Goal: Task Accomplishment & Management: Use online tool/utility

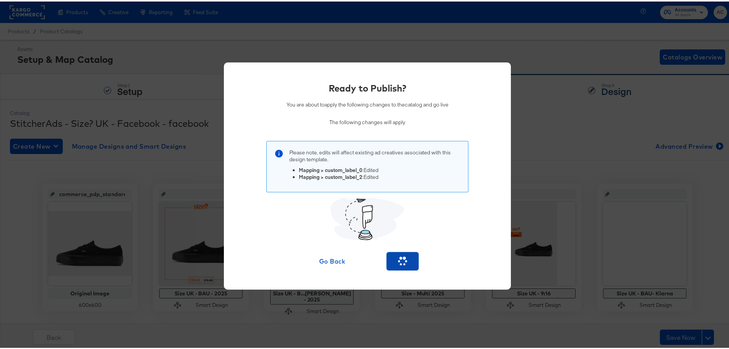
click at [400, 266] on button "button" at bounding box center [403, 259] width 32 height 18
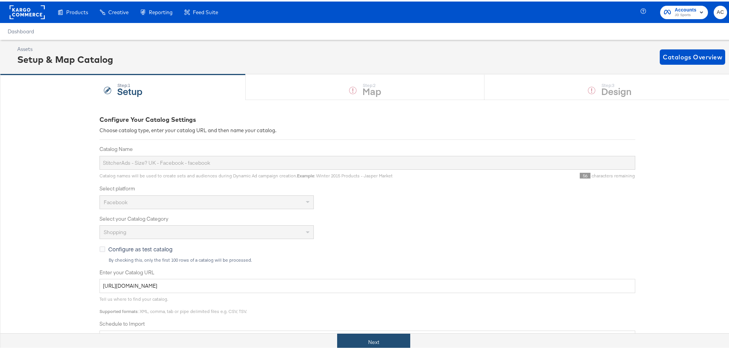
click at [362, 343] on button "Next" at bounding box center [373, 340] width 73 height 17
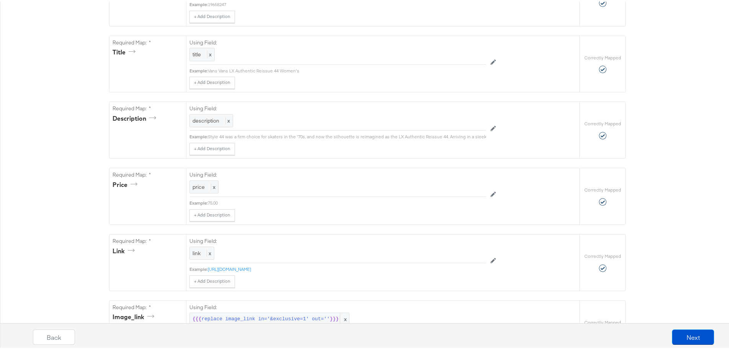
scroll to position [251, 0]
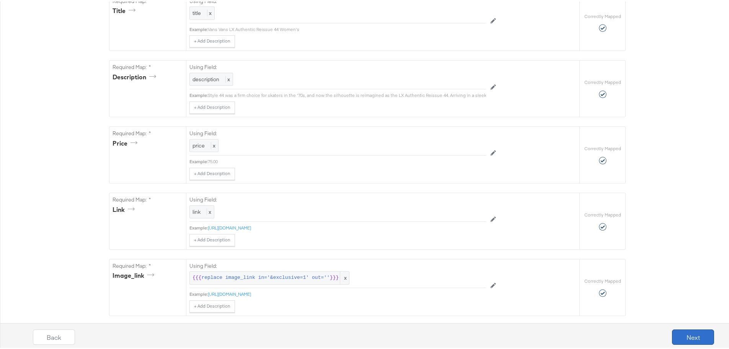
click at [681, 339] on button "Next" at bounding box center [693, 335] width 42 height 15
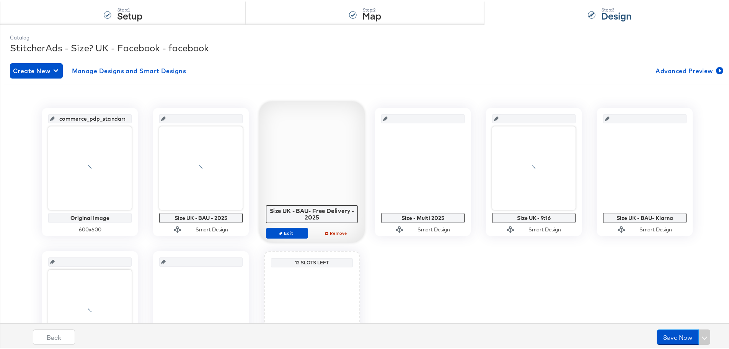
scroll to position [115, 0]
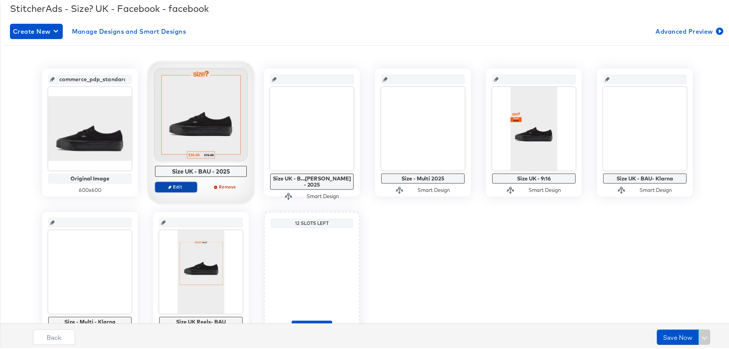
click at [172, 184] on span "Edit" at bounding box center [175, 185] width 35 height 6
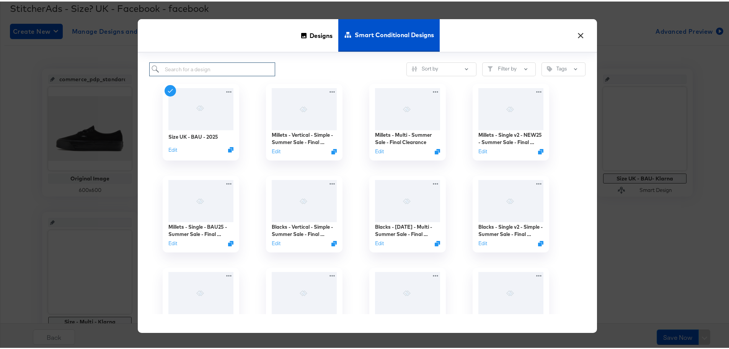
click at [219, 69] on input "search" at bounding box center [212, 68] width 126 height 14
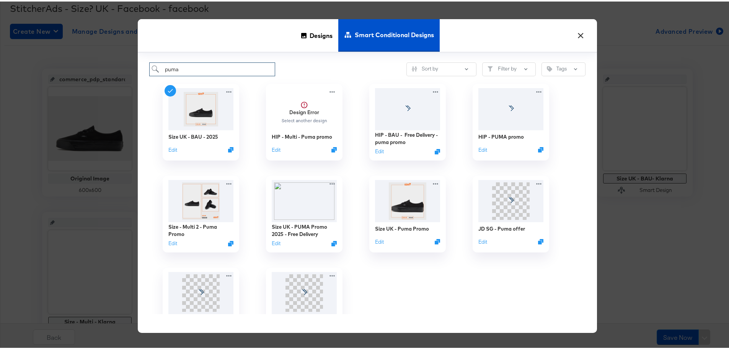
type input "puma"
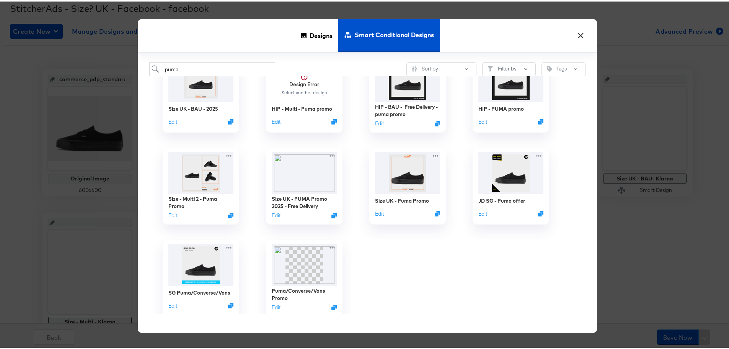
scroll to position [57, 0]
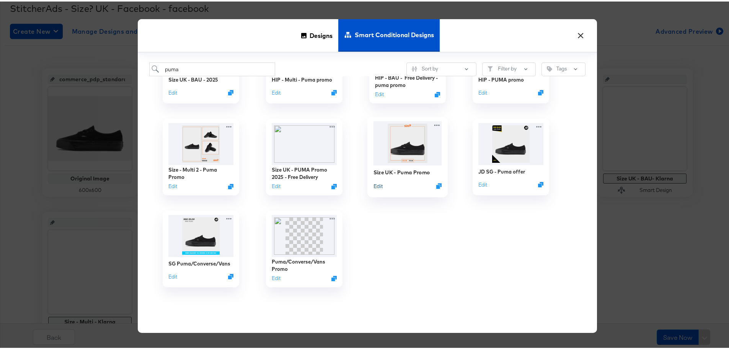
click at [376, 185] on button "Edit" at bounding box center [378, 184] width 9 height 7
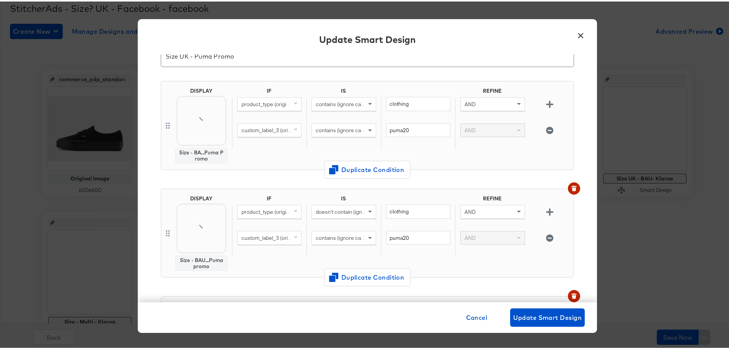
scroll to position [77, 0]
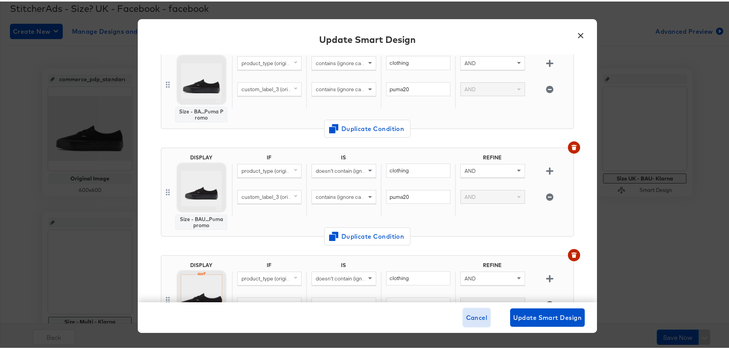
click at [475, 317] on span "Cancel" at bounding box center [476, 315] width 21 height 11
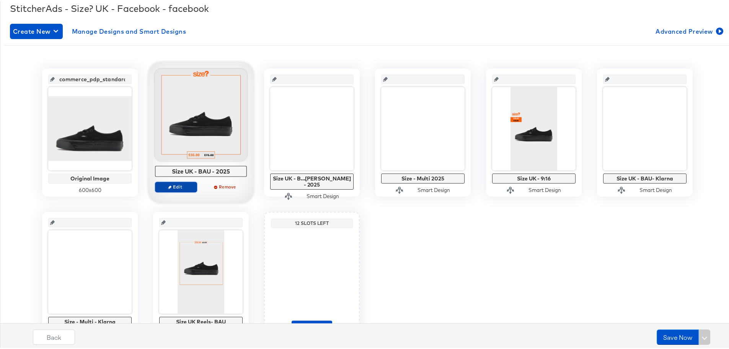
click at [182, 182] on span "Edit" at bounding box center [175, 185] width 35 height 6
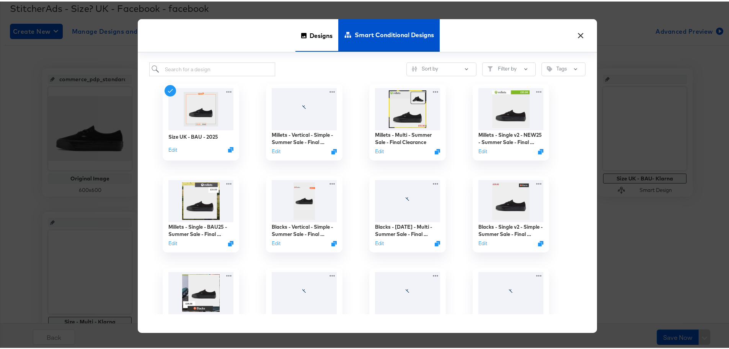
click at [312, 39] on span "Designs" at bounding box center [321, 34] width 23 height 34
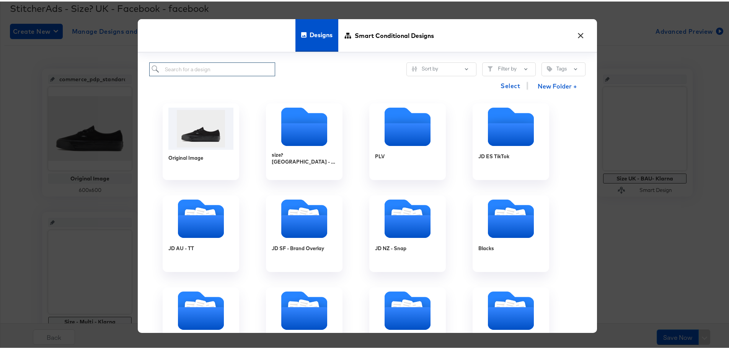
click at [230, 69] on input "search" at bounding box center [212, 68] width 126 height 14
type input "puma"
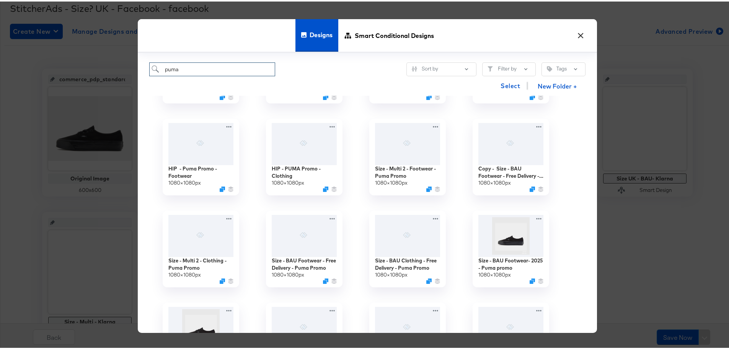
scroll to position [153, 0]
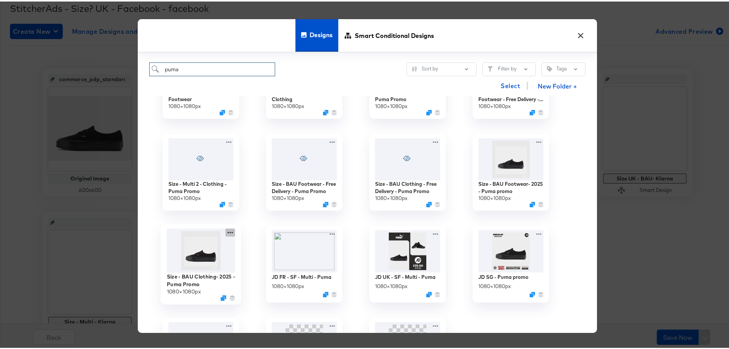
click at [225, 233] on icon at bounding box center [230, 231] width 10 height 8
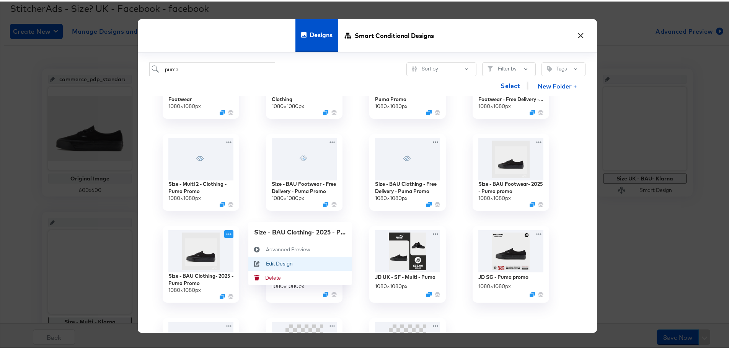
click at [271, 268] on button "Edit Design Edit Design" at bounding box center [299, 262] width 103 height 14
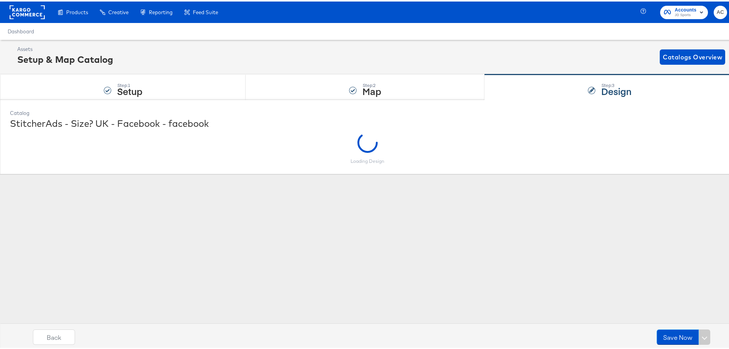
scroll to position [0, 0]
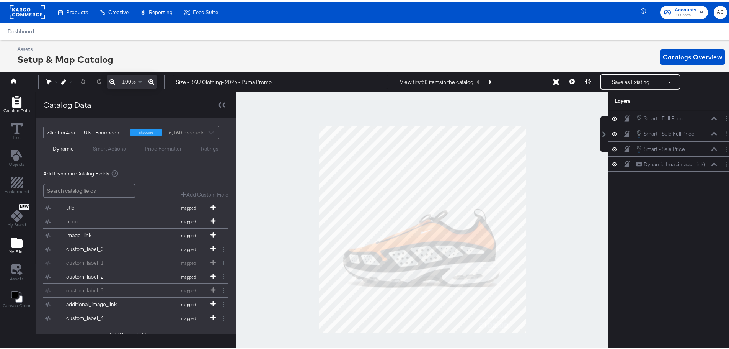
click at [27, 234] on button "My Files" at bounding box center [17, 245] width 26 height 22
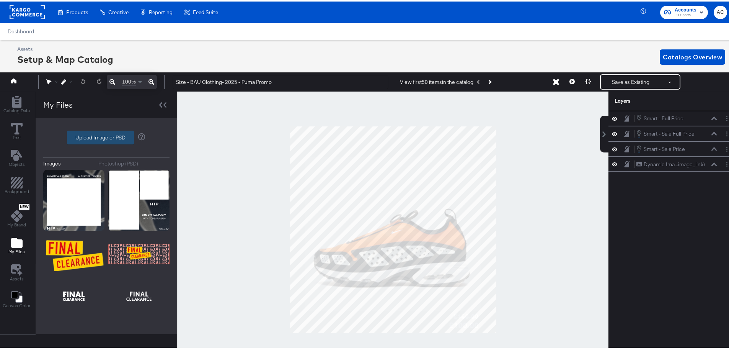
click at [100, 134] on label "Upload Image or PSD" at bounding box center [100, 135] width 66 height 13
click at [106, 136] on input "Upload Image or PSD" at bounding box center [106, 136] width 0 height 0
type input "C:\fakepath\1 Image border (1).jpg"
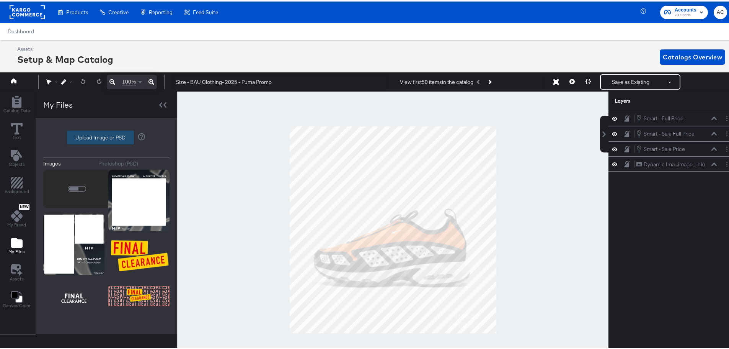
click at [86, 141] on label "Upload Image or PSD" at bounding box center [100, 135] width 66 height 13
click at [106, 136] on input "Upload Image or PSD" at bounding box center [106, 136] width 0 height 0
type input "C:\fakepath\Paid-Overlay_1080x1080_1.jpg"
click at [77, 135] on label "Upload Image or PSD" at bounding box center [100, 135] width 66 height 13
click at [106, 136] on input "Upload Image or PSD" at bounding box center [106, 136] width 0 height 0
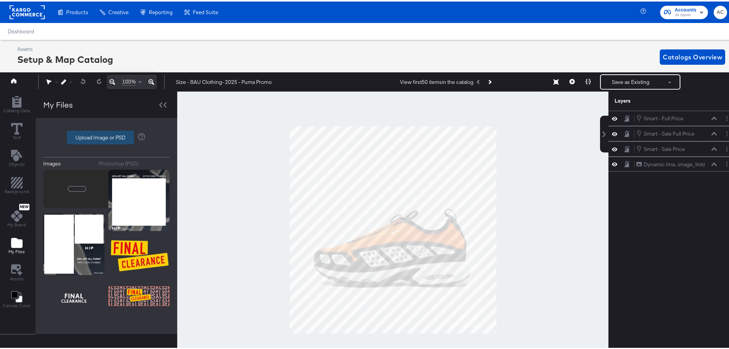
type input "C:\fakepath\Paid-Overlay_1080x1080_1.jpg"
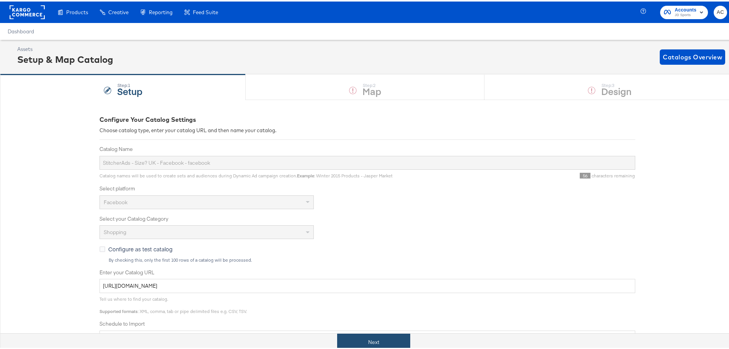
click at [391, 341] on button "Next" at bounding box center [373, 340] width 73 height 17
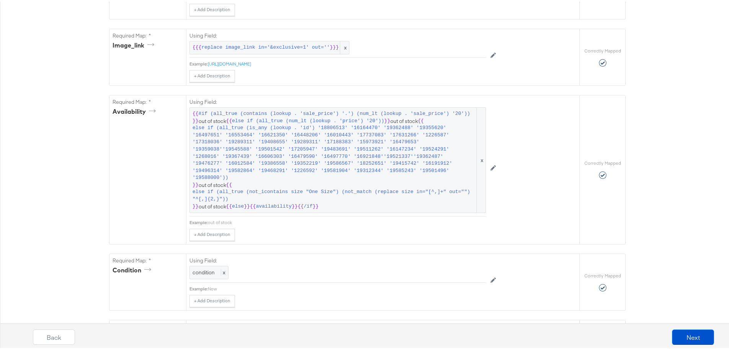
scroll to position [651, 0]
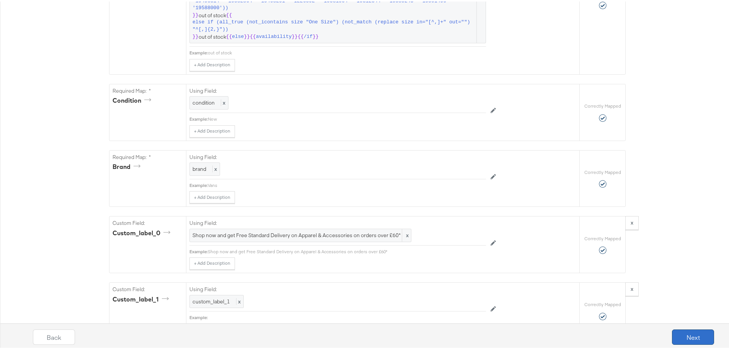
click at [686, 338] on button "Next" at bounding box center [693, 335] width 42 height 15
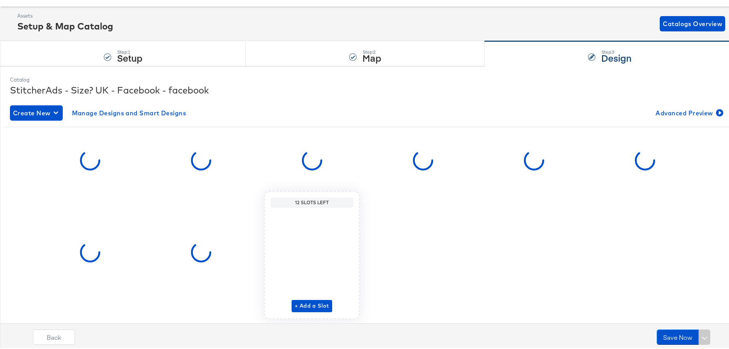
scroll to position [57, 0]
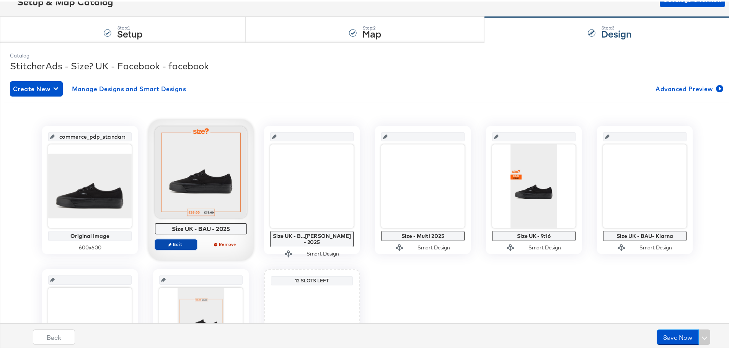
click at [176, 245] on span "Edit" at bounding box center [175, 243] width 35 height 6
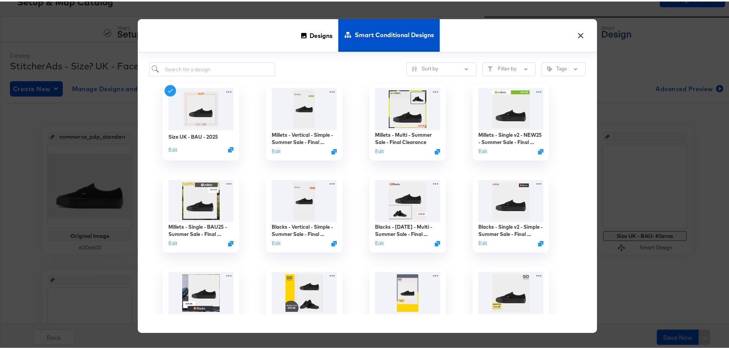
drag, startPoint x: 311, startPoint y: 37, endPoint x: 203, endPoint y: 71, distance: 112.8
click at [311, 37] on span "Designs" at bounding box center [321, 34] width 23 height 34
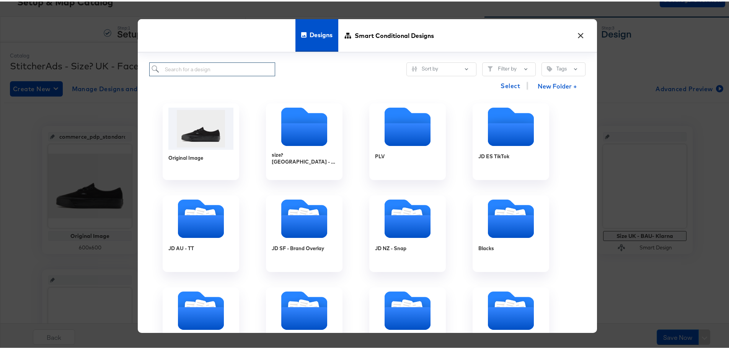
click at [191, 72] on input "search" at bounding box center [212, 68] width 126 height 14
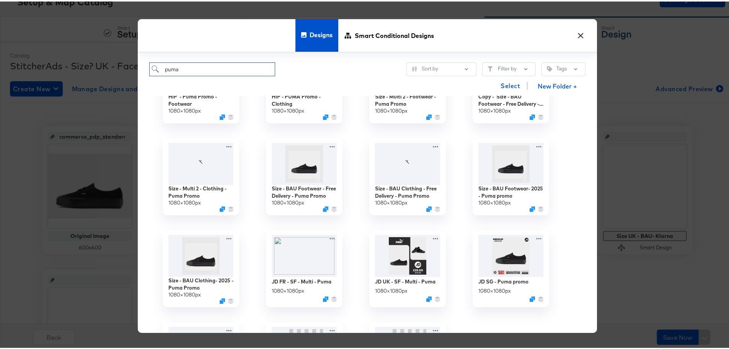
scroll to position [153, 0]
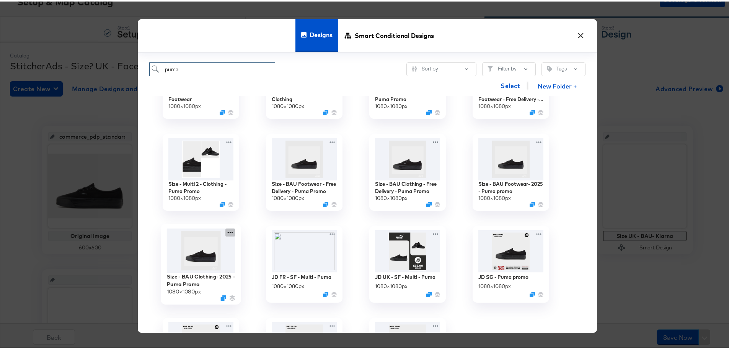
click at [230, 232] on icon at bounding box center [230, 231] width 10 height 8
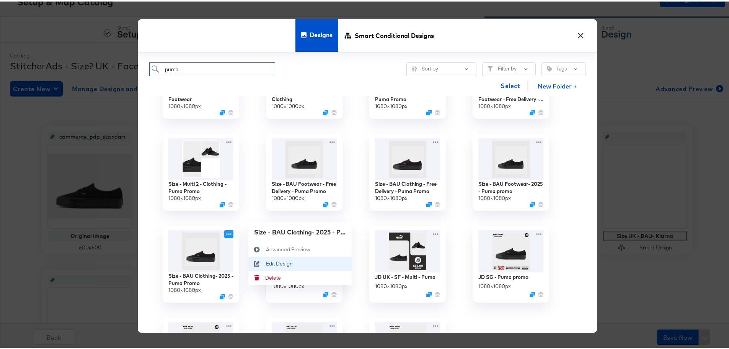
type input "puma"
click at [266, 262] on div "Edit Design Edit Design" at bounding box center [266, 262] width 0 height 0
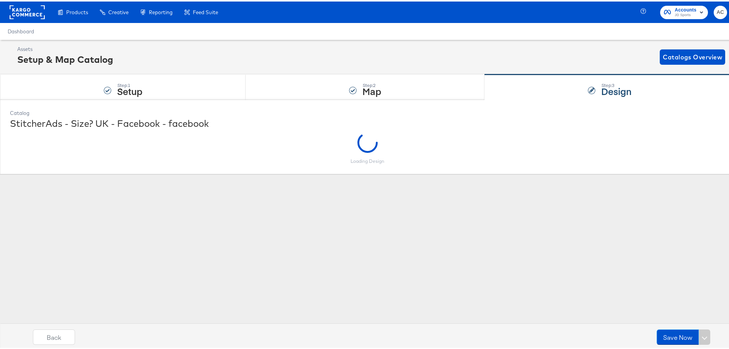
scroll to position [0, 0]
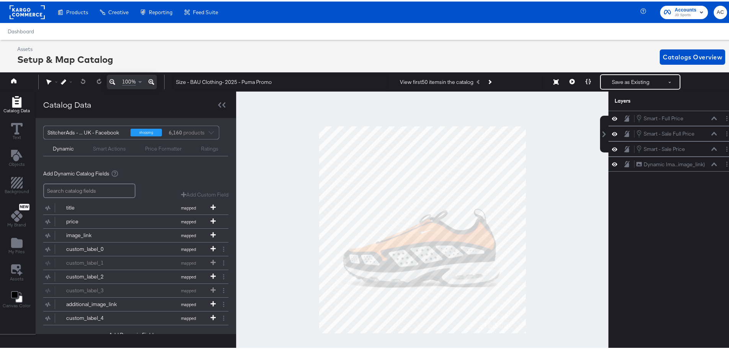
drag, startPoint x: 560, startPoint y: 114, endPoint x: 524, endPoint y: 127, distance: 39.0
click at [560, 114] on div at bounding box center [422, 228] width 373 height 276
drag, startPoint x: 7, startPoint y: 255, endPoint x: 11, endPoint y: 244, distance: 11.2
click at [7, 252] on button "My Files" at bounding box center [17, 245] width 26 height 22
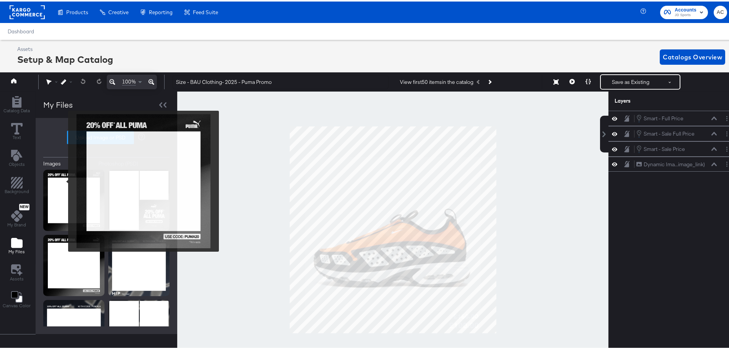
click at [63, 180] on img at bounding box center [73, 198] width 61 height 61
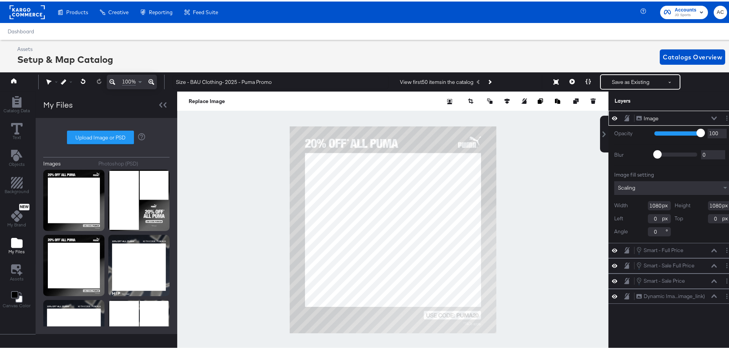
click at [712, 116] on icon at bounding box center [714, 117] width 5 height 4
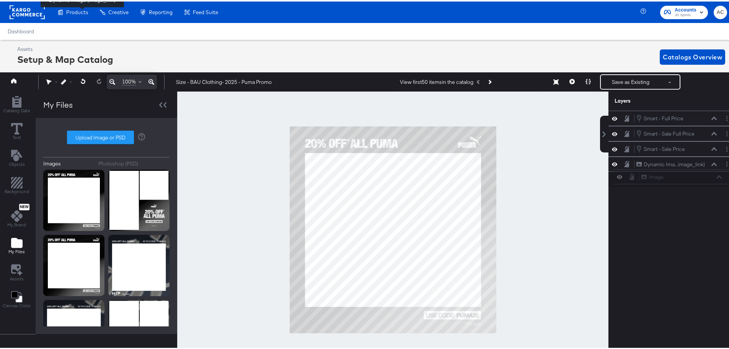
scroll to position [0, 2]
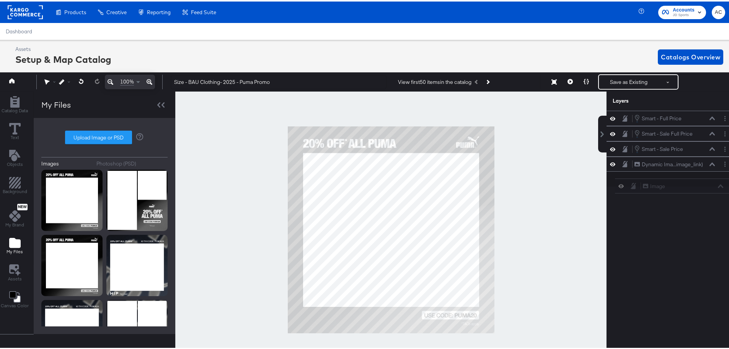
drag, startPoint x: 673, startPoint y: 117, endPoint x: 685, endPoint y: 191, distance: 75.3
click at [685, 191] on div "Image Image Smart - Full Price Smart - Full Price Smart - Sale Full Price Smart…" at bounding box center [666, 232] width 138 height 247
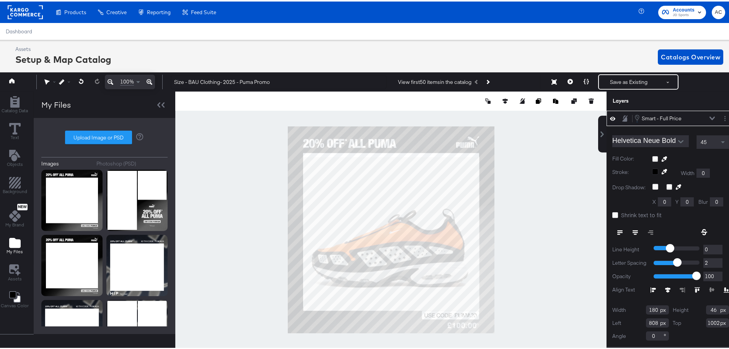
type input "104"
type input "1012"
click at [710, 116] on icon at bounding box center [712, 116] width 5 height 3
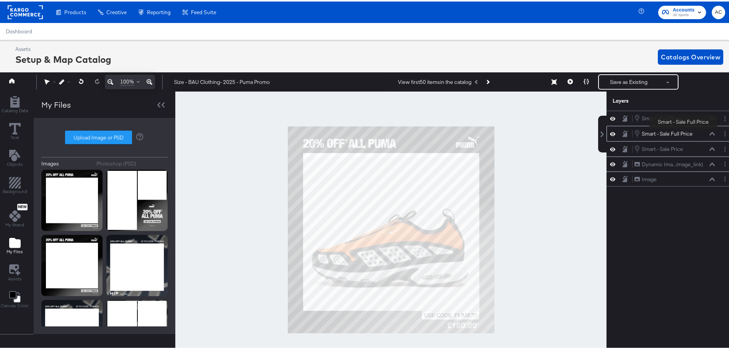
click at [684, 133] on div "Smart - Sale Full Price" at bounding box center [667, 132] width 51 height 7
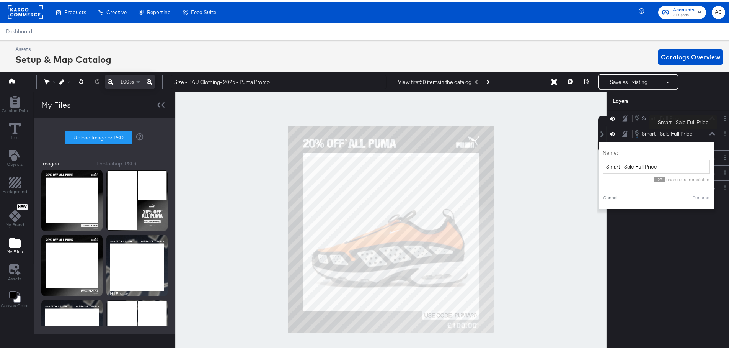
click at [684, 133] on div "Smart - Sale Full Price" at bounding box center [667, 132] width 51 height 7
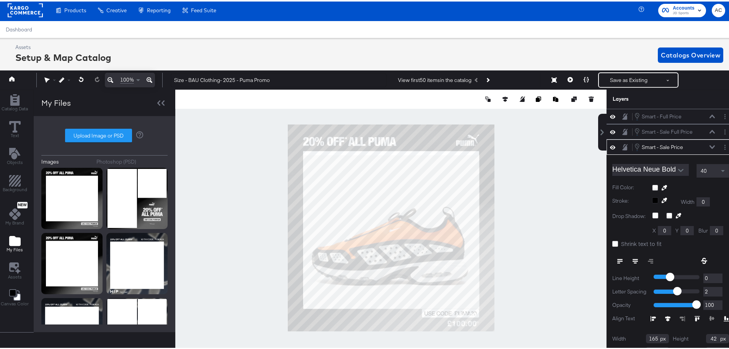
scroll to position [25, 0]
type input "769"
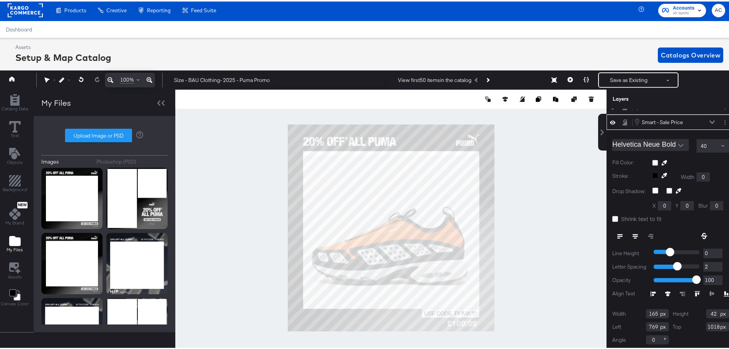
type input "1038"
type input "205"
type input "1012"
click at [655, 122] on div "Smart - Sale Price" at bounding box center [662, 120] width 41 height 7
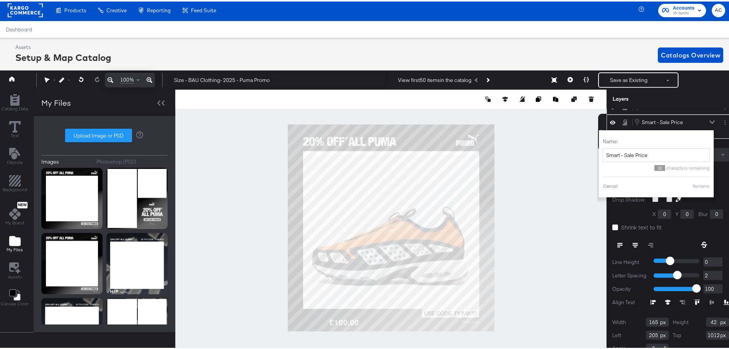
click at [622, 108] on icon at bounding box center [624, 105] width 5 height 6
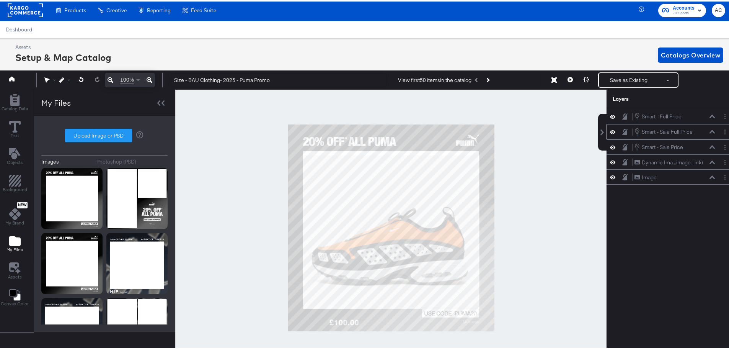
scroll to position [0, 0]
click at [622, 114] on icon at bounding box center [624, 115] width 5 height 7
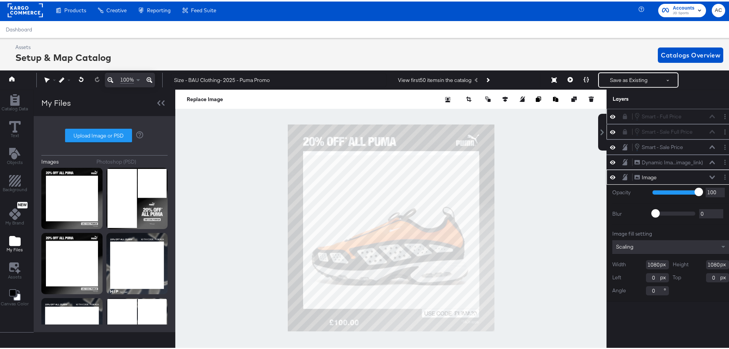
click at [610, 131] on icon at bounding box center [612, 131] width 5 height 4
click at [610, 131] on icon at bounding box center [612, 130] width 5 height 5
click at [610, 131] on icon at bounding box center [612, 131] width 5 height 4
click at [610, 131] on icon at bounding box center [612, 130] width 5 height 5
click at [652, 127] on div "Smart - Sale Full Price Smart - Sale Full Price" at bounding box center [674, 130] width 81 height 8
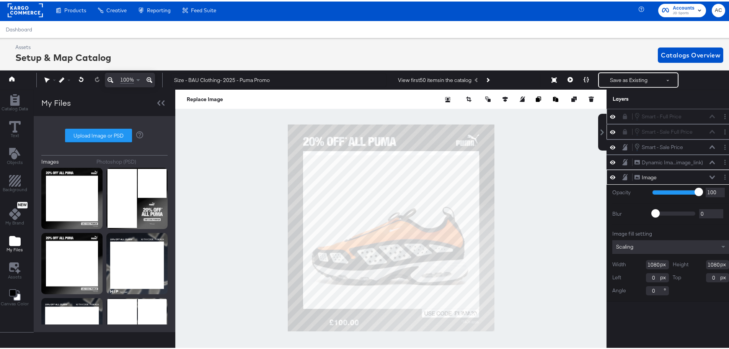
click at [634, 132] on div "Smart - Sale Full Price Smart - Sale Full Price" at bounding box center [674, 130] width 81 height 8
click at [652, 130] on div "Smart - Sale Full Price Smart - Sale Full Price" at bounding box center [674, 130] width 81 height 8
click at [610, 130] on icon at bounding box center [612, 130] width 5 height 7
click at [610, 130] on icon at bounding box center [612, 130] width 5 height 5
type input "-314"
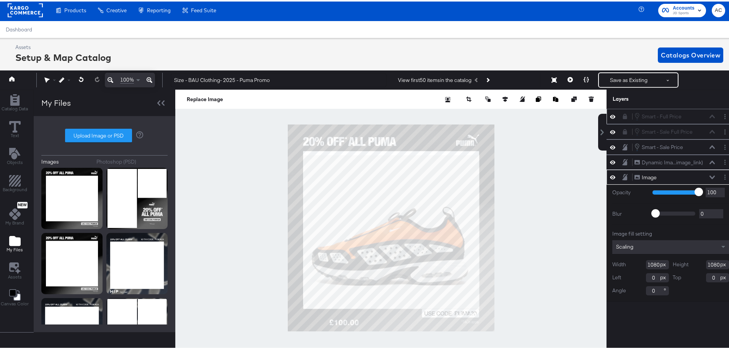
type input "-68"
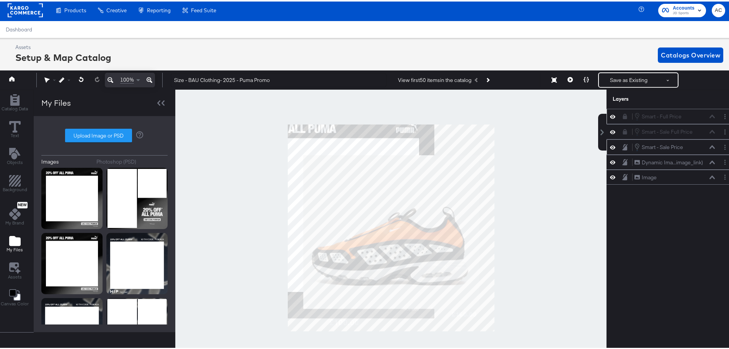
click at [669, 152] on div "Smart - Sale Price Smart - Sale Price" at bounding box center [671, 145] width 128 height 15
click at [610, 146] on icon at bounding box center [612, 146] width 5 height 4
click at [610, 146] on icon at bounding box center [612, 145] width 5 height 5
click at [610, 131] on icon at bounding box center [612, 131] width 5 height 4
click at [610, 131] on icon at bounding box center [612, 130] width 5 height 5
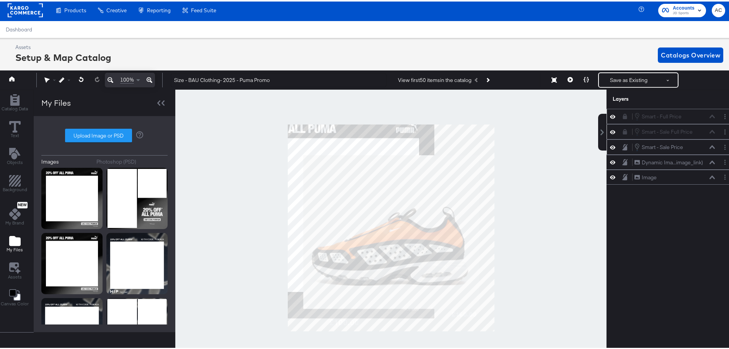
click at [652, 130] on div "Smart - Sale Full Price Smart - Sale Full Price" at bounding box center [674, 130] width 81 height 8
click at [623, 132] on icon at bounding box center [625, 129] width 4 height 5
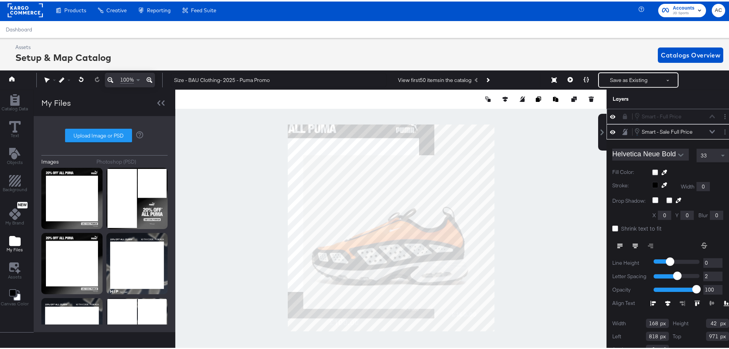
scroll to position [10, 0]
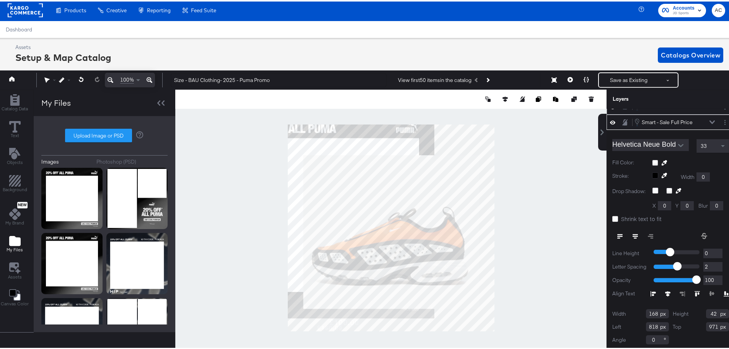
type input "46"
type input "1017"
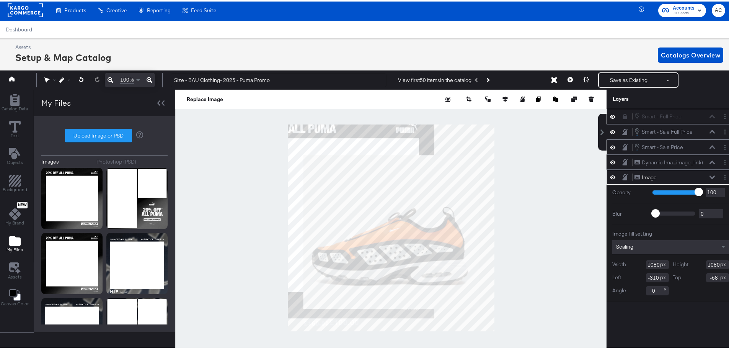
scroll to position [0, 0]
click at [710, 175] on icon at bounding box center [712, 175] width 5 height 3
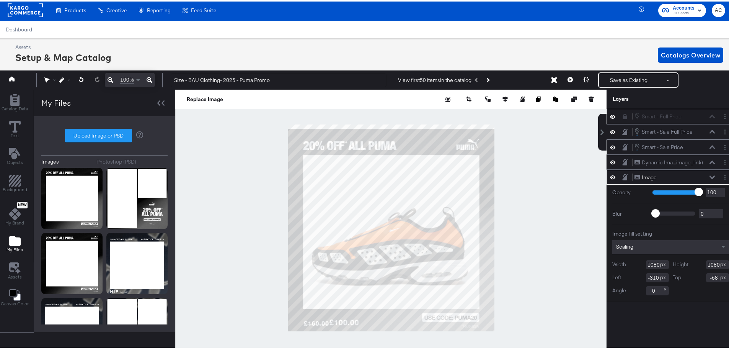
type input "1"
type input "22"
click at [559, 200] on div at bounding box center [390, 226] width 431 height 276
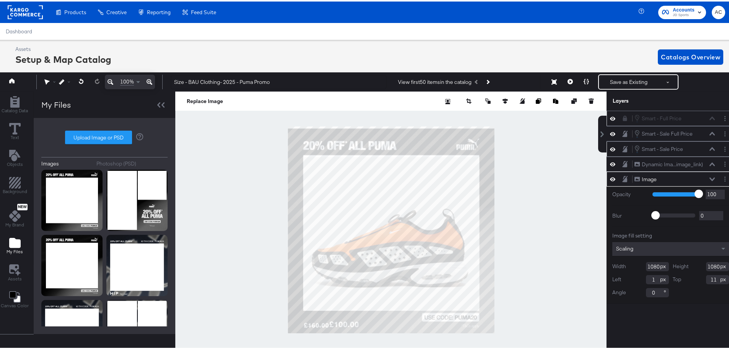
type input "10"
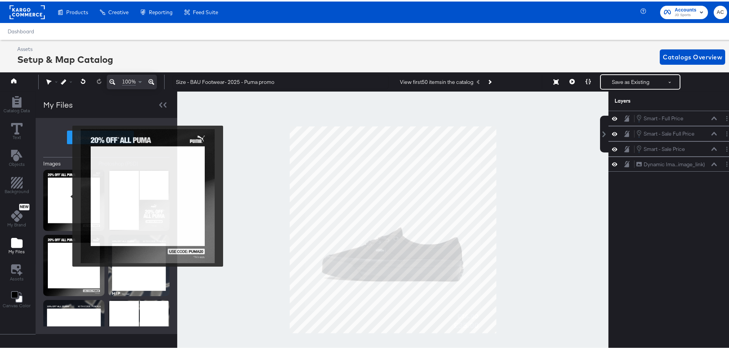
click at [68, 183] on img at bounding box center [73, 198] width 61 height 61
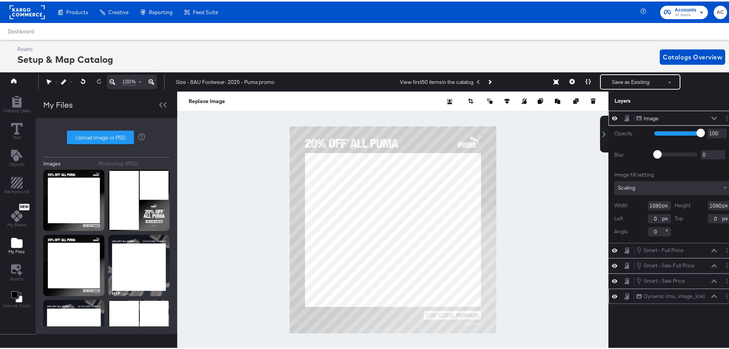
drag, startPoint x: 650, startPoint y: 116, endPoint x: 652, endPoint y: 274, distance: 158.1
click at [654, 299] on div "Image Image Opacity 1 100 100 Blur 0 2000 0 Image fill setting Scaling Width 10…" at bounding box center [673, 205] width 128 height 193
drag, startPoint x: 710, startPoint y: 116, endPoint x: 690, endPoint y: 116, distance: 19.5
click at [712, 116] on icon at bounding box center [714, 117] width 5 height 4
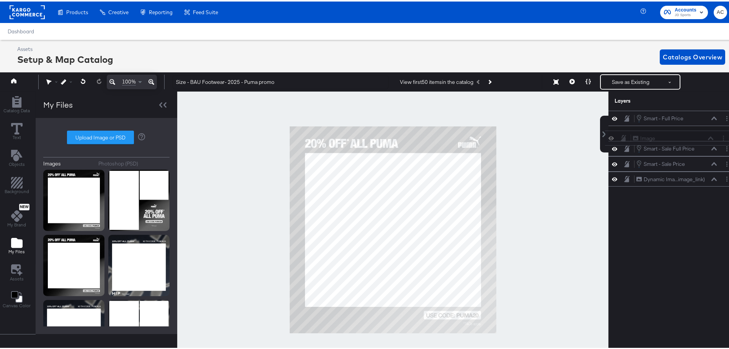
scroll to position [0, 2]
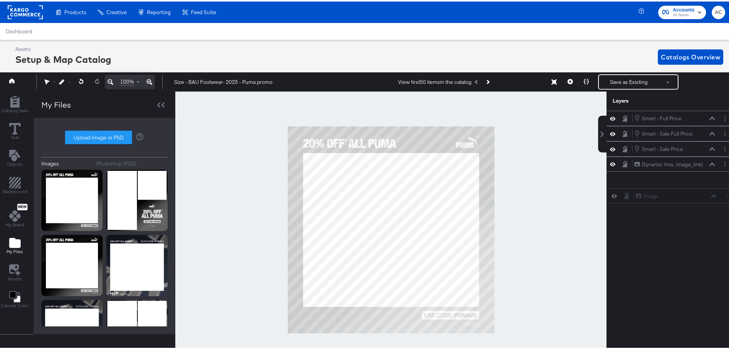
drag, startPoint x: 679, startPoint y: 116, endPoint x: 683, endPoint y: 199, distance: 83.2
click at [684, 202] on div "Image Image Smart - Full Price Smart - Full Price Smart - Sale Full Price Smart…" at bounding box center [666, 232] width 138 height 247
drag, startPoint x: 656, startPoint y: 118, endPoint x: 658, endPoint y: 183, distance: 65.5
click at [658, 183] on div "Image Image" at bounding box center [671, 180] width 81 height 8
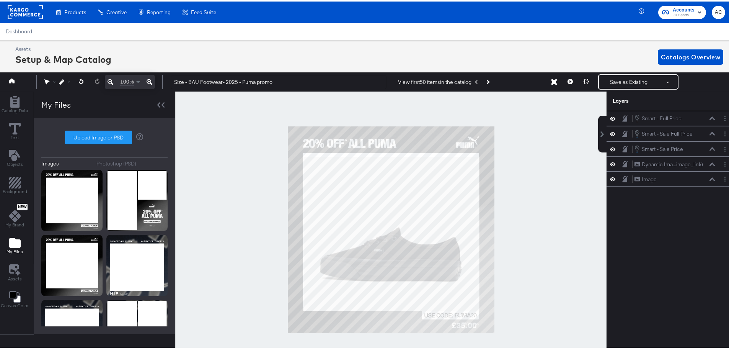
click at [658, 200] on div "Smart - Full Price Smart - Full Price Smart - Sale Full Price Smart - Sale Full…" at bounding box center [666, 232] width 138 height 247
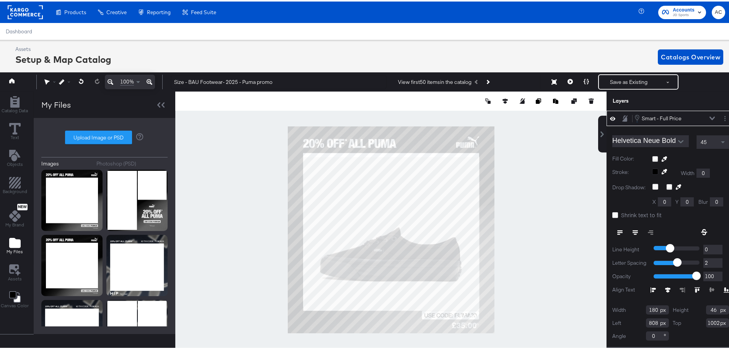
type input "164"
type input "1012"
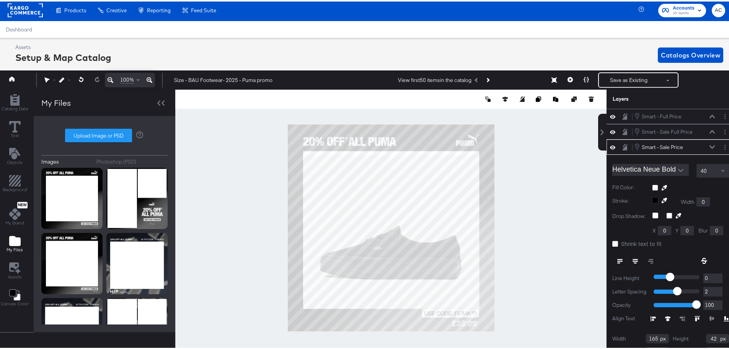
scroll to position [25, 0]
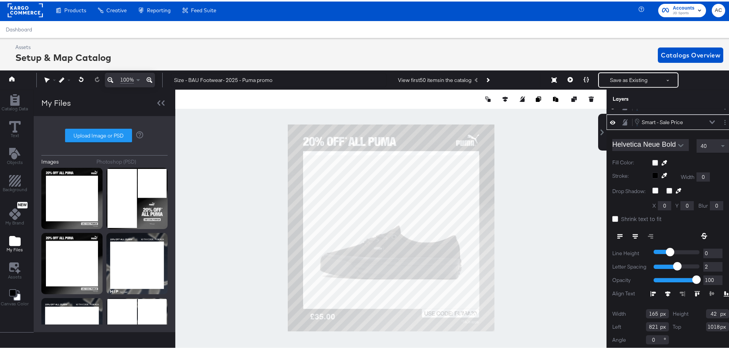
type input "81"
type input "982"
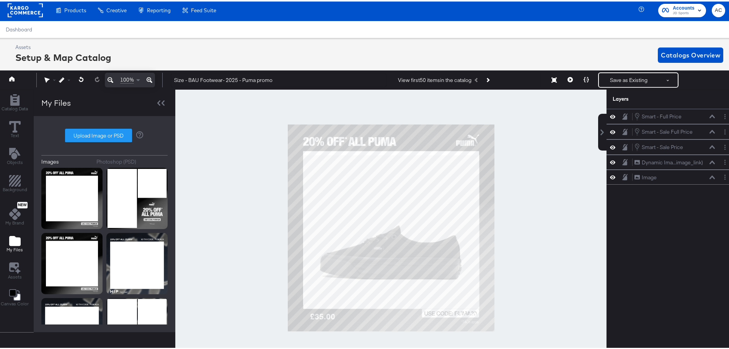
click at [560, 250] on div at bounding box center [390, 226] width 431 height 276
click at [663, 128] on div "Smart - Sale Full Price" at bounding box center [667, 130] width 51 height 7
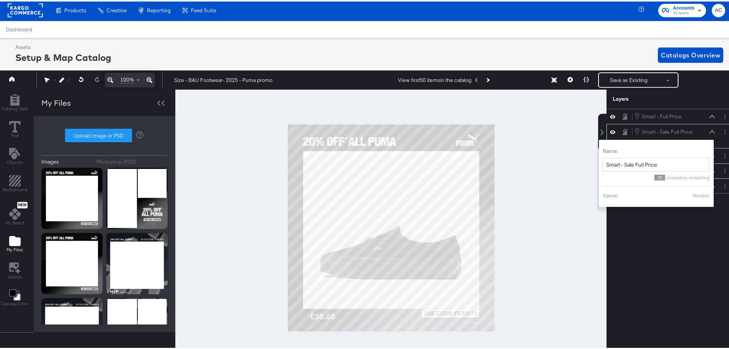
click at [701, 130] on div "Smart - Sale Full Price Smart - Sale Full Price" at bounding box center [674, 130] width 81 height 8
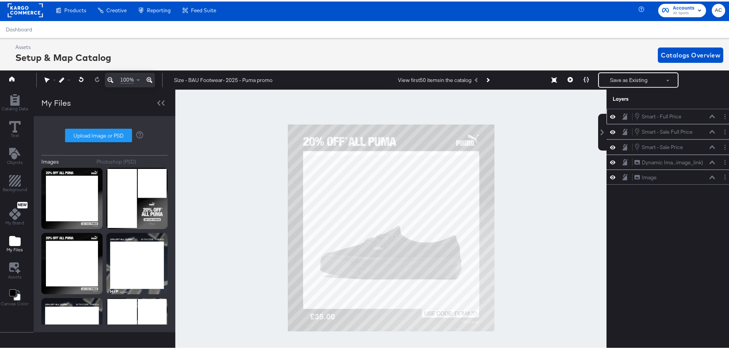
click at [610, 115] on icon at bounding box center [612, 115] width 5 height 7
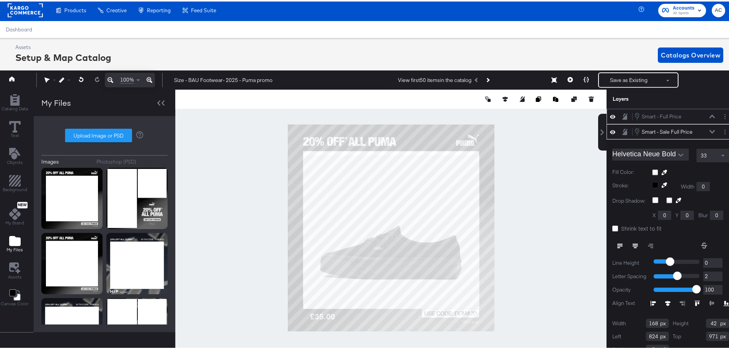
scroll to position [10, 0]
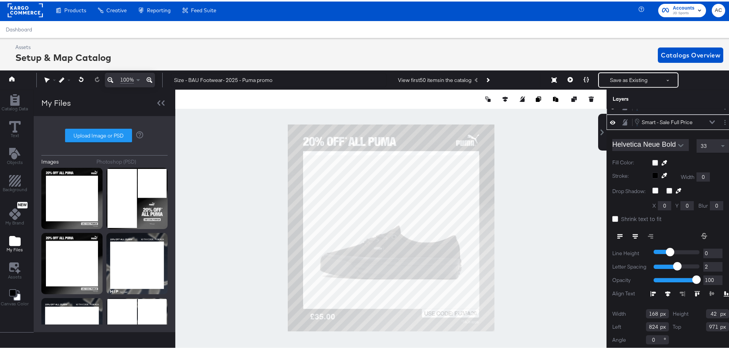
type input "148"
type input "1024"
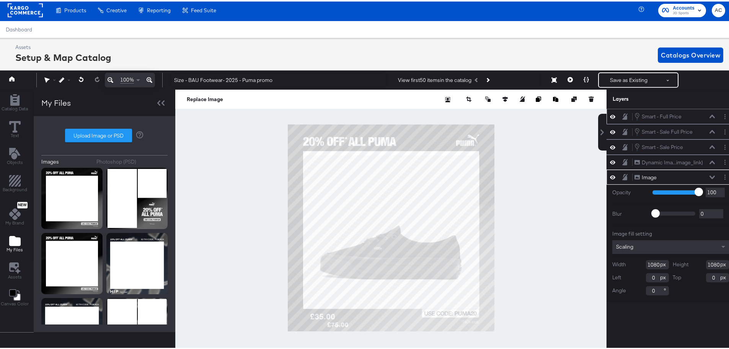
scroll to position [0, 0]
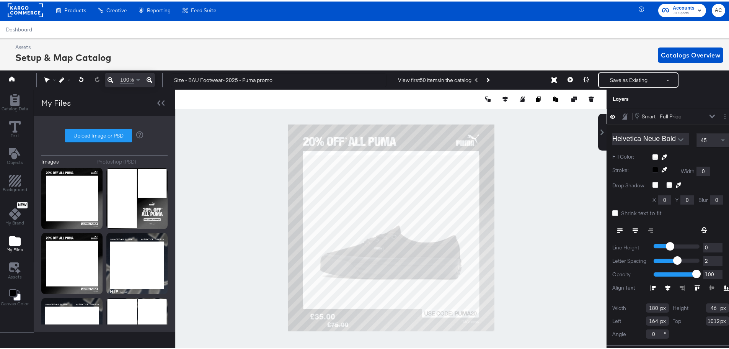
type input "0"
type input "978"
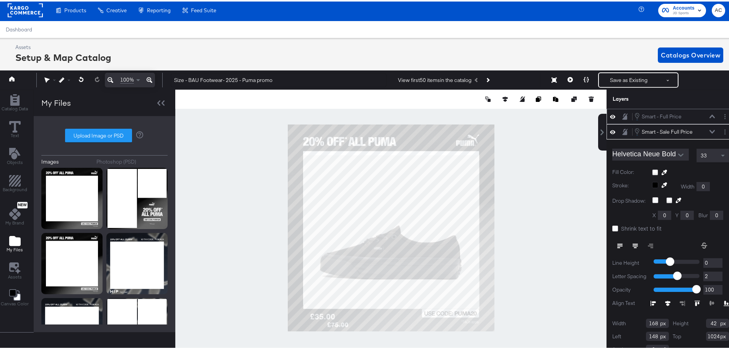
scroll to position [10, 0]
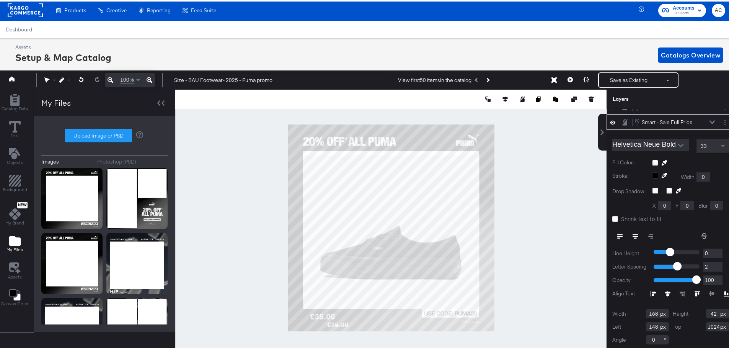
type input "6"
type input "978"
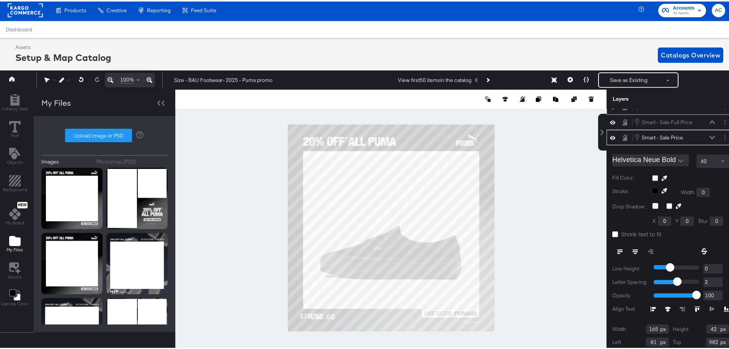
scroll to position [25, 0]
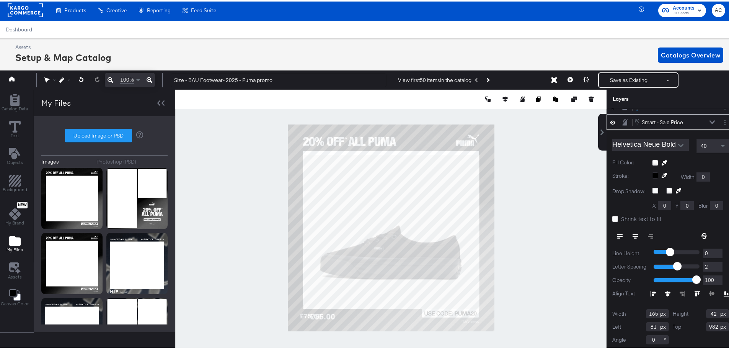
type input "217"
type input "1025"
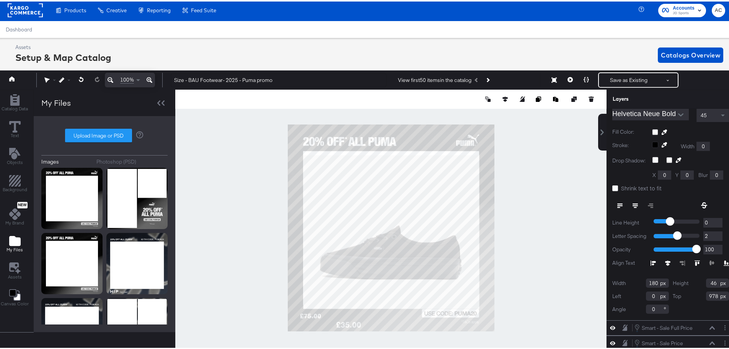
scroll to position [0, 0]
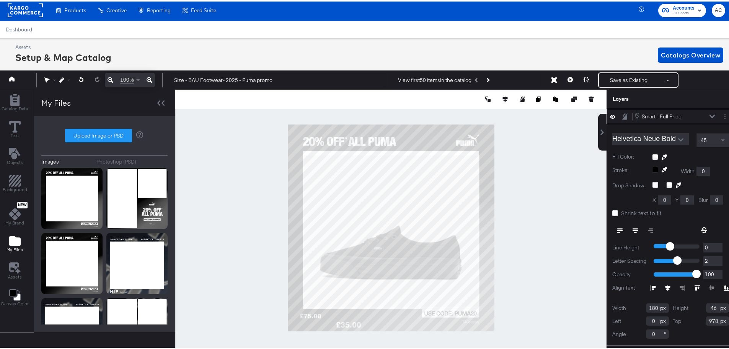
type input "26"
type input "974"
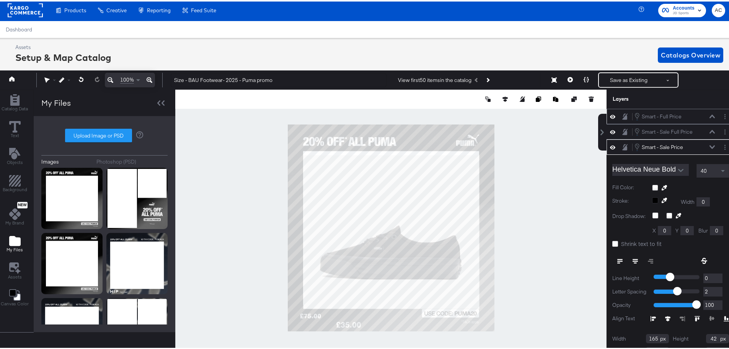
scroll to position [25, 0]
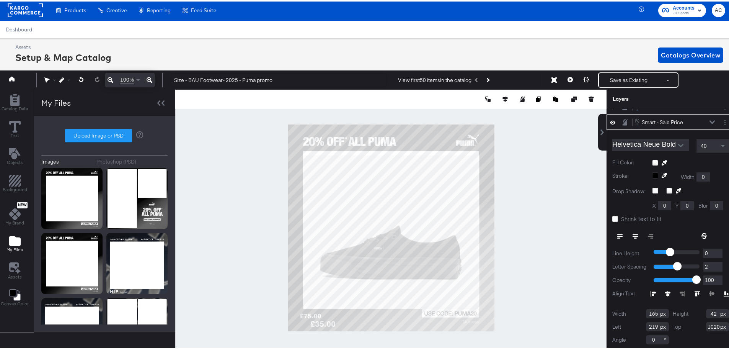
type input "73"
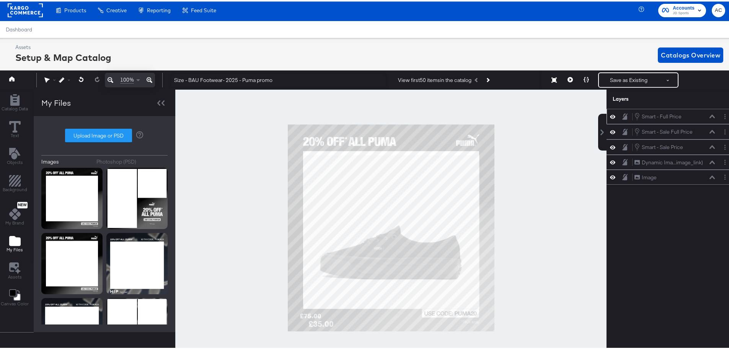
click at [524, 287] on div at bounding box center [390, 226] width 431 height 276
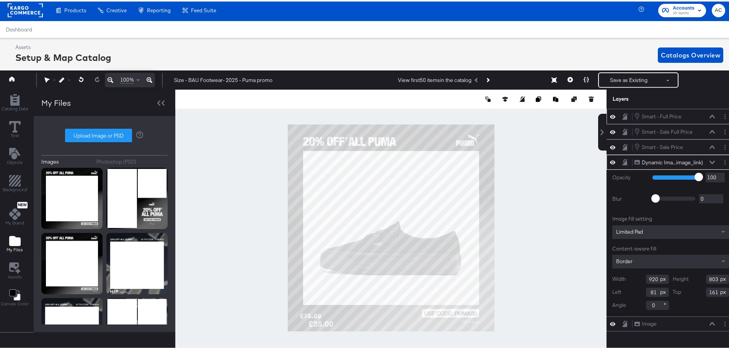
type input "80"
type input "139"
click at [543, 225] on div at bounding box center [390, 226] width 431 height 276
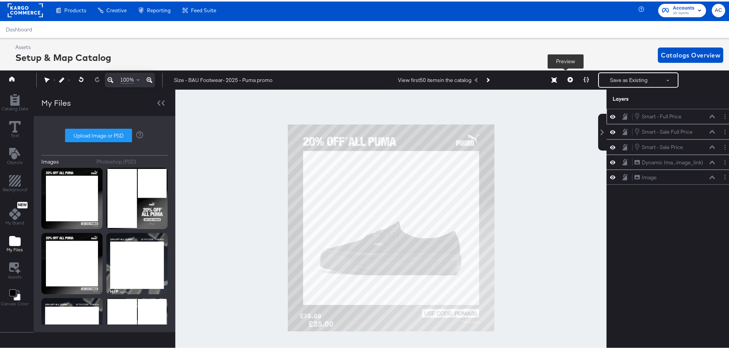
click at [570, 77] on button at bounding box center [570, 78] width 16 height 15
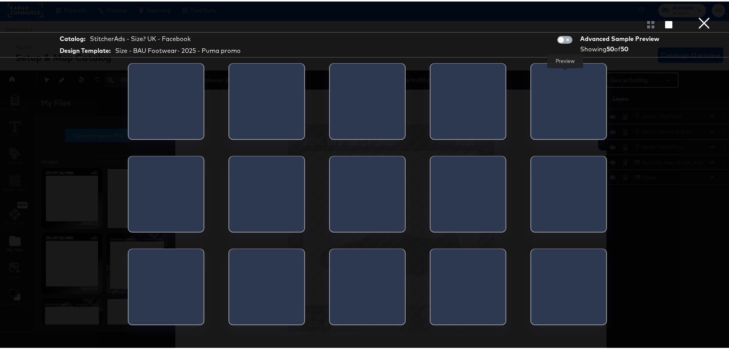
click at [554, 38] on input "checkbox" at bounding box center [561, 40] width 23 height 8
checkbox input "true"
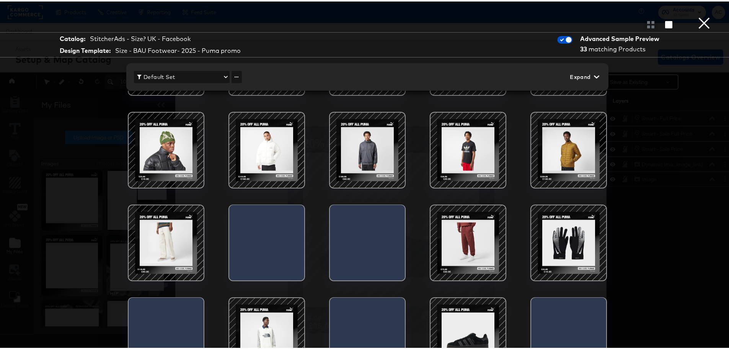
scroll to position [225, 0]
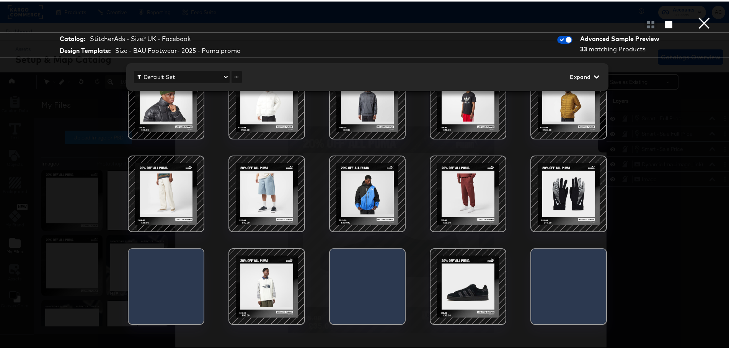
click at [698, 15] on button "×" at bounding box center [704, 7] width 15 height 15
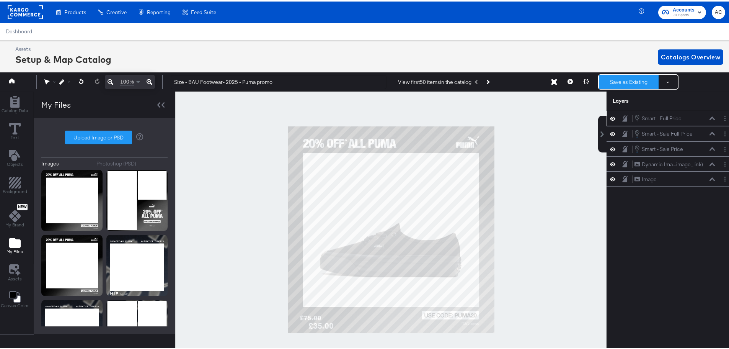
click at [629, 75] on button "Save as Existing" at bounding box center [629, 81] width 60 height 14
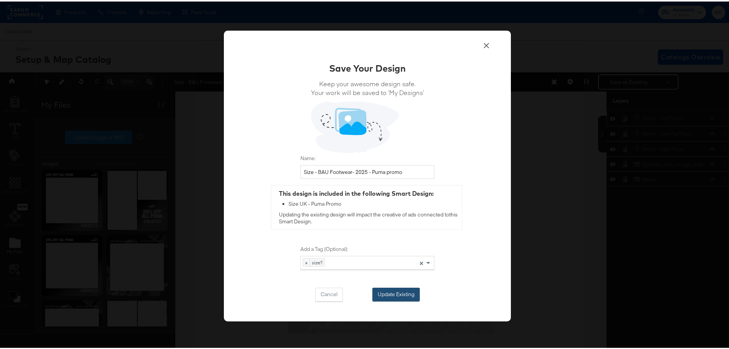
click at [386, 292] on button "Update Existing" at bounding box center [396, 293] width 47 height 14
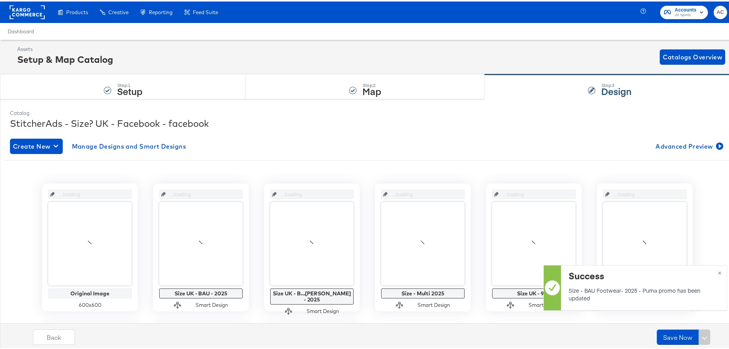
scroll to position [0, 0]
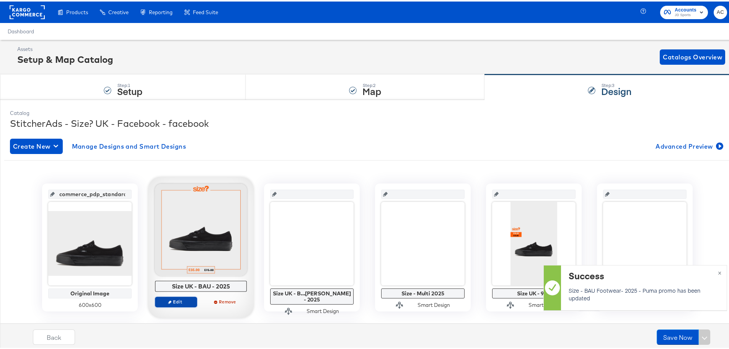
click at [183, 299] on span "Edit" at bounding box center [175, 300] width 35 height 6
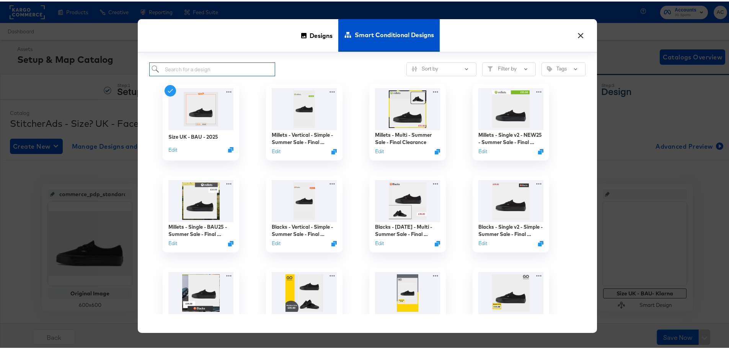
click at [241, 66] on input "search" at bounding box center [212, 68] width 126 height 14
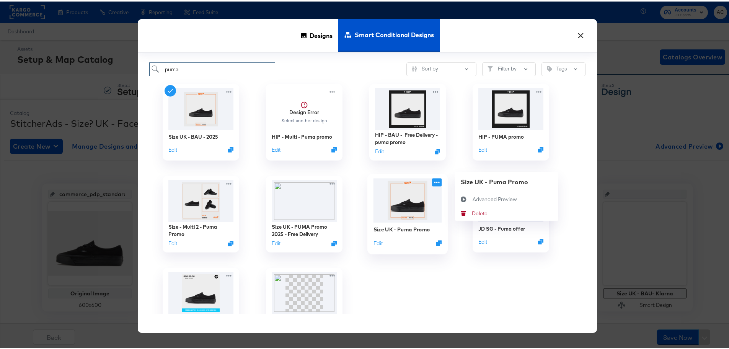
click at [435, 182] on icon at bounding box center [437, 181] width 10 height 8
type input "puma"
click at [473, 198] on div "Advanced Preview Advanced Preview" at bounding box center [473, 198] width 0 height 0
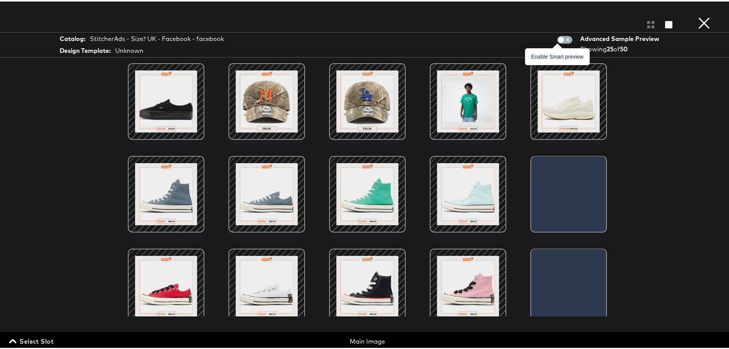
click at [557, 38] on input "checkbox" at bounding box center [561, 40] width 23 height 8
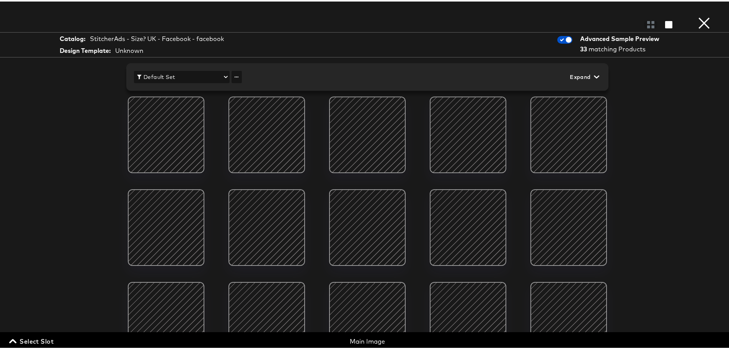
scroll to position [115, 0]
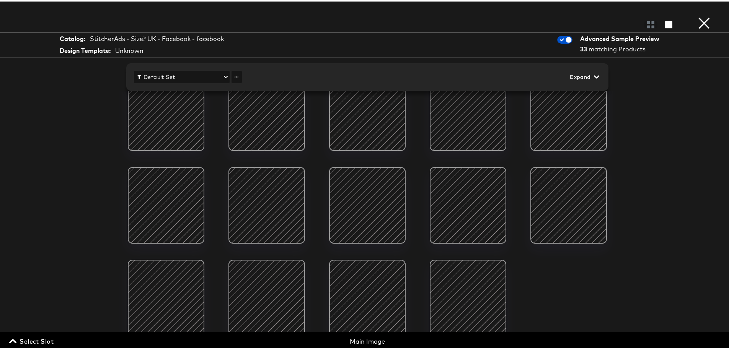
click at [568, 35] on div at bounding box center [563, 43] width 21 height 22
click at [557, 37] on input "checkbox" at bounding box center [568, 40] width 23 height 8
checkbox input "false"
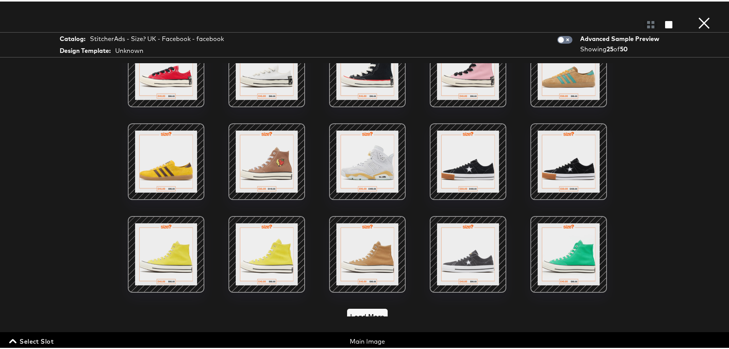
scroll to position [231, 0]
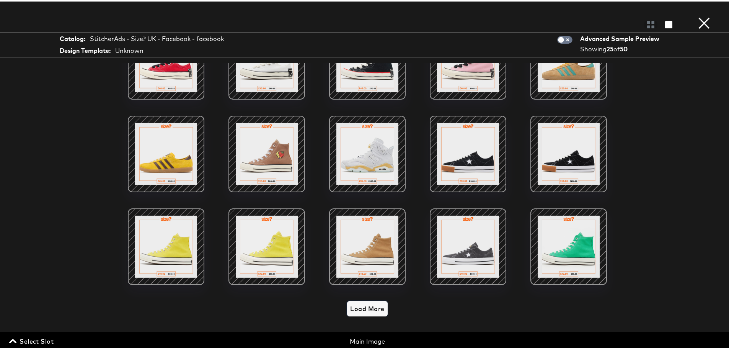
click at [374, 302] on span "Load More" at bounding box center [367, 307] width 34 height 11
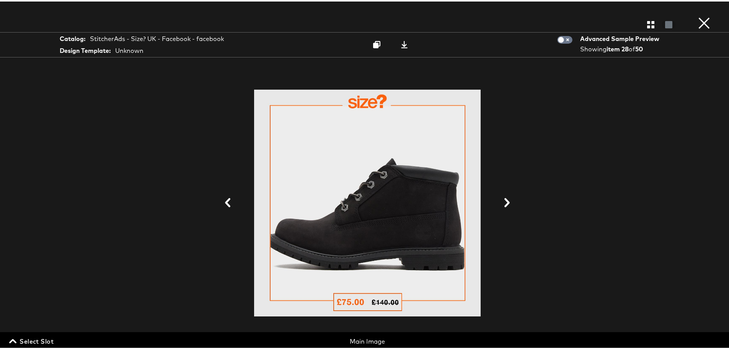
click at [700, 15] on button "×" at bounding box center [704, 7] width 15 height 15
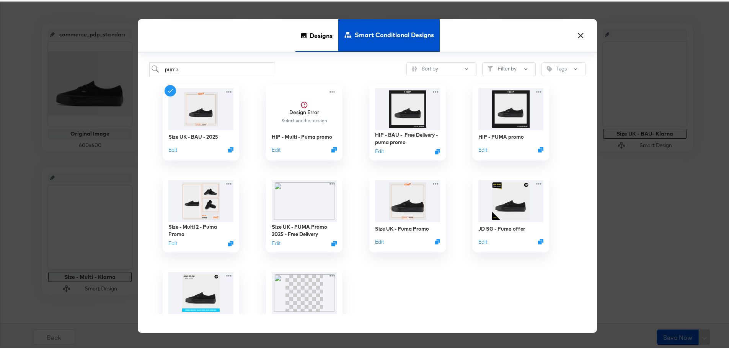
click at [310, 36] on span "Designs" at bounding box center [321, 34] width 23 height 34
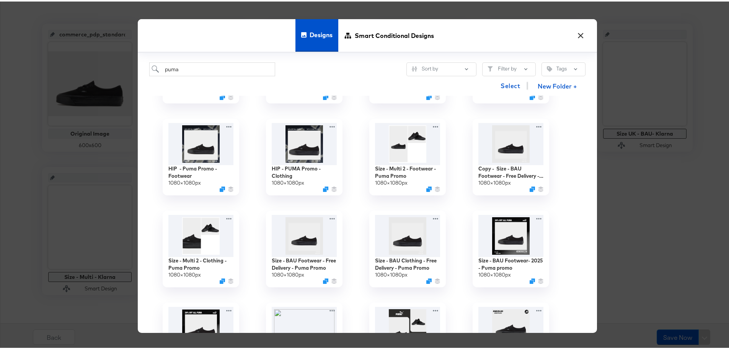
scroll to position [115, 0]
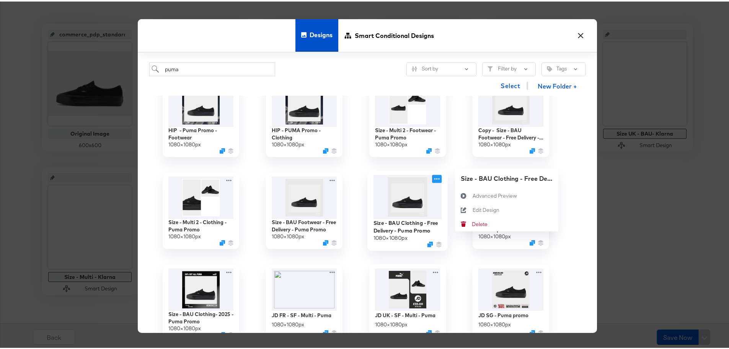
click at [432, 178] on icon at bounding box center [437, 177] width 10 height 8
click at [473, 208] on div "Edit Design Edit Design" at bounding box center [473, 208] width 0 height 0
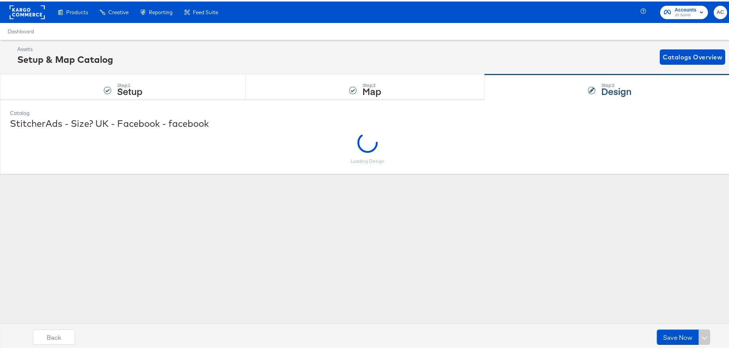
scroll to position [0, 0]
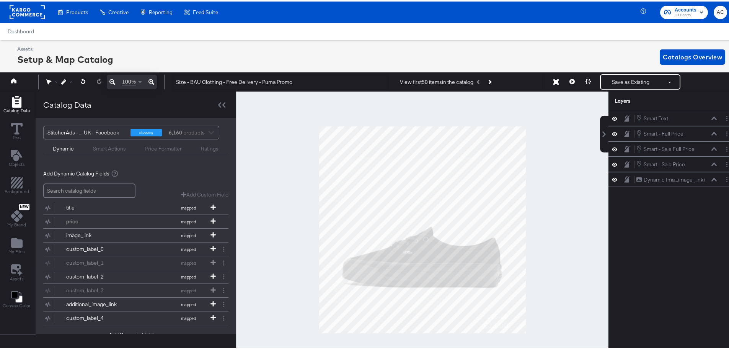
click at [547, 141] on div at bounding box center [422, 228] width 373 height 276
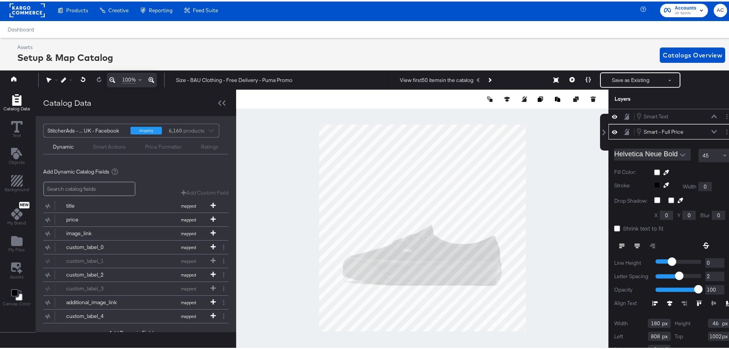
scroll to position [10, 0]
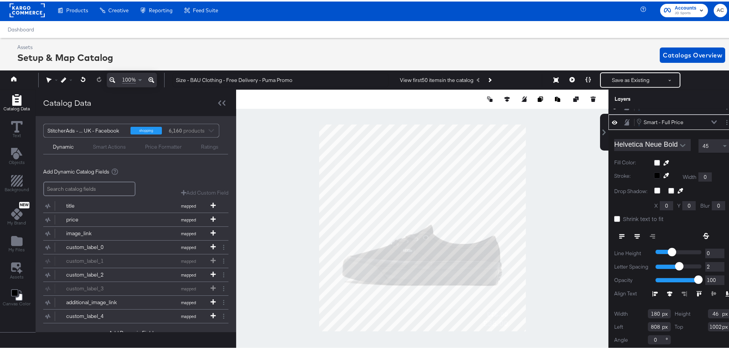
type input "80"
type input "1034"
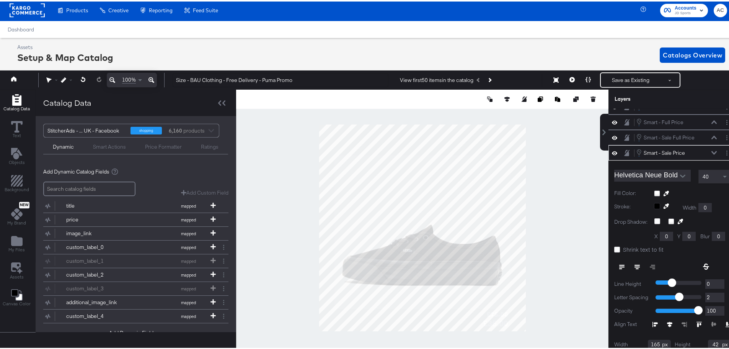
type input "637"
type input "1004"
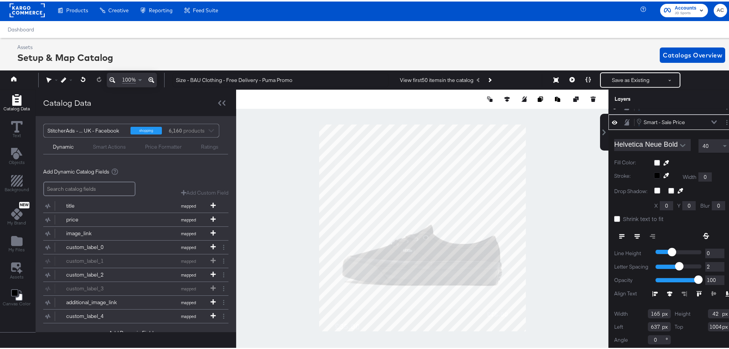
type input "45"
type input "1034"
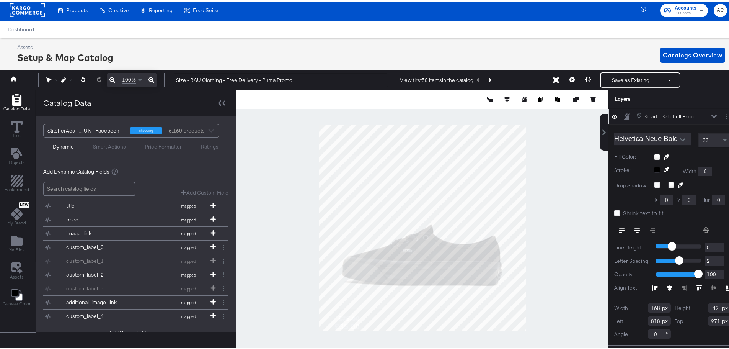
type input "42"
type input "992"
click at [488, 79] on icon "Next Product" at bounding box center [490, 79] width 4 height 4
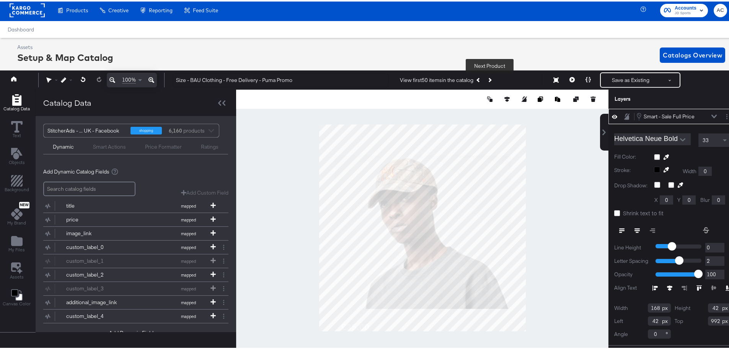
click at [488, 78] on icon "Next Product" at bounding box center [490, 79] width 4 height 4
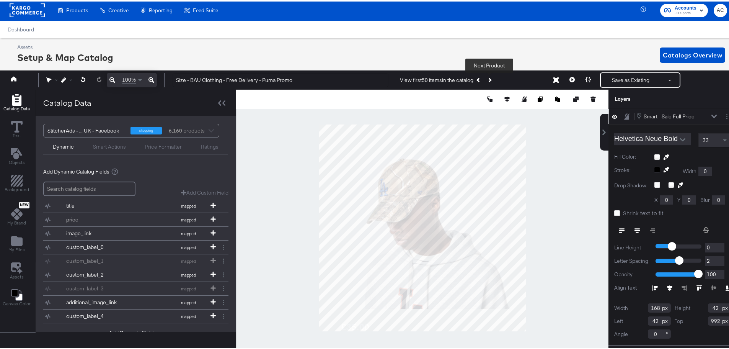
click at [492, 79] on button "Next Product" at bounding box center [489, 79] width 11 height 14
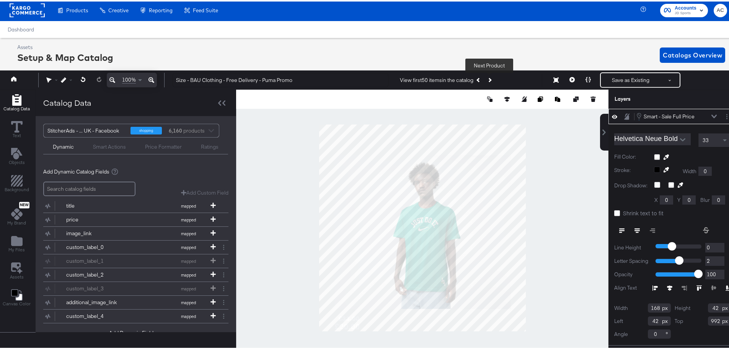
click at [492, 79] on button "Next Product" at bounding box center [489, 79] width 11 height 14
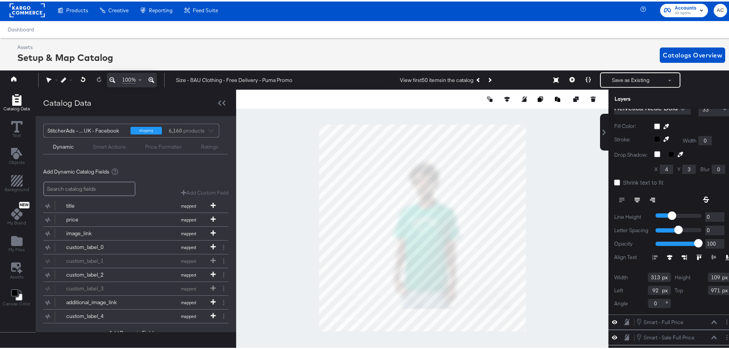
scroll to position [0, 0]
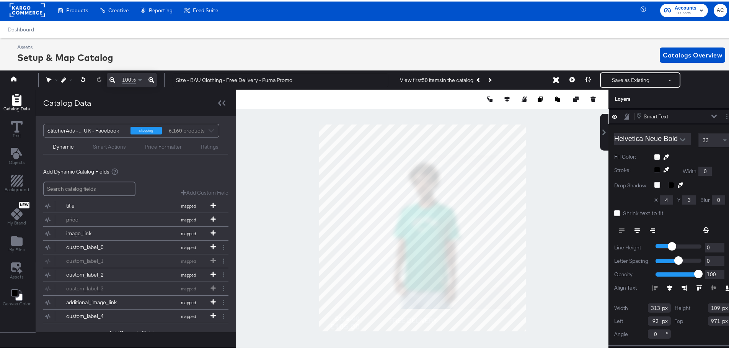
type input "326"
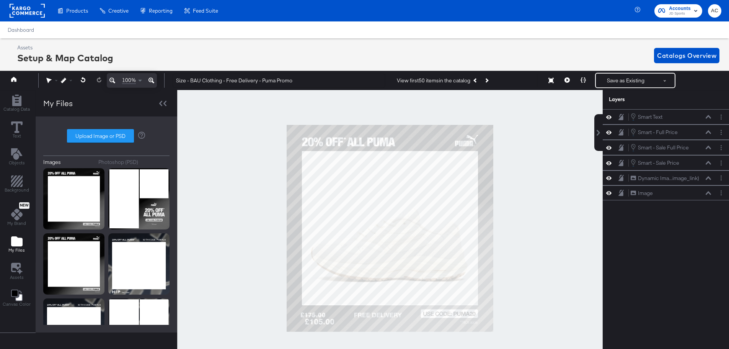
scroll to position [2, 2]
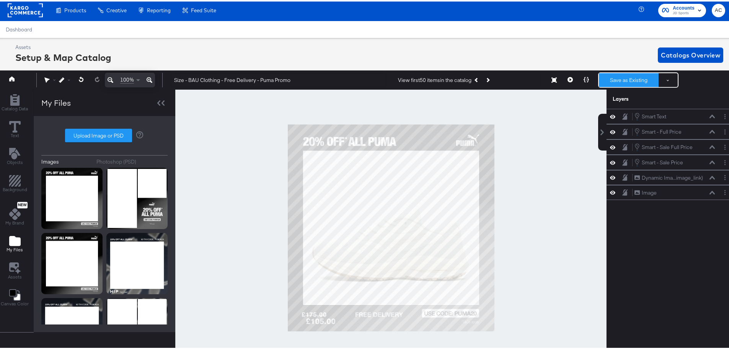
click at [613, 79] on button "Save as Existing" at bounding box center [629, 79] width 60 height 14
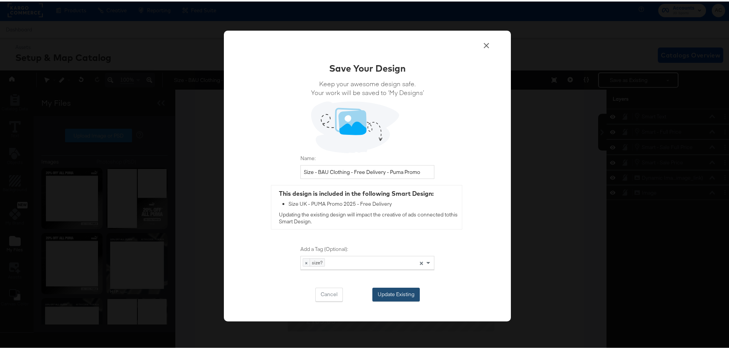
click at [391, 290] on button "Update Existing" at bounding box center [396, 293] width 47 height 14
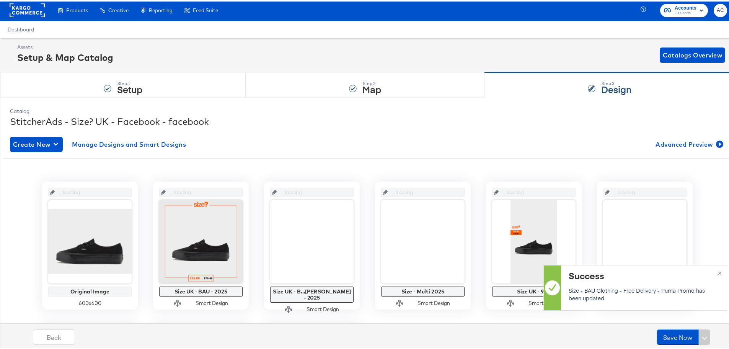
scroll to position [2, 0]
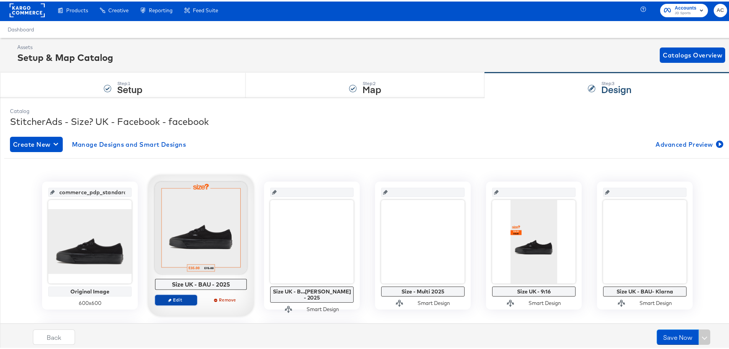
click at [174, 298] on span "Edit" at bounding box center [175, 298] width 35 height 6
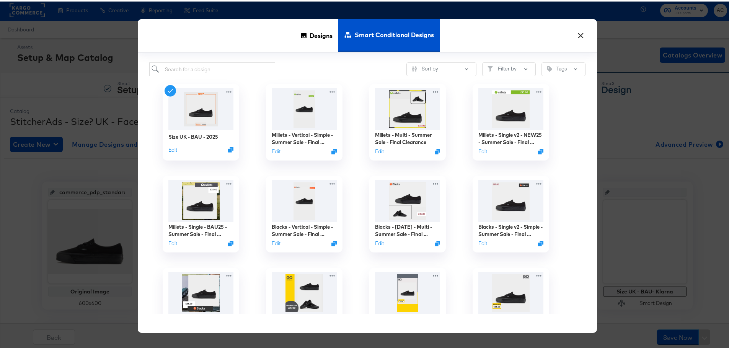
click at [299, 37] on div "Designs" at bounding box center [317, 34] width 43 height 33
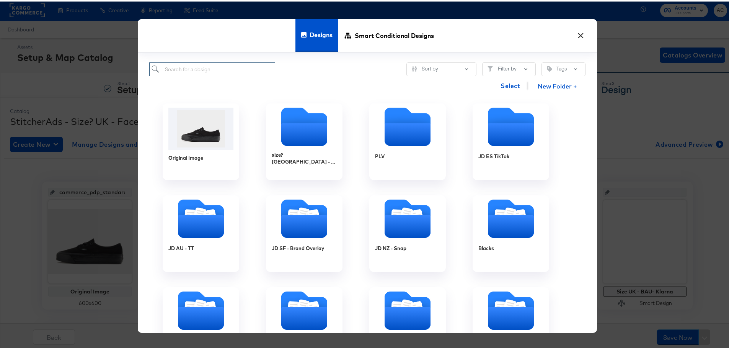
click at [201, 66] on input "search" at bounding box center [212, 68] width 126 height 14
type input "puma"
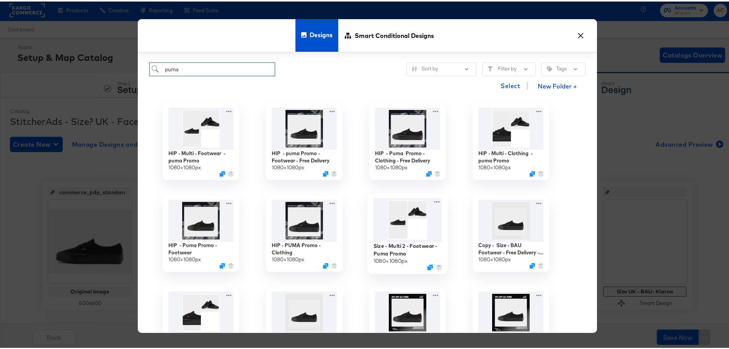
scroll to position [115, 0]
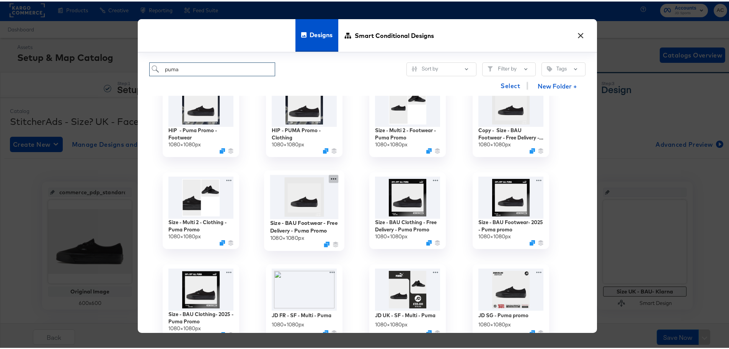
click at [330, 178] on icon at bounding box center [334, 177] width 10 height 8
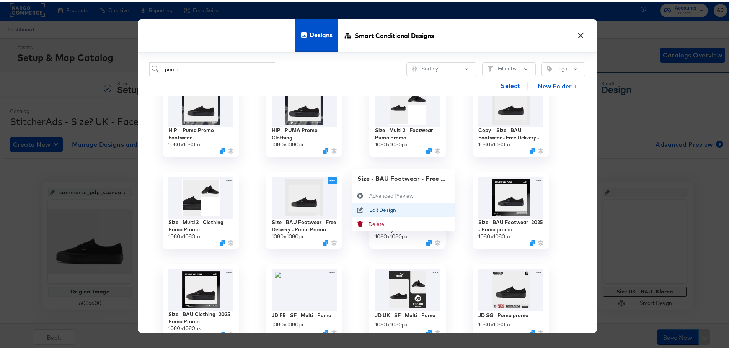
click at [369, 208] on div "Edit Design Edit Design" at bounding box center [369, 208] width 0 height 0
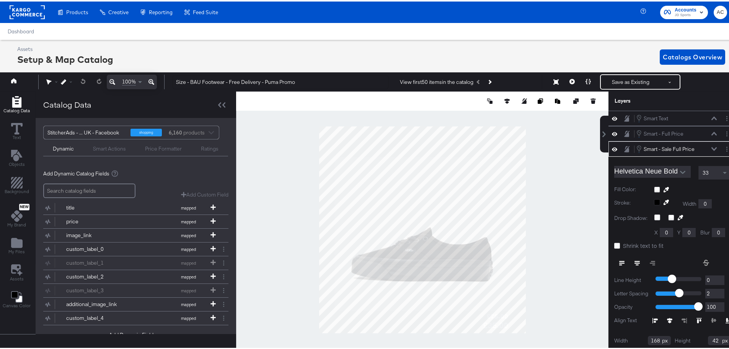
scroll to position [2, 0]
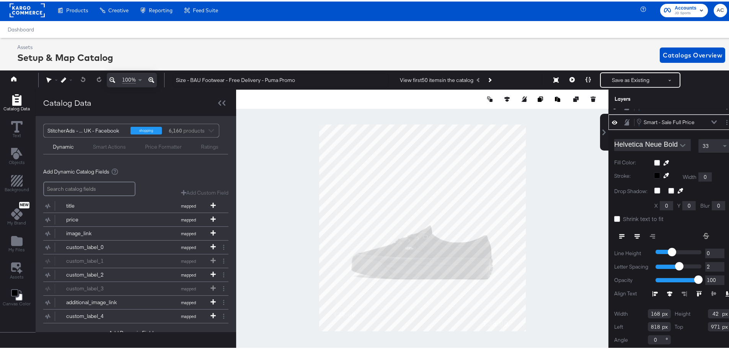
type input "20"
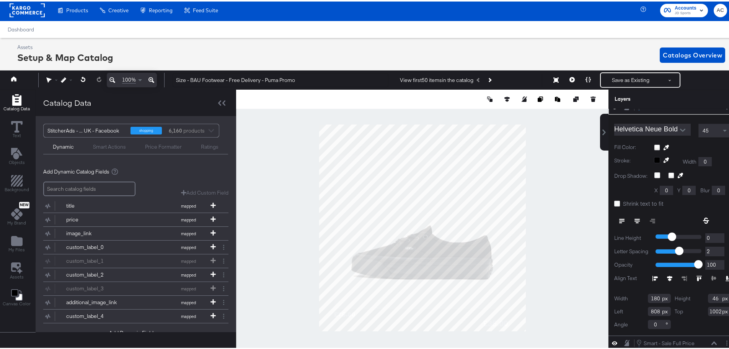
scroll to position [15, 0]
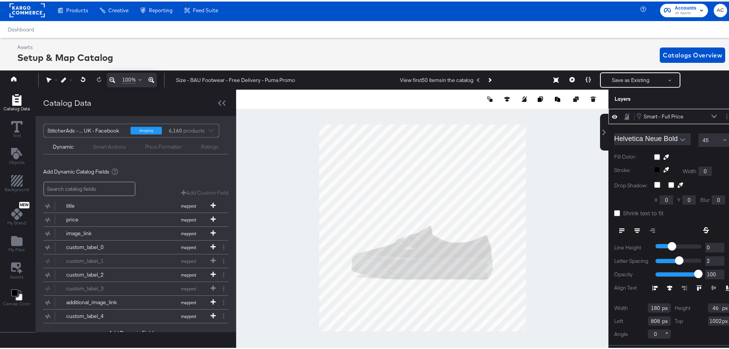
type input "92"
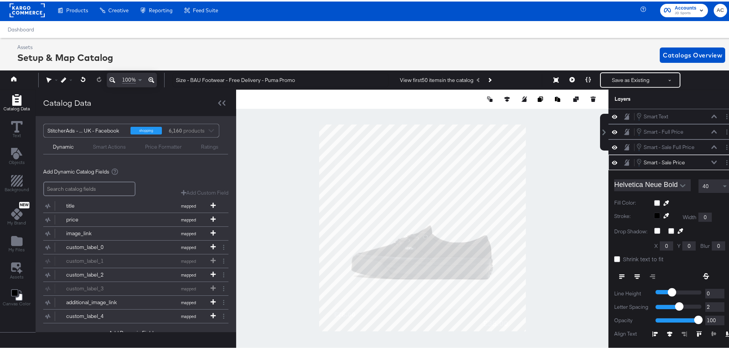
scroll to position [40, 0]
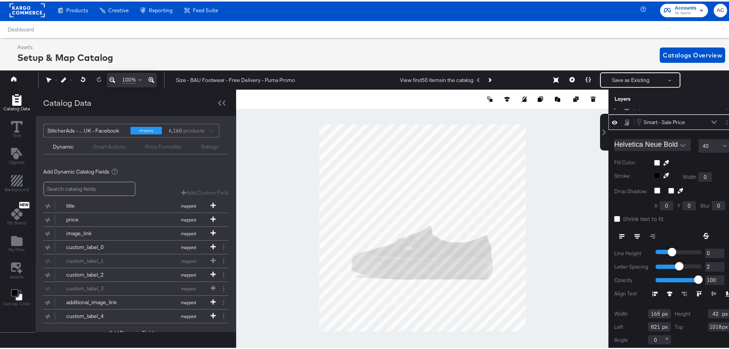
type input "67"
type input "1004"
click at [547, 304] on div at bounding box center [422, 226] width 373 height 276
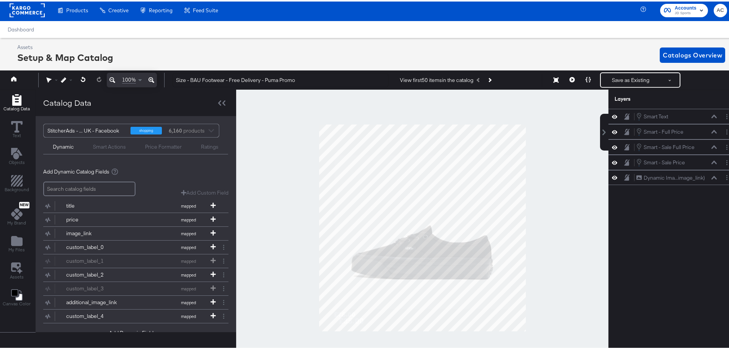
scroll to position [0, 0]
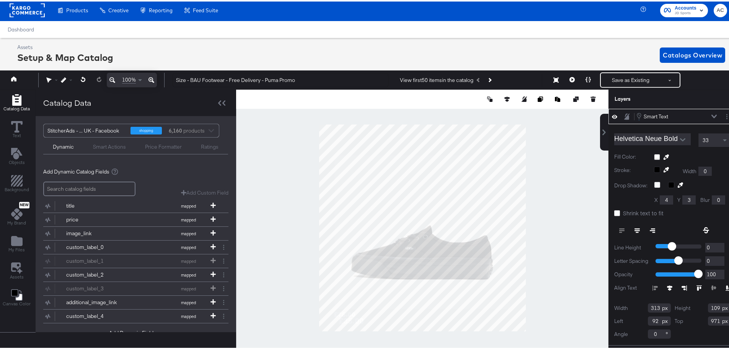
type input "989"
click at [489, 80] on icon "Next Product" at bounding box center [490, 79] width 4 height 4
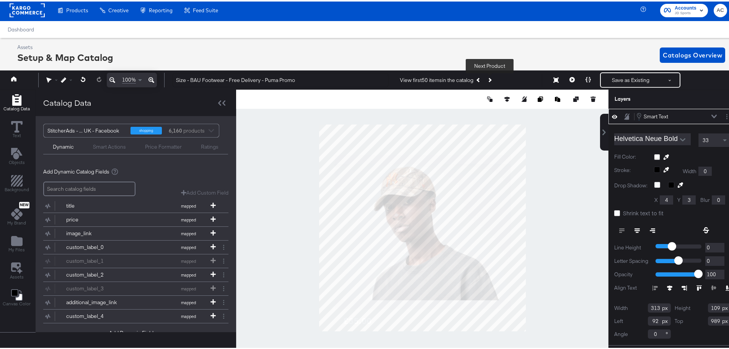
click at [489, 80] on icon "Next Product" at bounding box center [490, 79] width 4 height 4
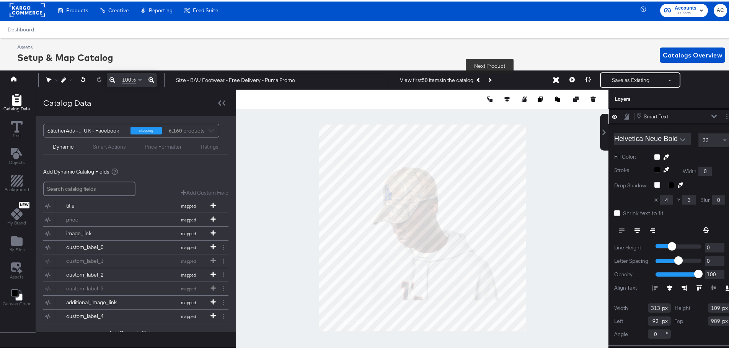
click at [489, 80] on icon "Next Product" at bounding box center [490, 79] width 4 height 4
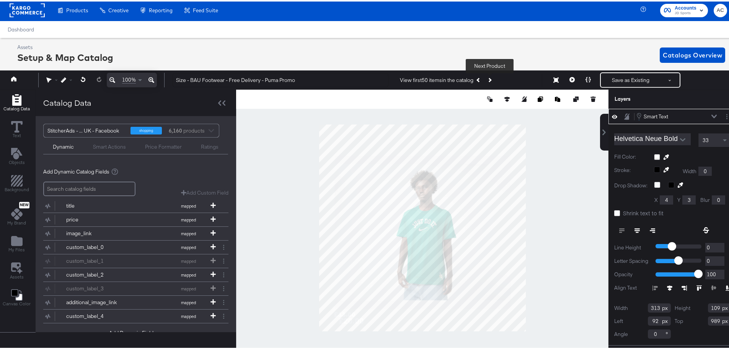
click at [489, 80] on icon "Next Product" at bounding box center [490, 79] width 4 height 4
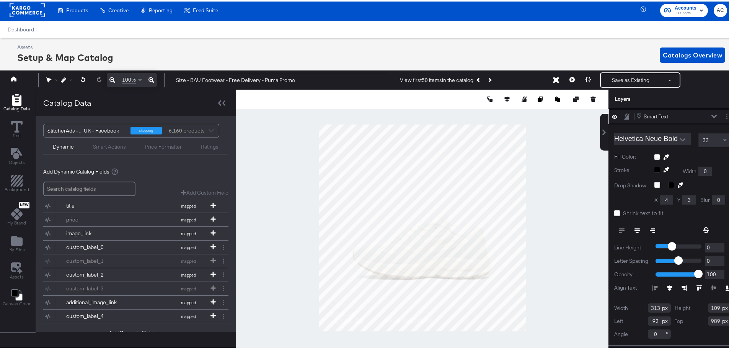
type input "344"
type input "971"
click at [569, 288] on div at bounding box center [422, 226] width 373 height 276
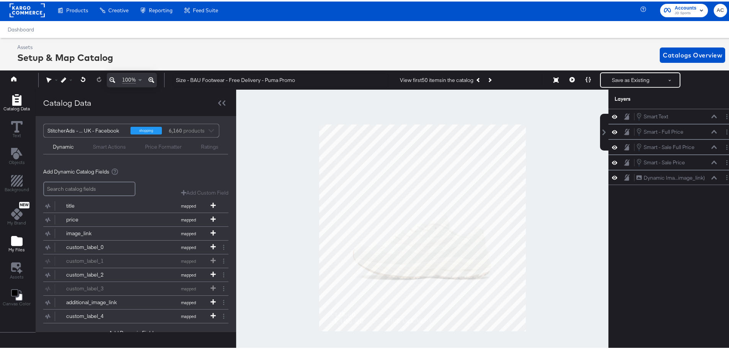
click at [9, 239] on div "My Files" at bounding box center [16, 243] width 16 height 18
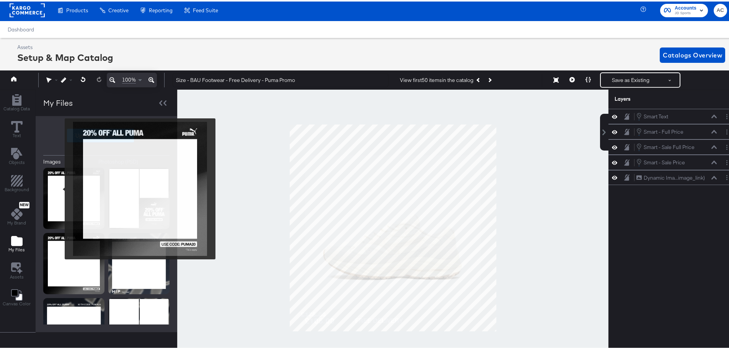
click at [54, 201] on img at bounding box center [73, 196] width 61 height 61
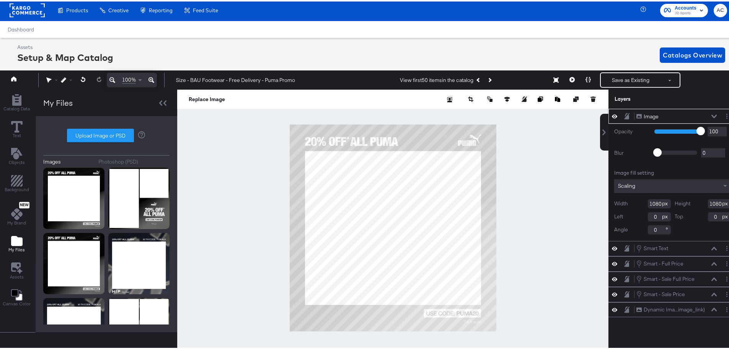
click at [712, 115] on icon at bounding box center [714, 114] width 5 height 3
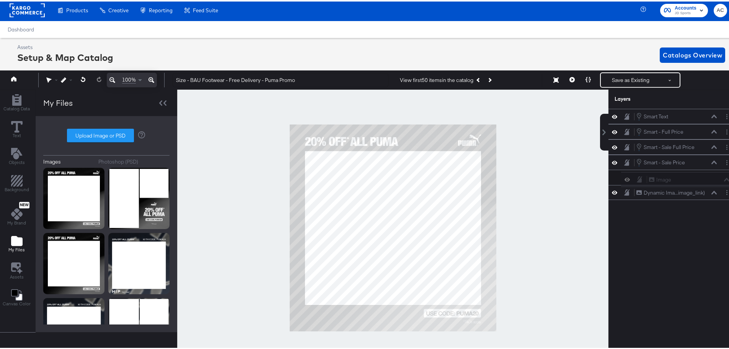
scroll to position [2, 2]
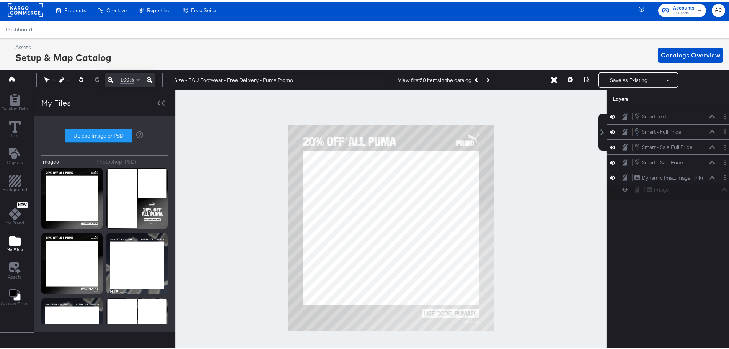
drag, startPoint x: 660, startPoint y: 116, endPoint x: 671, endPoint y: 203, distance: 87.9
click at [672, 192] on div "Image Image" at bounding box center [687, 188] width 81 height 8
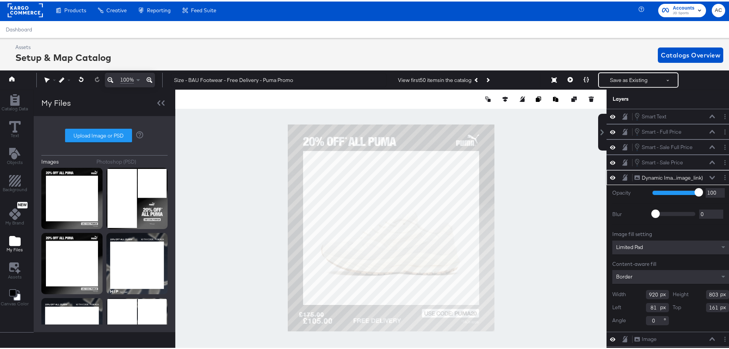
type input "80"
type input "139"
click at [514, 268] on div at bounding box center [390, 226] width 431 height 276
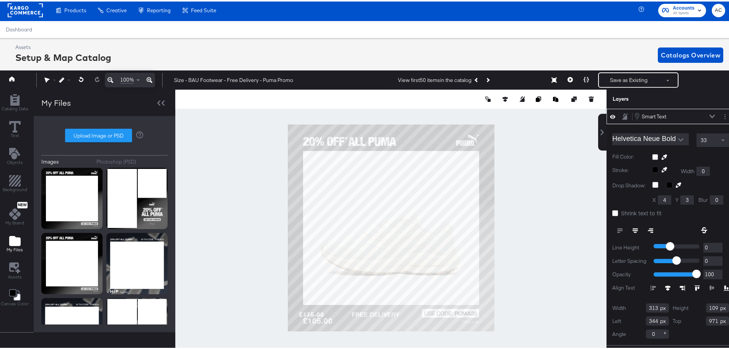
type input "336"
type input "939"
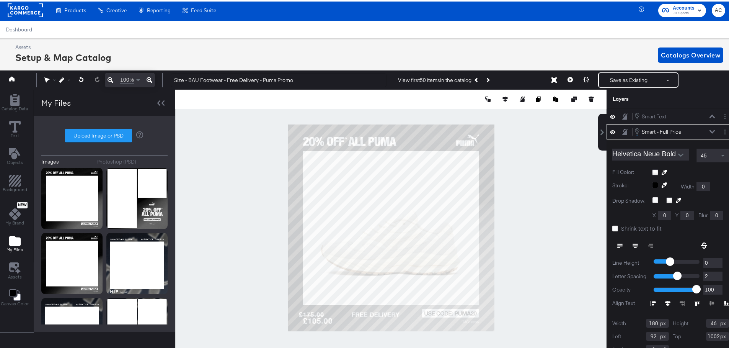
scroll to position [10, 0]
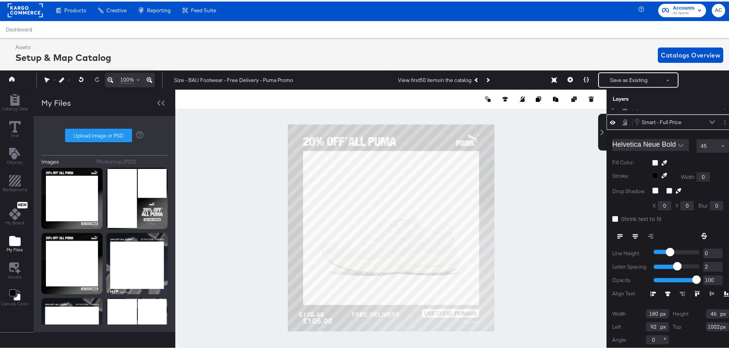
type input "94"
type input "1019"
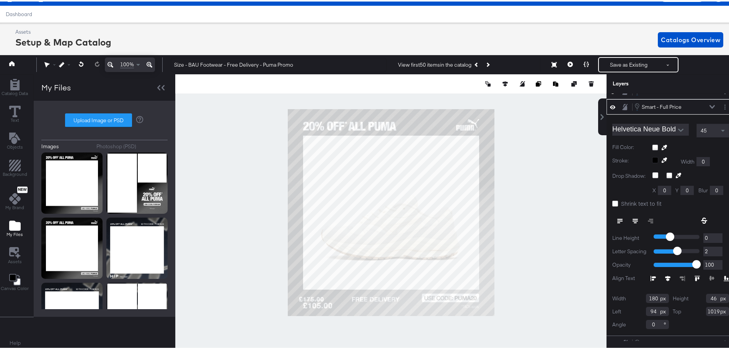
click at [265, 333] on div at bounding box center [390, 211] width 431 height 276
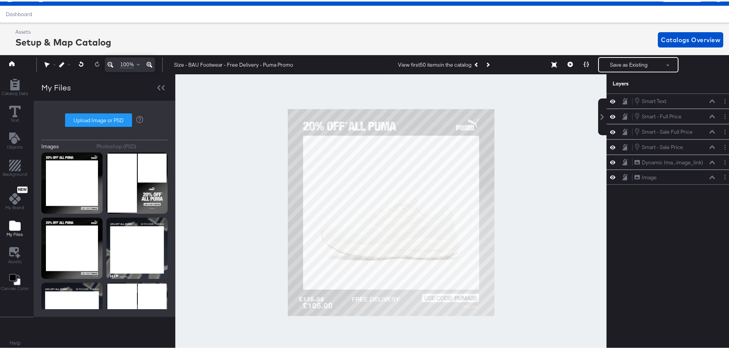
scroll to position [40, 0]
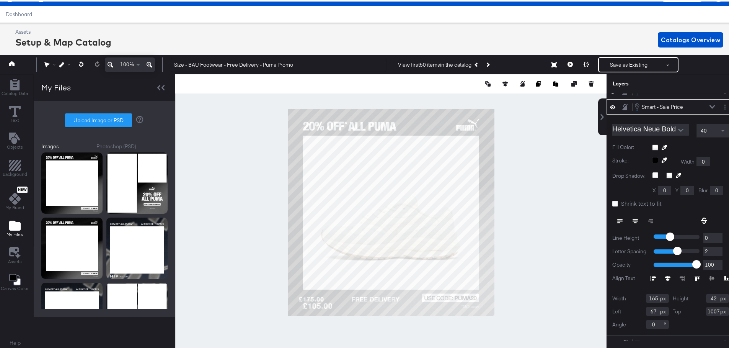
type input "1008"
type input "69"
type input "1010"
type input "75"
click at [530, 279] on div at bounding box center [390, 211] width 431 height 276
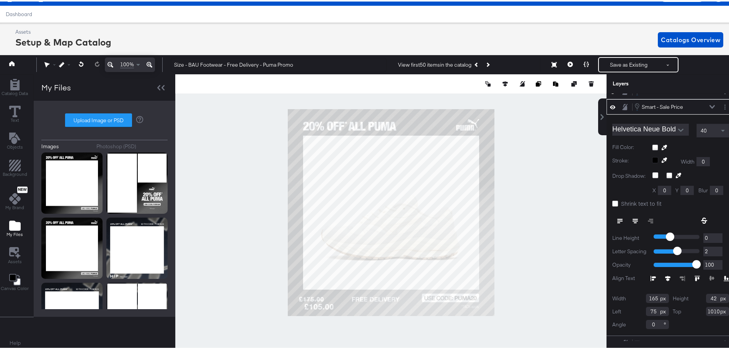
scroll to position [0, 0]
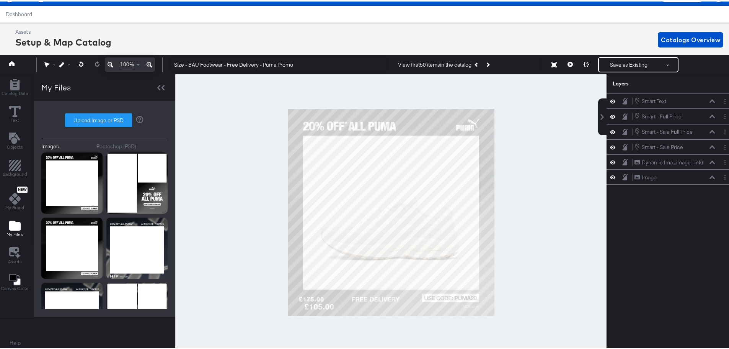
click at [504, 253] on div at bounding box center [390, 211] width 431 height 276
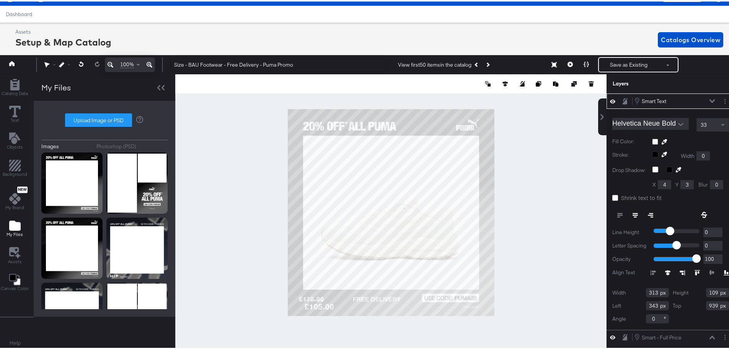
type input "344"
click at [538, 277] on div at bounding box center [390, 211] width 431 height 276
type input "350"
click at [549, 267] on div at bounding box center [390, 211] width 431 height 276
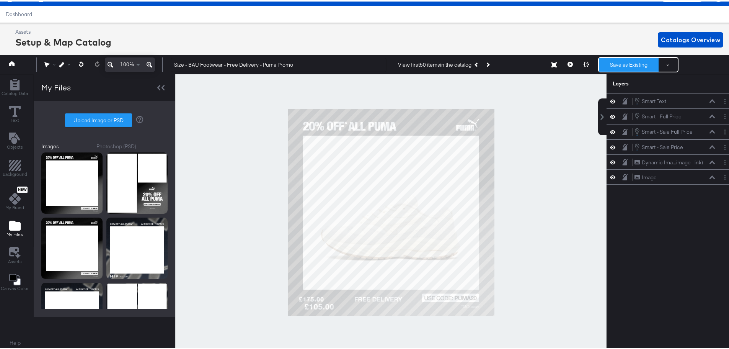
click at [626, 64] on button "Save as Existing" at bounding box center [629, 63] width 60 height 14
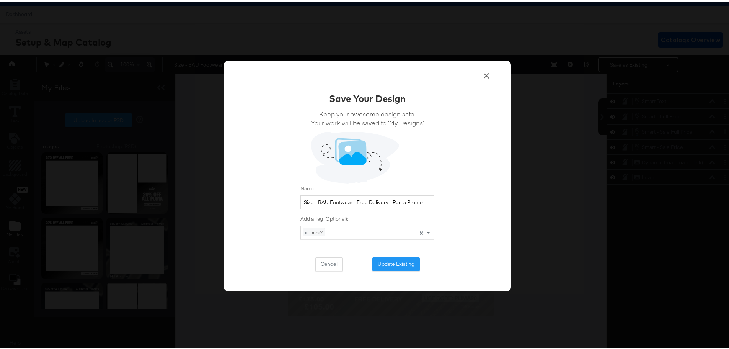
click at [383, 258] on button "Update Existing" at bounding box center [396, 263] width 47 height 14
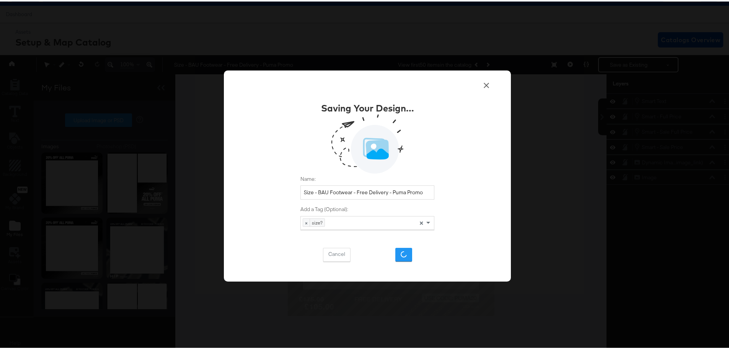
scroll to position [17, 0]
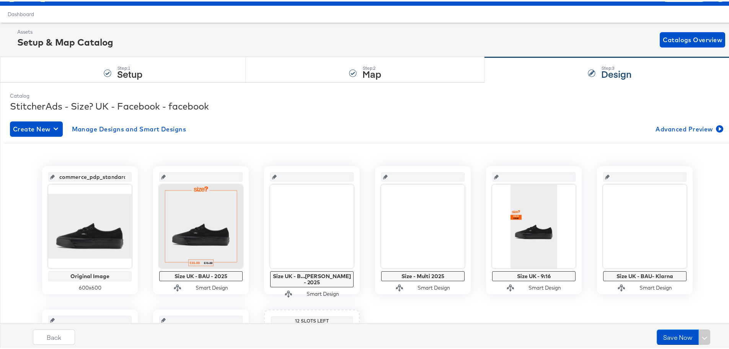
click at [418, 140] on div "Create New Manage Designs and Smart Designs Advanced Preview commerce_pdp_stand…" at bounding box center [367, 283] width 715 height 339
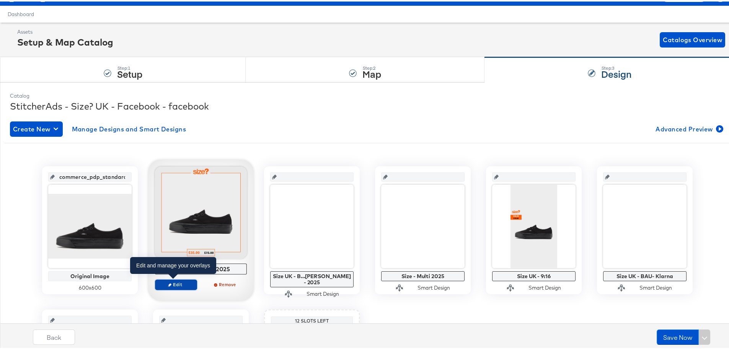
click at [173, 281] on span "Edit" at bounding box center [175, 283] width 35 height 6
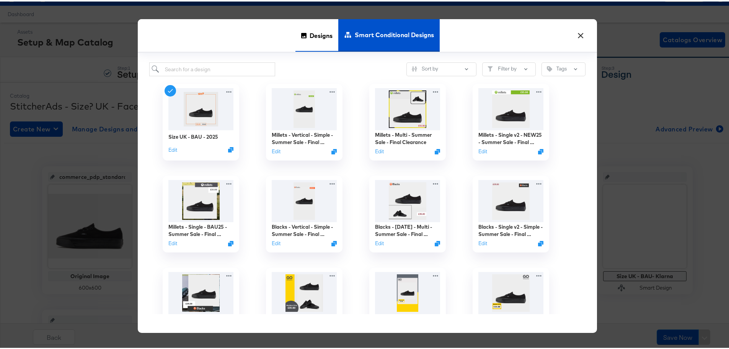
click at [335, 28] on div "Designs" at bounding box center [317, 34] width 43 height 33
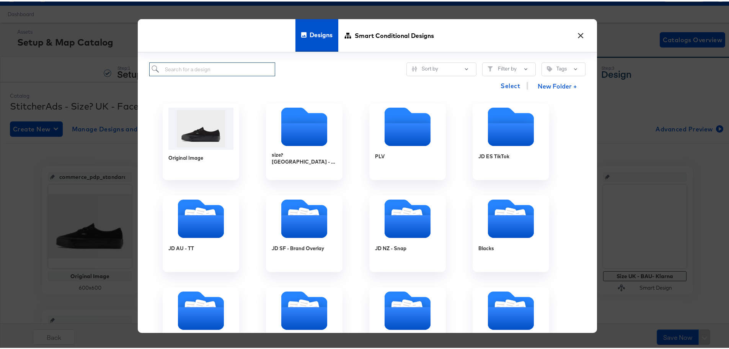
click at [237, 61] on input "search" at bounding box center [212, 68] width 126 height 14
type input "puma"
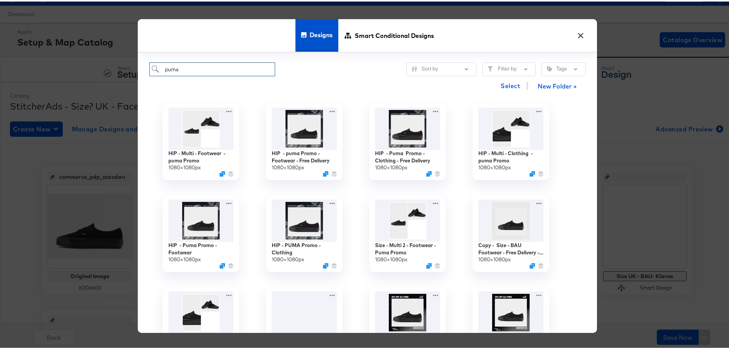
scroll to position [77, 0]
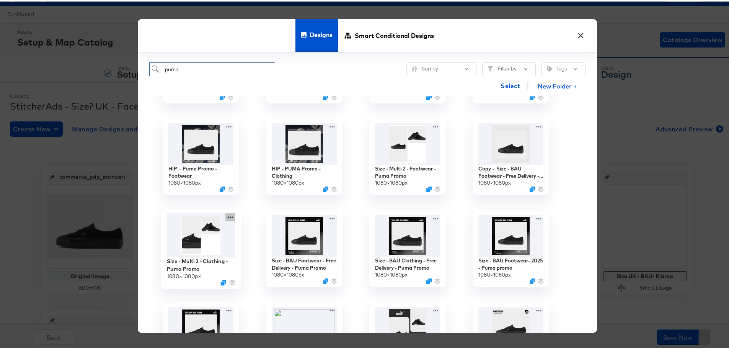
click at [225, 217] on icon at bounding box center [230, 215] width 10 height 8
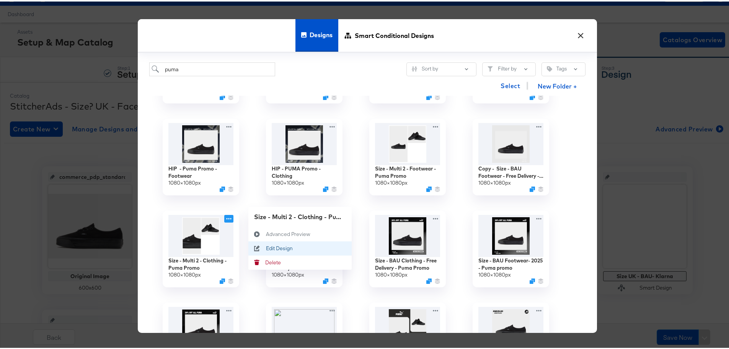
click at [266, 247] on div "Edit Design Edit Design" at bounding box center [266, 247] width 0 height 0
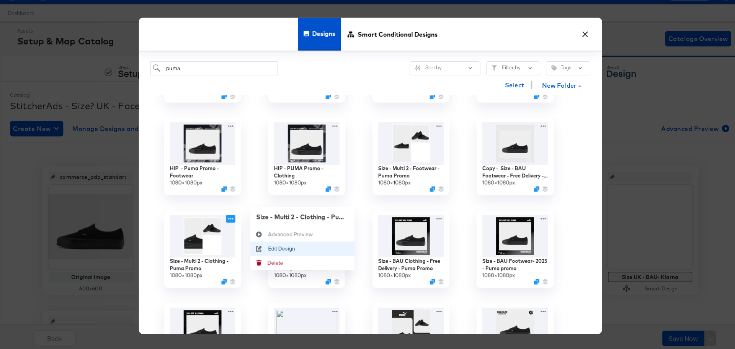
scroll to position [0, 0]
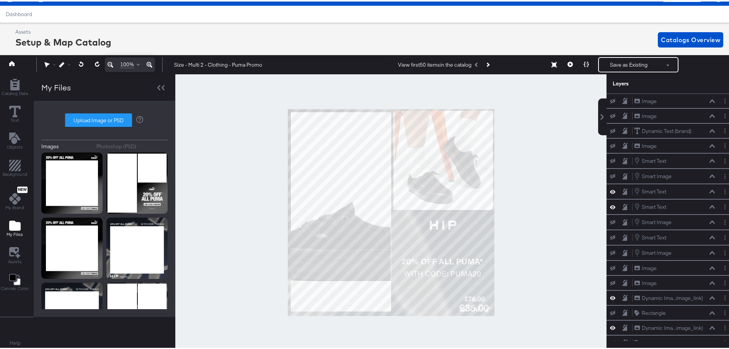
scroll to position [39, 0]
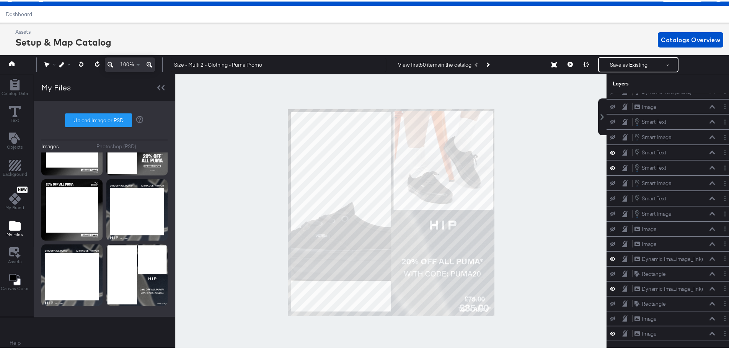
drag, startPoint x: 510, startPoint y: 190, endPoint x: 506, endPoint y: 196, distance: 7.9
click at [510, 190] on div at bounding box center [390, 211] width 431 height 276
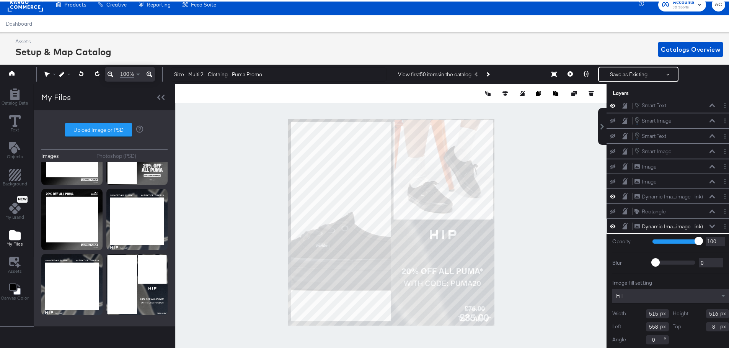
scroll to position [149, 0]
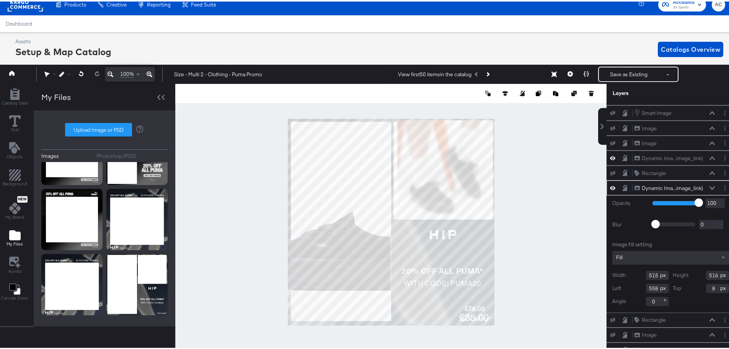
type input "493"
type input "495"
type input "580"
type input "29"
type input "557"
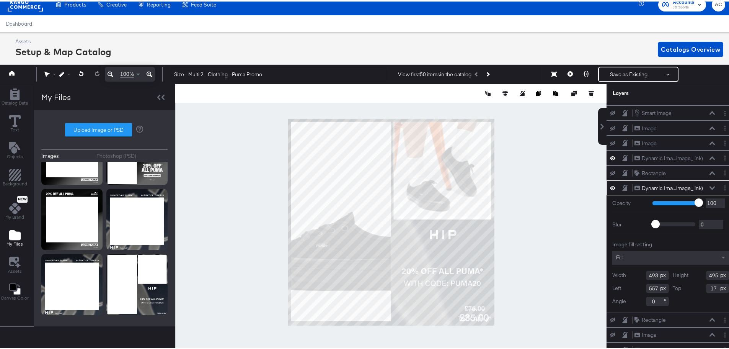
type input "16"
type input "555"
type input "528"
type input "532"
type input "545"
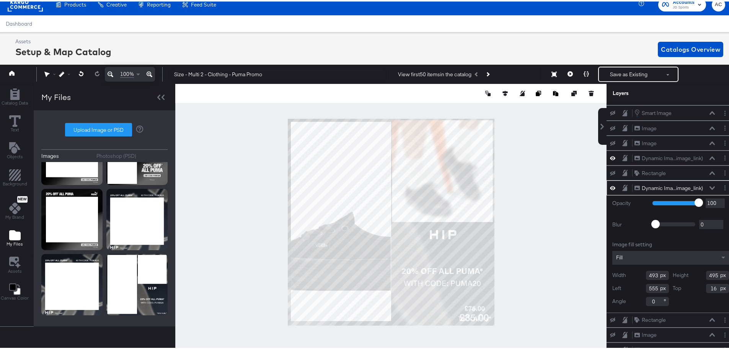
type input "8"
click at [516, 218] on div at bounding box center [390, 220] width 431 height 276
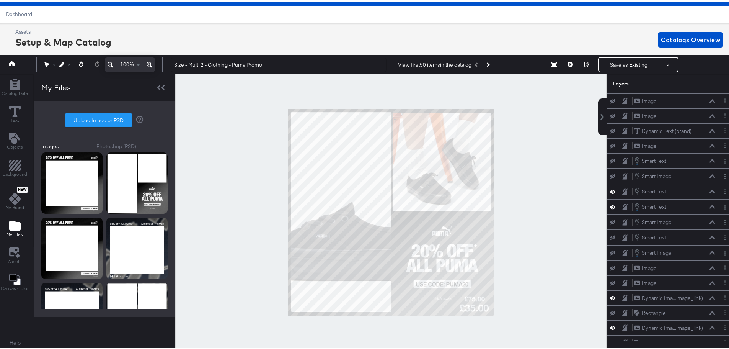
scroll to position [39, 0]
click at [548, 224] on div at bounding box center [390, 211] width 431 height 276
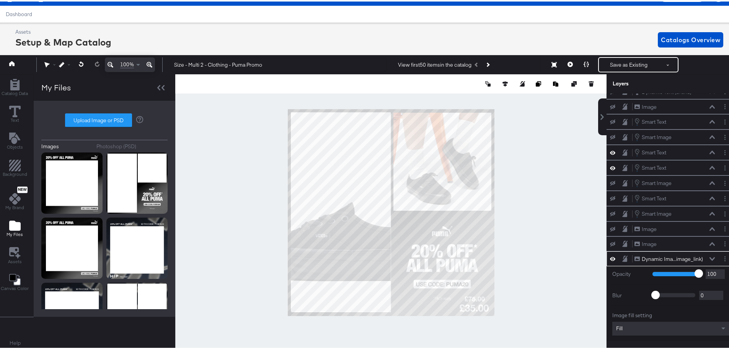
scroll to position [81, 0]
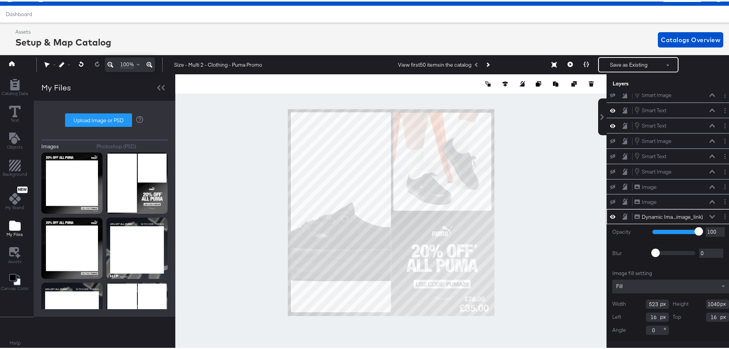
click at [648, 305] on input "523" at bounding box center [657, 302] width 23 height 9
type input "525"
click at [563, 312] on div at bounding box center [390, 211] width 431 height 276
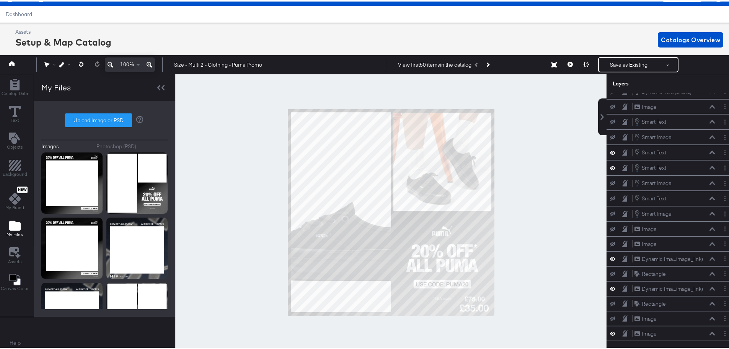
scroll to position [39, 0]
click at [613, 64] on button "Save as Existing" at bounding box center [629, 63] width 60 height 14
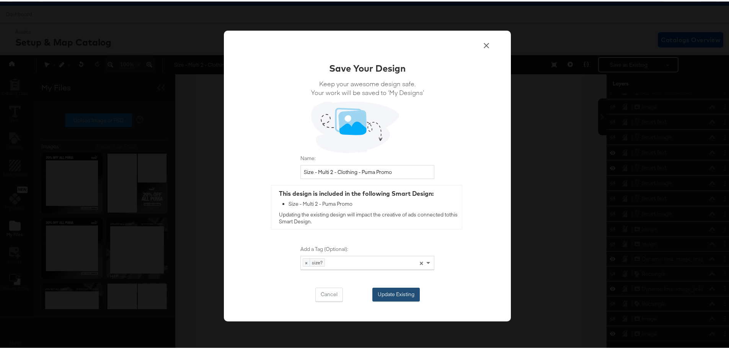
click at [396, 292] on button "Update Existing" at bounding box center [396, 293] width 47 height 14
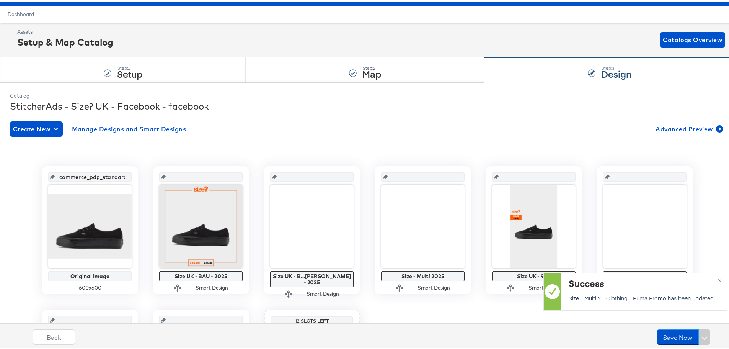
scroll to position [17, 0]
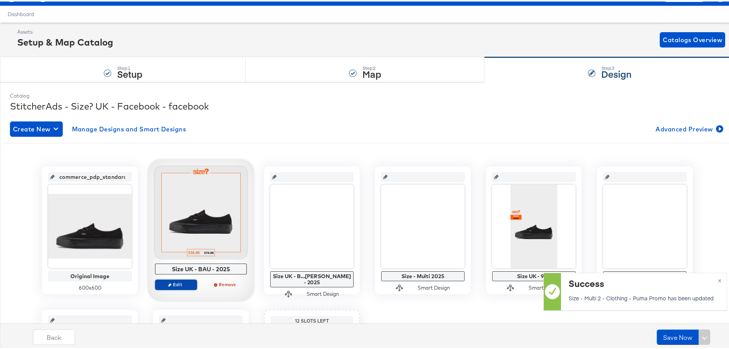
click at [181, 285] on span "Edit" at bounding box center [175, 283] width 35 height 6
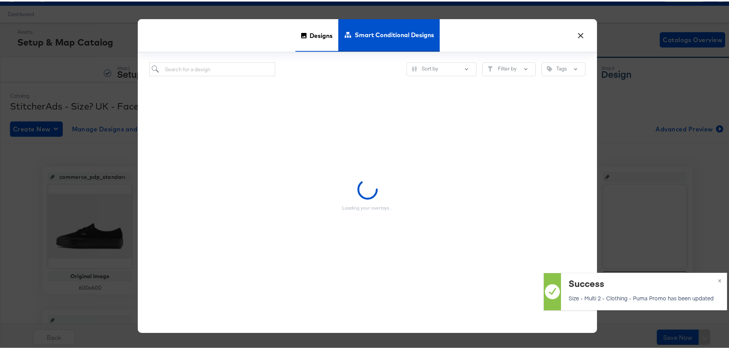
click at [305, 36] on div "Designs" at bounding box center [317, 34] width 43 height 33
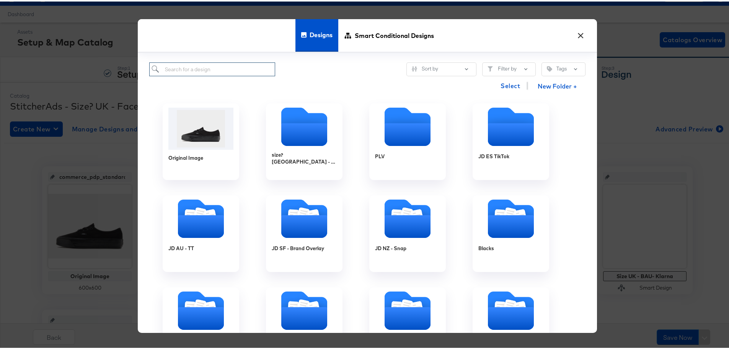
click at [209, 70] on input "search" at bounding box center [212, 68] width 126 height 14
type input "puma"
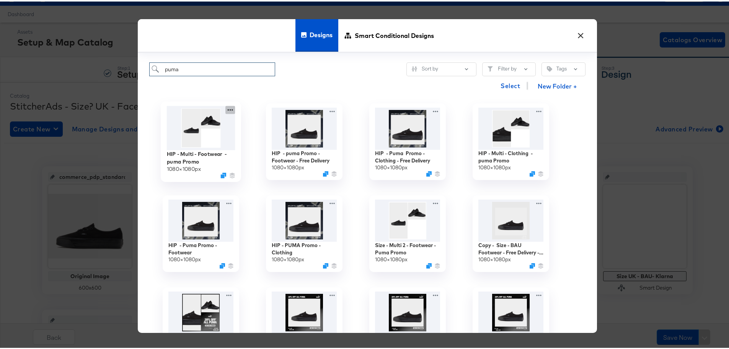
click at [225, 108] on icon at bounding box center [230, 108] width 10 height 8
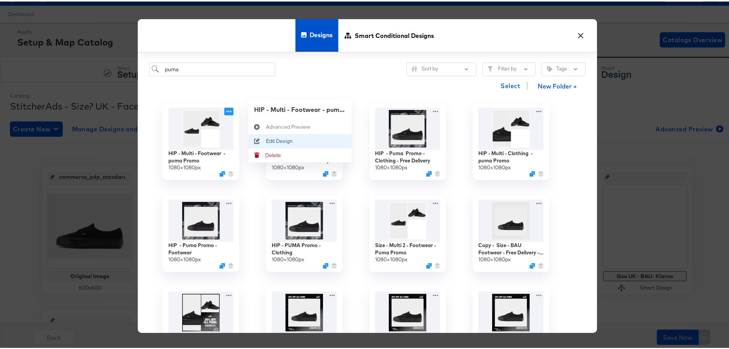
click at [263, 136] on div "Edit Design Edit Design" at bounding box center [257, 139] width 18 height 14
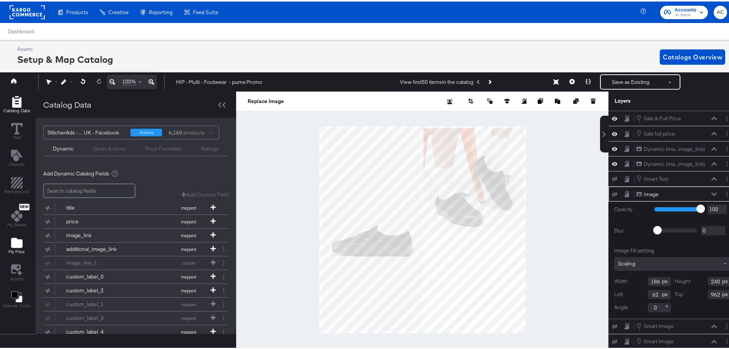
click at [17, 247] on div "My Files" at bounding box center [16, 244] width 16 height 18
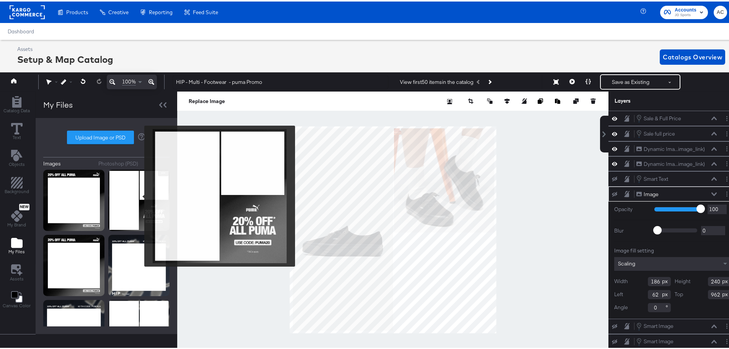
click at [139, 194] on img at bounding box center [138, 198] width 61 height 61
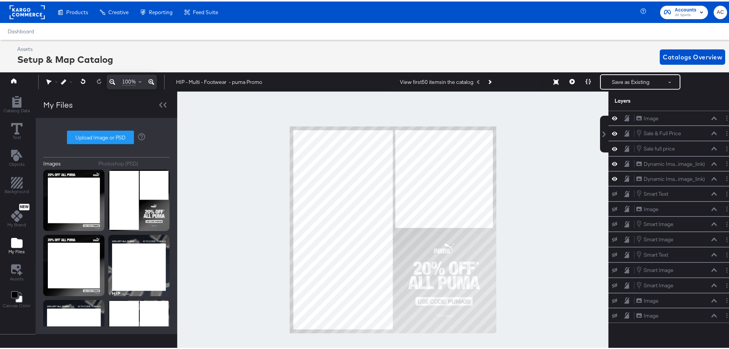
click at [548, 218] on div at bounding box center [392, 228] width 431 height 276
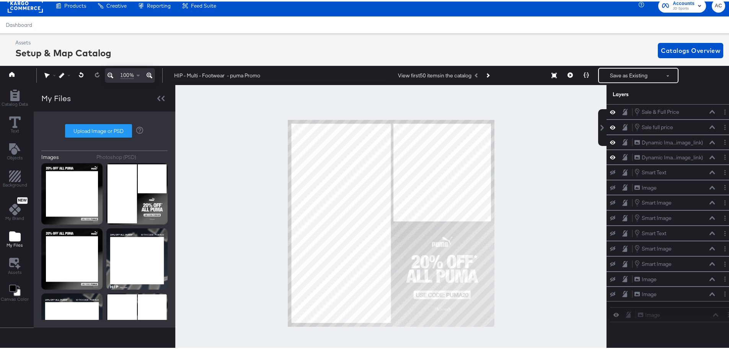
drag, startPoint x: 669, startPoint y: 116, endPoint x: 679, endPoint y: 325, distance: 208.5
click at [679, 325] on div "Image Image Sale & Full Price Sale & Full Price Sale full price Sale full price…" at bounding box center [671, 226] width 128 height 247
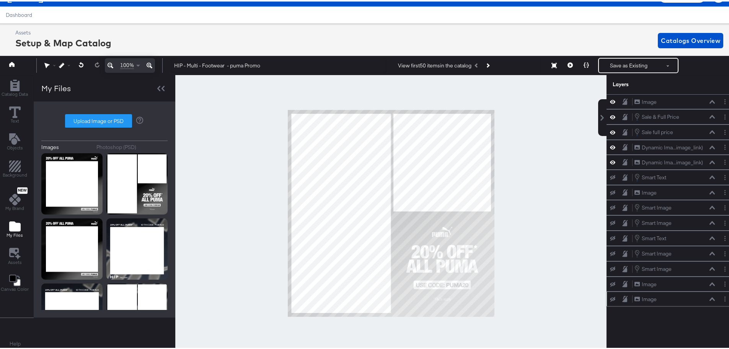
drag, startPoint x: 644, startPoint y: 99, endPoint x: 654, endPoint y: 295, distance: 196.3
click at [654, 295] on div "Image Image Sale & Full Price Sale & Full Price Sale full price Sale full price…" at bounding box center [671, 199] width 128 height 212
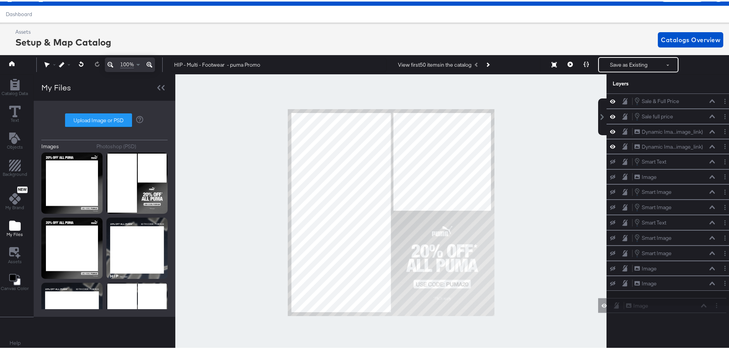
drag, startPoint x: 672, startPoint y: 100, endPoint x: 670, endPoint y: 308, distance: 208.7
click at [670, 308] on div "Image Image Sale & Full Price Sale & Full Price Sale full price Sale full price…" at bounding box center [666, 215] width 138 height 247
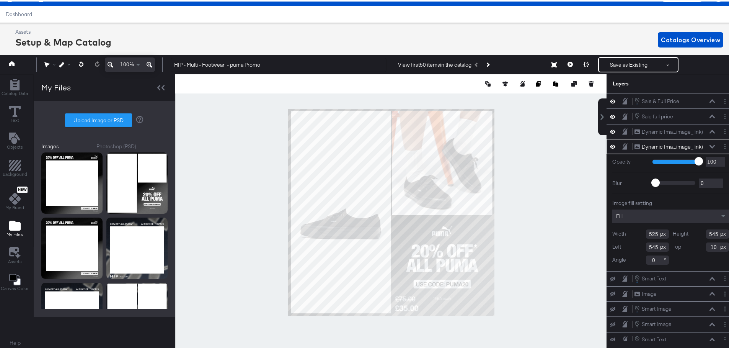
click at [534, 230] on div at bounding box center [390, 211] width 431 height 276
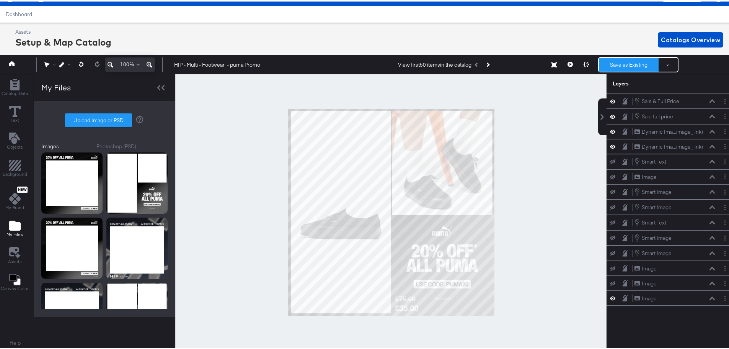
click at [622, 65] on button "Save as Existing" at bounding box center [629, 63] width 60 height 14
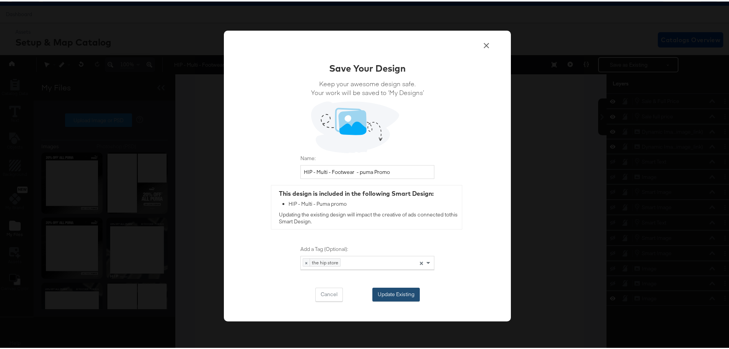
click at [407, 292] on button "Update Existing" at bounding box center [396, 293] width 47 height 14
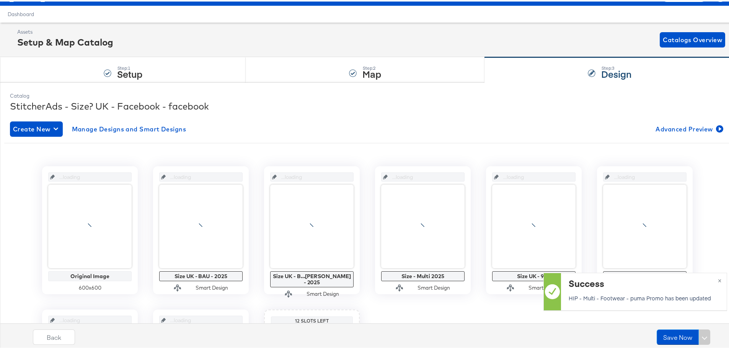
scroll to position [17, 0]
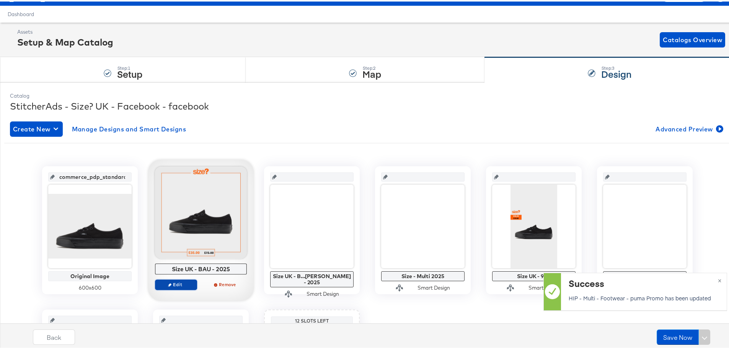
click at [180, 285] on span "Edit" at bounding box center [175, 283] width 35 height 6
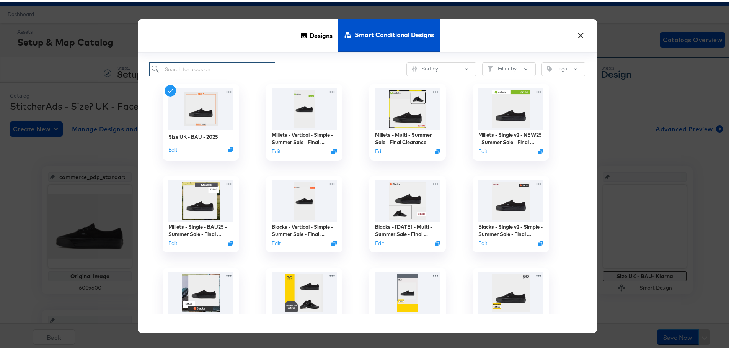
click at [219, 65] on input "search" at bounding box center [212, 68] width 126 height 14
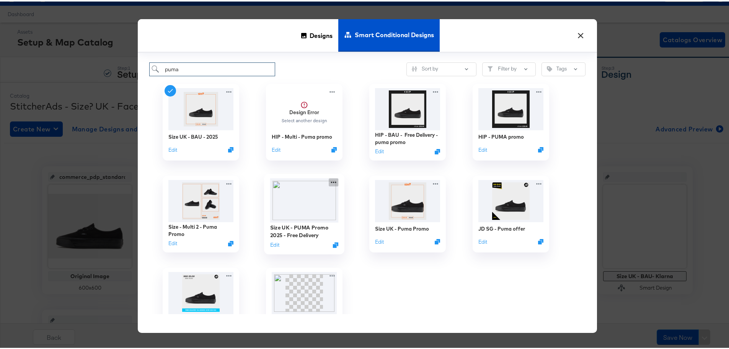
click at [329, 182] on icon at bounding box center [334, 181] width 10 height 8
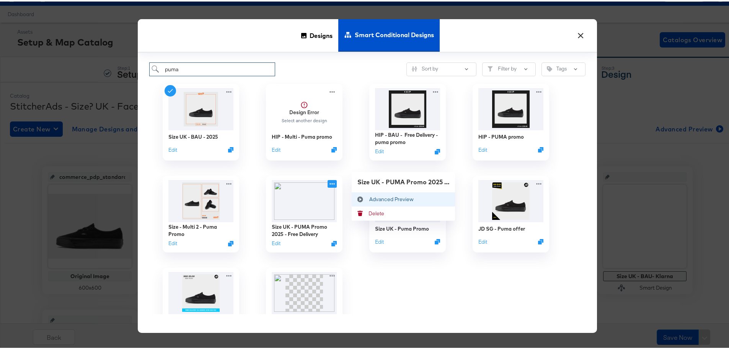
type input "puma"
click at [382, 202] on button "Advanced Preview Advanced Preview" at bounding box center [403, 198] width 103 height 14
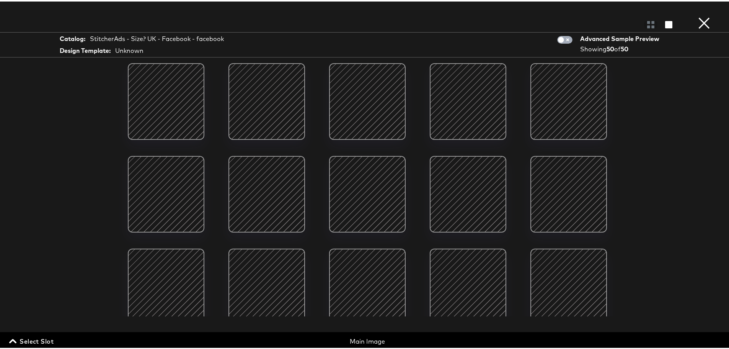
click at [559, 38] on input "checkbox" at bounding box center [561, 40] width 23 height 8
checkbox input "true"
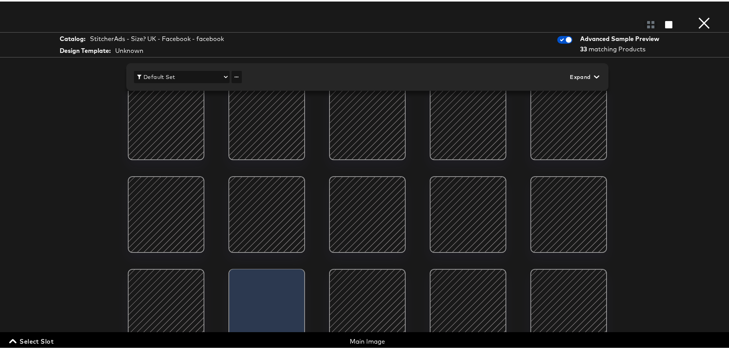
scroll to position [0, 0]
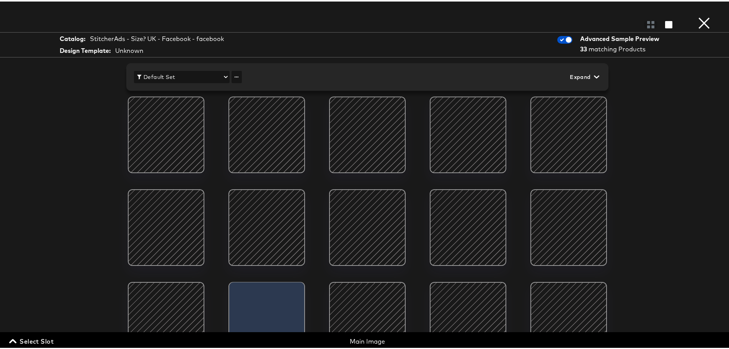
click at [697, 15] on button "×" at bounding box center [704, 7] width 15 height 15
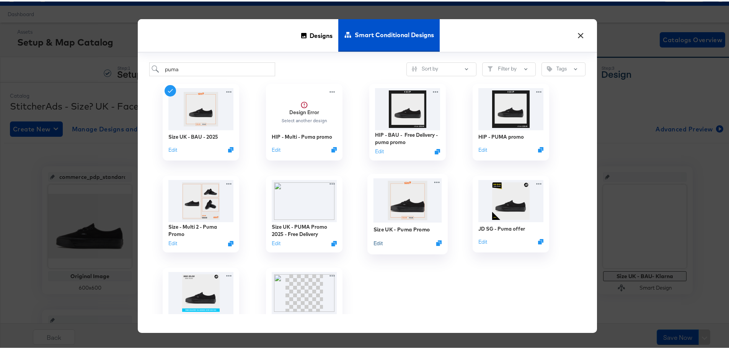
click at [376, 242] on button "Edit" at bounding box center [378, 241] width 9 height 7
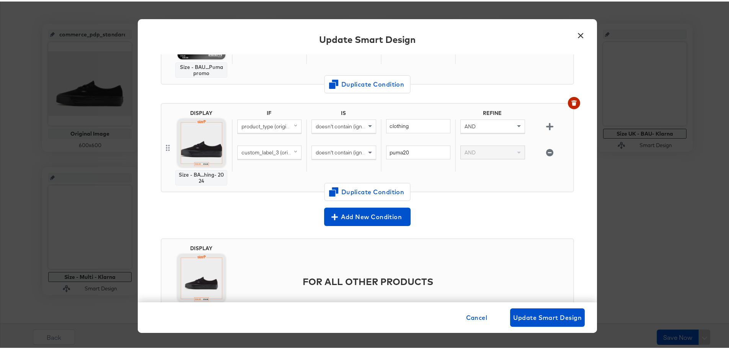
scroll to position [230, 0]
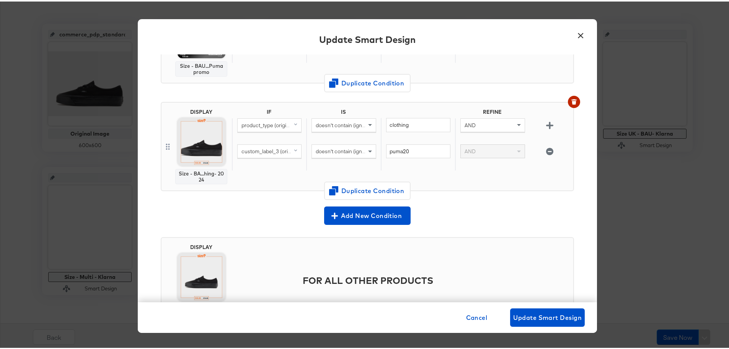
click at [515, 221] on div "Add New Condition" at bounding box center [367, 214] width 413 height 18
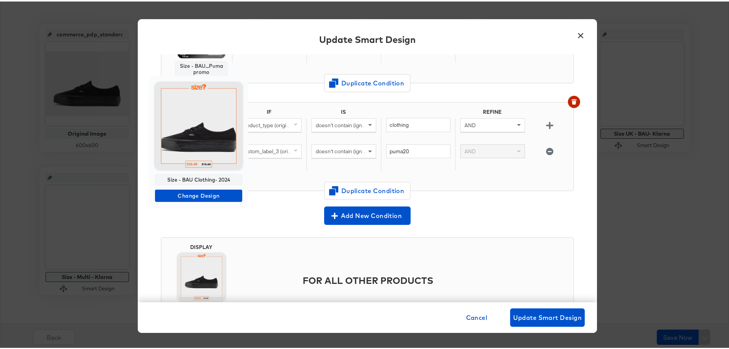
click at [207, 137] on img at bounding box center [198, 124] width 87 height 87
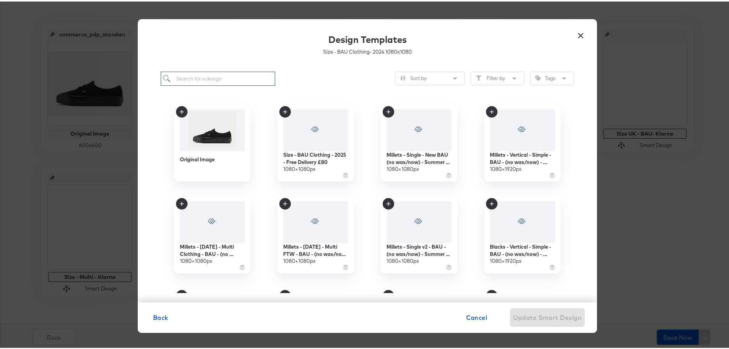
click at [214, 80] on input "search" at bounding box center [218, 77] width 114 height 14
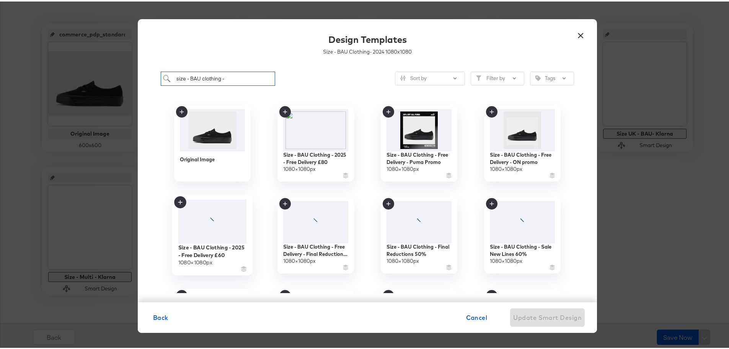
type input "size - BAU clothing -"
click at [208, 245] on div "Size - BAU Clothing - 2025 - Free Delivery £60" at bounding box center [212, 249] width 69 height 15
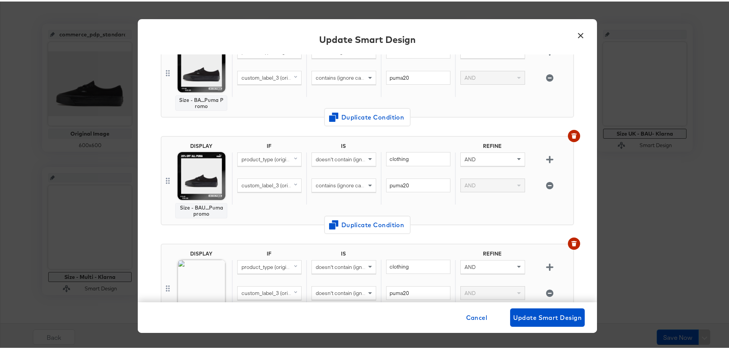
scroll to position [44, 0]
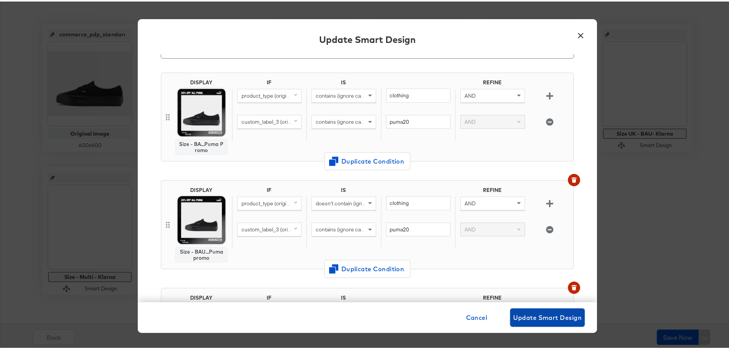
click at [516, 315] on span "Update Smart Design" at bounding box center [547, 315] width 69 height 11
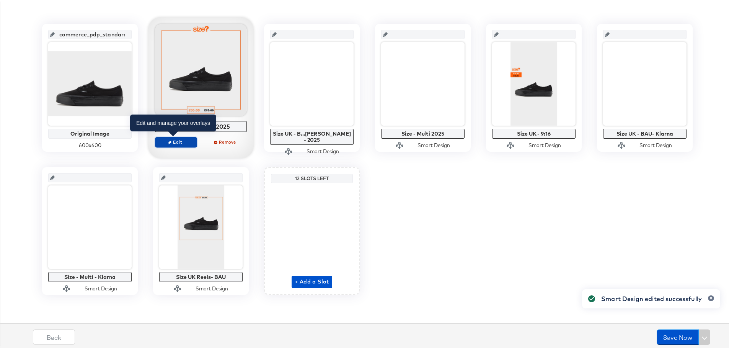
click at [174, 141] on span "Edit" at bounding box center [175, 140] width 35 height 6
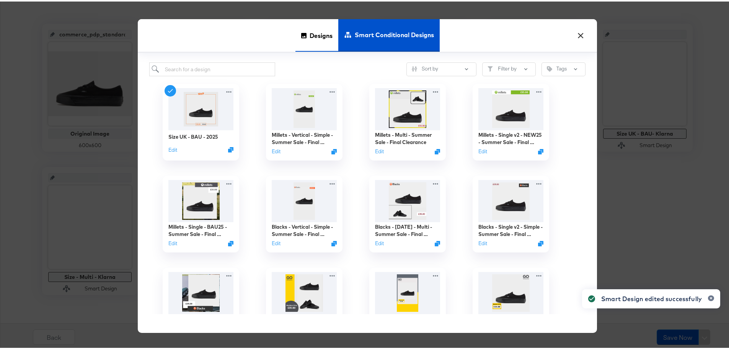
click at [310, 40] on span "Designs" at bounding box center [321, 34] width 23 height 34
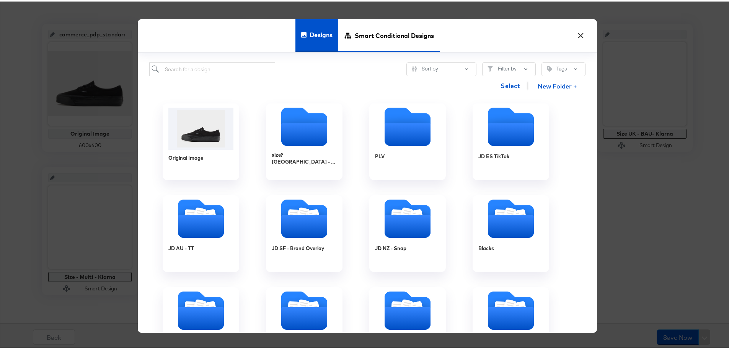
click at [388, 42] on span "Smart Conditional Designs" at bounding box center [394, 34] width 79 height 34
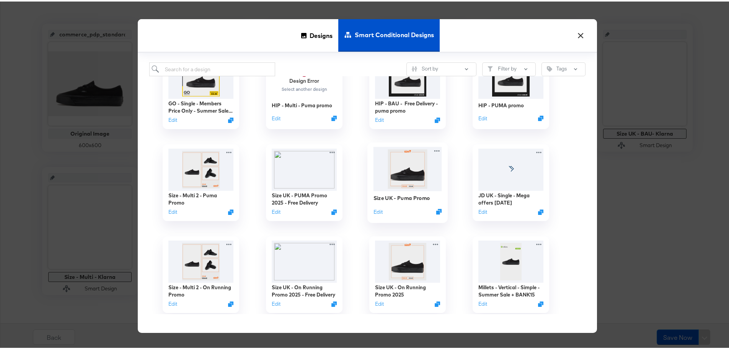
scroll to position [345, 0]
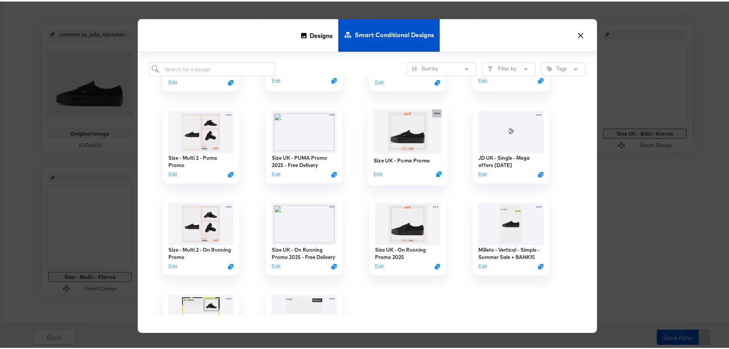
click at [435, 114] on icon at bounding box center [437, 112] width 10 height 8
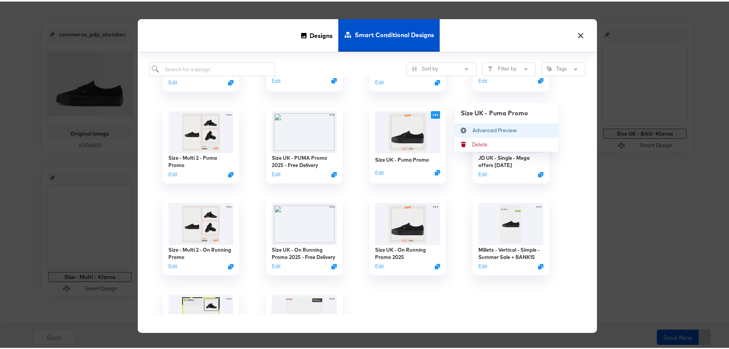
click at [473, 129] on div "Advanced Preview Advanced Preview" at bounding box center [473, 129] width 0 height 0
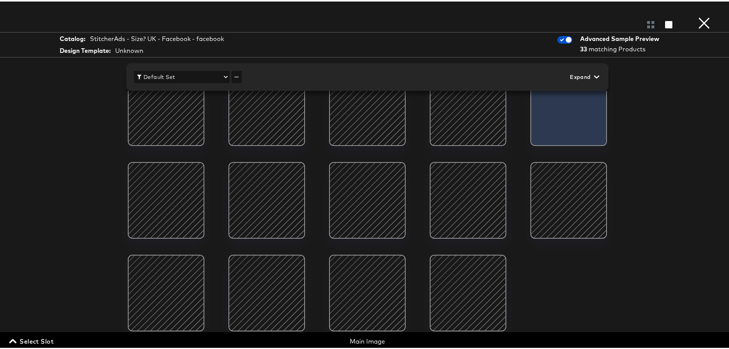
scroll to position [151, 0]
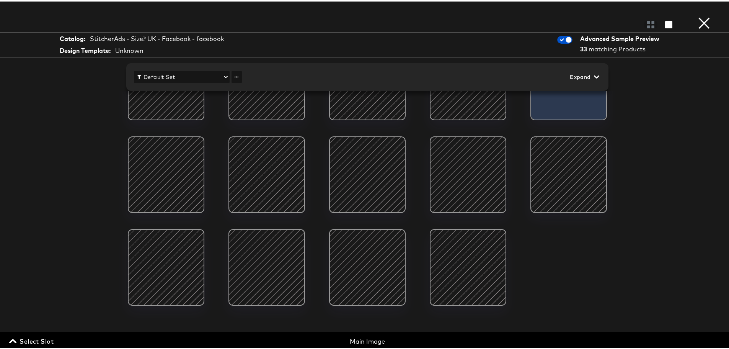
click at [564, 38] on input "checkbox" at bounding box center [568, 40] width 23 height 8
checkbox input "false"
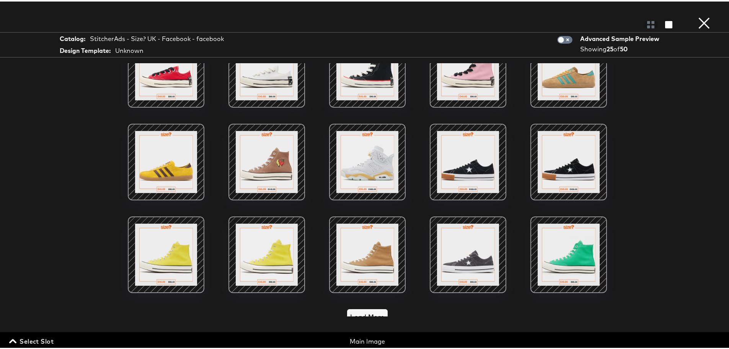
scroll to position [230, 0]
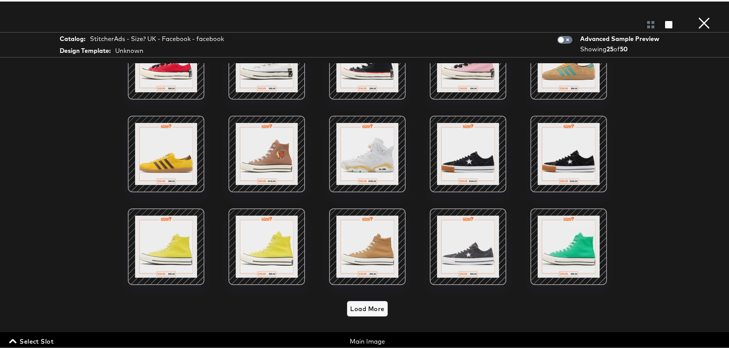
click at [367, 302] on span "Load More" at bounding box center [367, 307] width 34 height 11
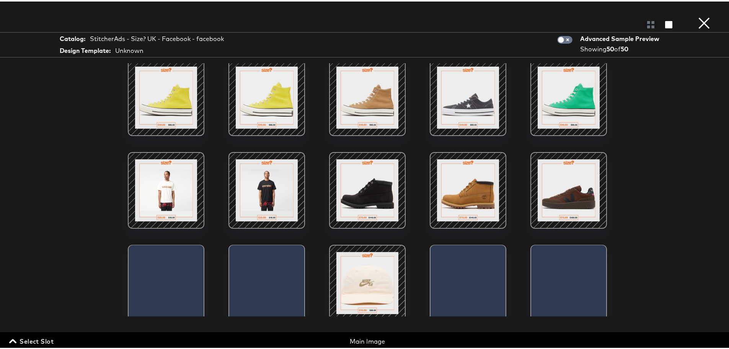
scroll to position [383, 0]
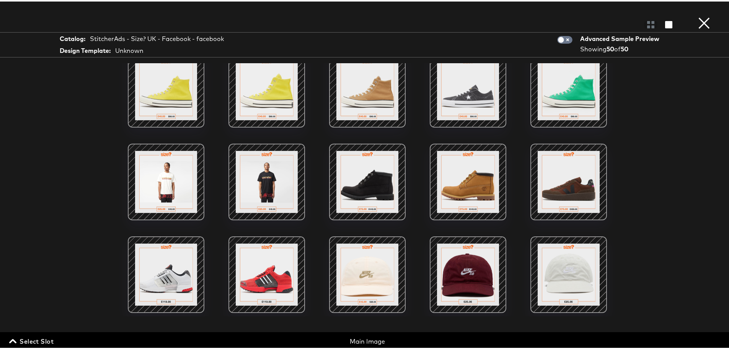
drag, startPoint x: 701, startPoint y: 15, endPoint x: 669, endPoint y: 29, distance: 34.3
click at [701, 15] on button "×" at bounding box center [704, 7] width 15 height 15
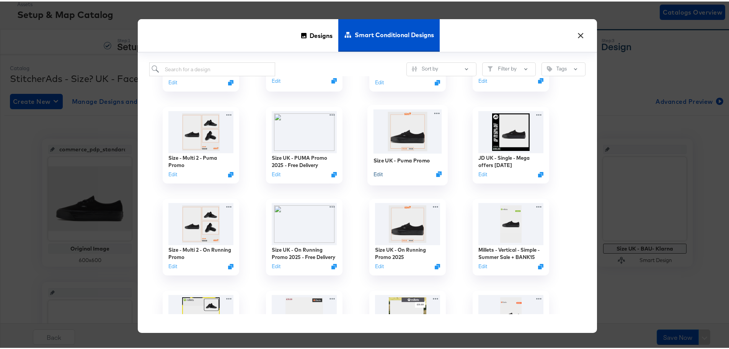
click at [375, 172] on button "Edit" at bounding box center [378, 172] width 9 height 7
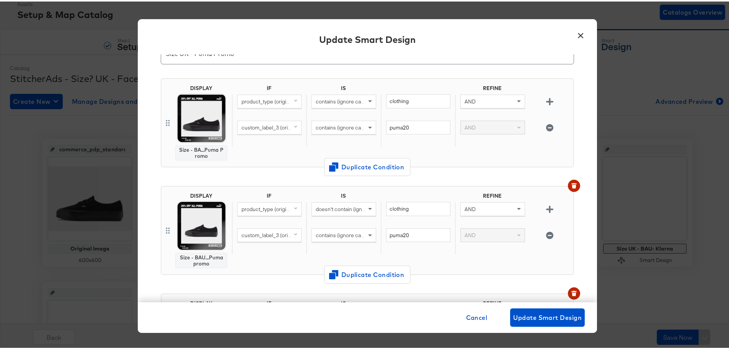
scroll to position [0, 0]
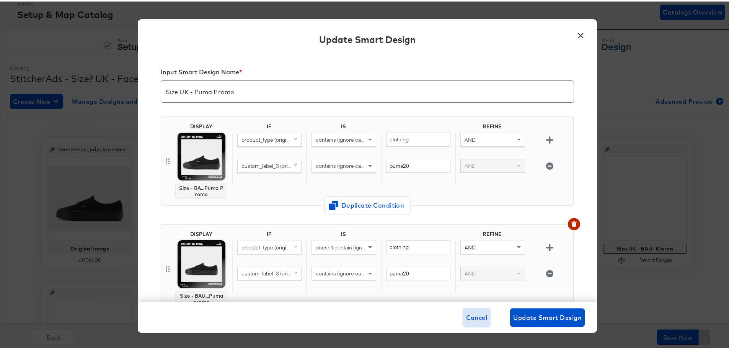
click at [474, 315] on span "Cancel" at bounding box center [476, 315] width 21 height 11
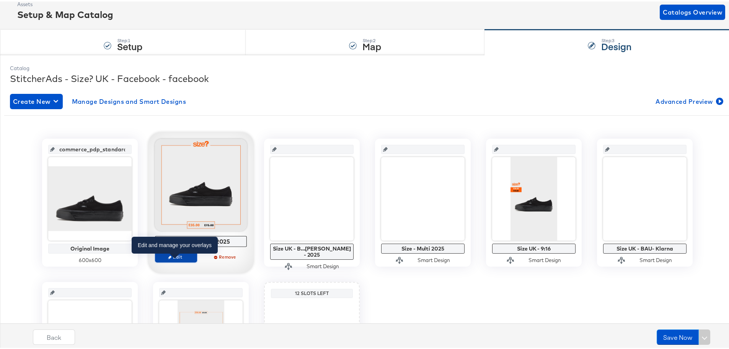
click at [178, 260] on button "Edit" at bounding box center [176, 255] width 42 height 11
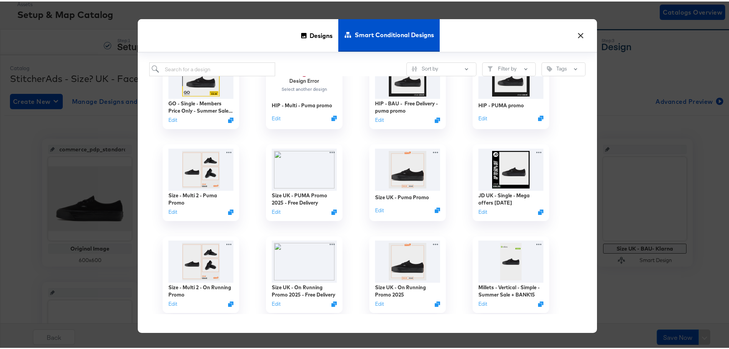
scroll to position [345, 0]
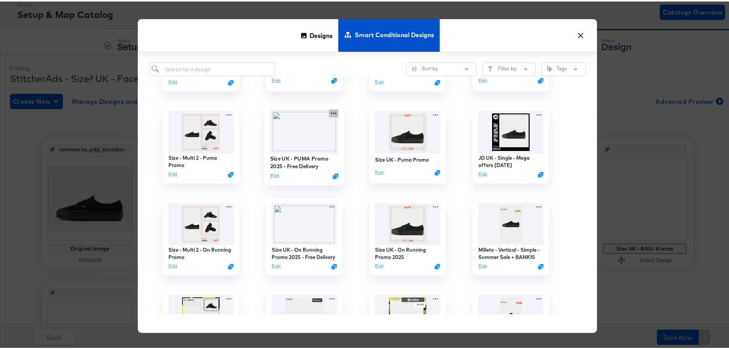
click at [330, 112] on icon at bounding box center [334, 112] width 10 height 8
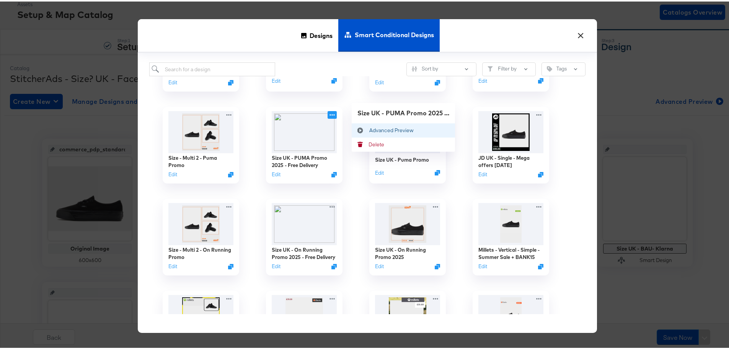
click at [369, 129] on div "Advanced Preview Advanced Preview" at bounding box center [369, 129] width 0 height 0
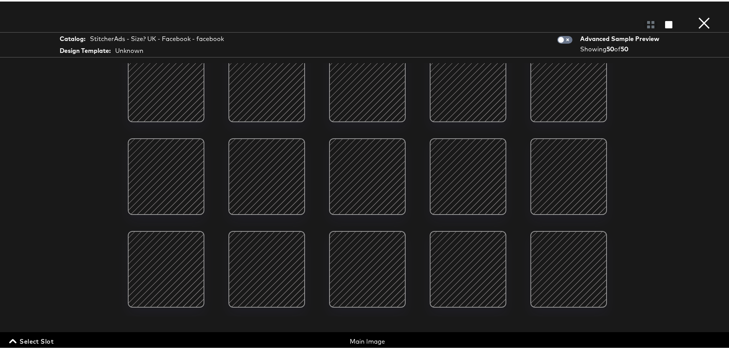
scroll to position [663, 0]
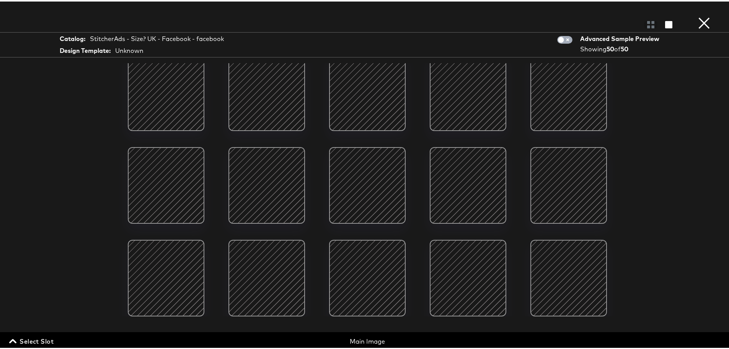
click at [559, 40] on input "checkbox" at bounding box center [561, 40] width 23 height 8
checkbox input "true"
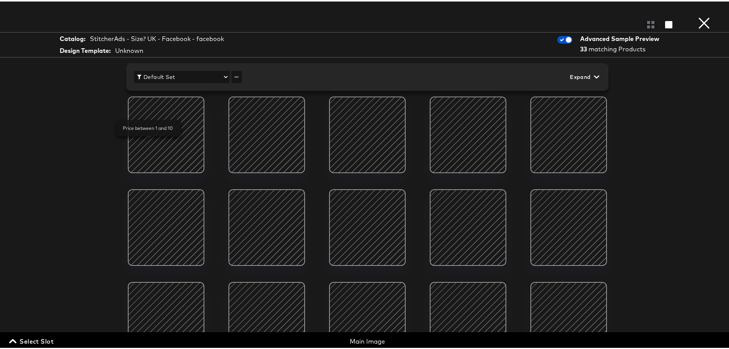
scroll to position [45, 0]
click at [209, 70] on button "Default Set" at bounding box center [182, 75] width 96 height 12
click at [430, 61] on div at bounding box center [367, 174] width 735 height 349
click at [587, 77] on span "Expand" at bounding box center [584, 76] width 28 height 10
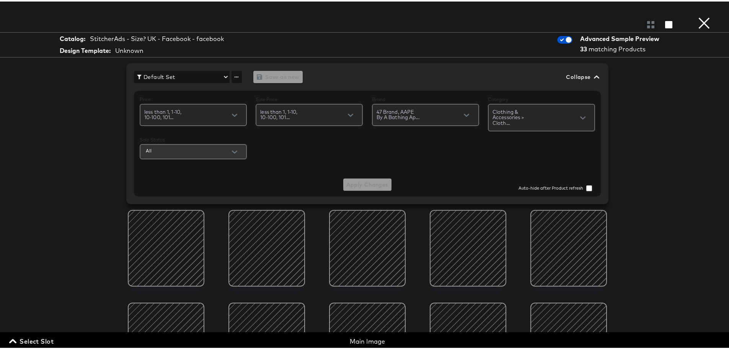
click at [175, 146] on input "All" at bounding box center [195, 149] width 102 height 9
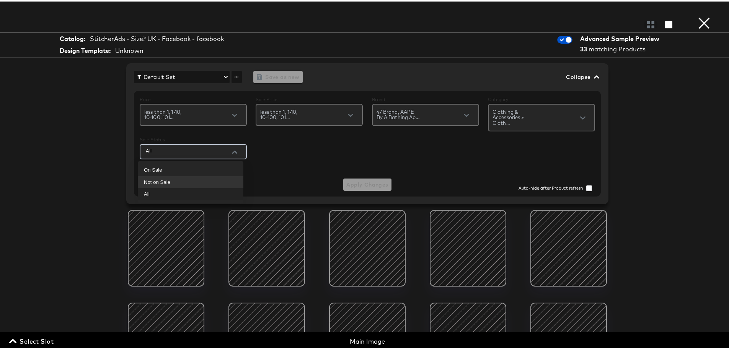
click at [161, 181] on div "Not on Sale" at bounding box center [157, 181] width 26 height 8
type input "Not on Sale"
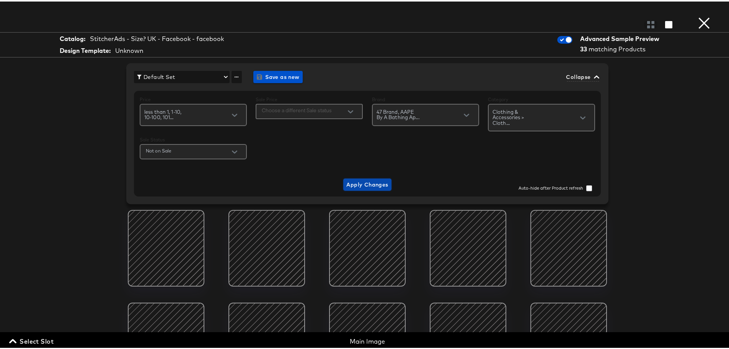
click at [348, 186] on span "Apply Changes" at bounding box center [367, 183] width 42 height 10
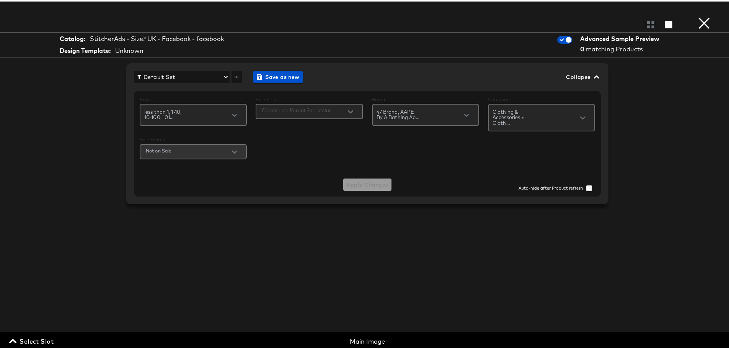
click at [232, 151] on icon "Open" at bounding box center [234, 150] width 5 height 3
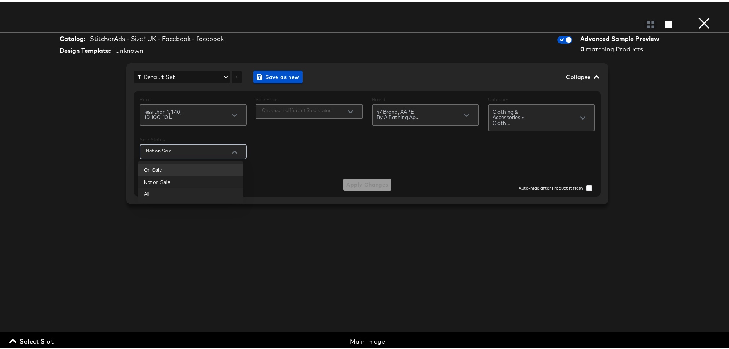
click at [170, 168] on li "On Sale" at bounding box center [191, 168] width 106 height 12
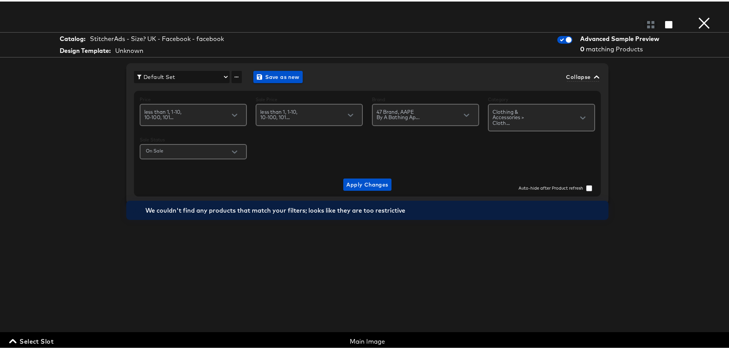
click at [670, 147] on div "Catalog: StitcherAds - Size? UK - Facebook - facebook Design Template: Unknown …" at bounding box center [367, 174] width 735 height 318
drag, startPoint x: 400, startPoint y: 207, endPoint x: 366, endPoint y: 274, distance: 74.8
click at [272, 212] on div "We couldn't find any products that match your filters; looks like they are too …" at bounding box center [364, 208] width 439 height 19
drag, startPoint x: 366, startPoint y: 274, endPoint x: 183, endPoint y: 160, distance: 215.8
click at [355, 268] on div at bounding box center [367, 329] width 574 height 253
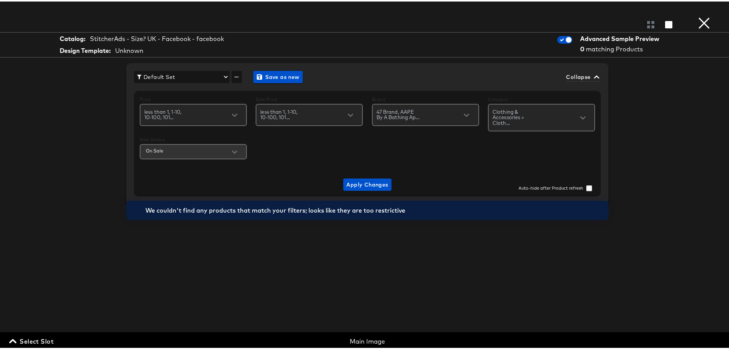
click at [181, 148] on input "On Sale" at bounding box center [195, 149] width 102 height 9
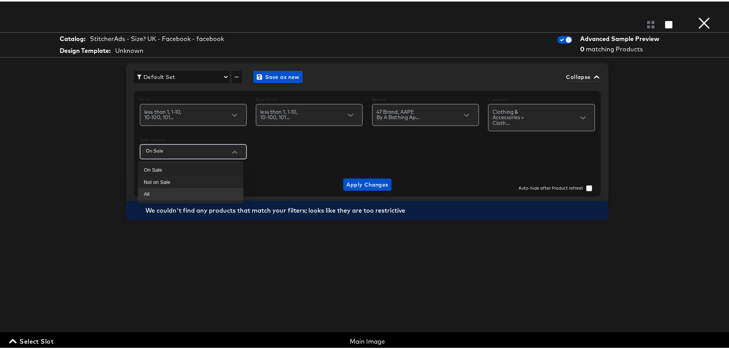
click at [150, 190] on li "All" at bounding box center [191, 192] width 106 height 12
type input "All"
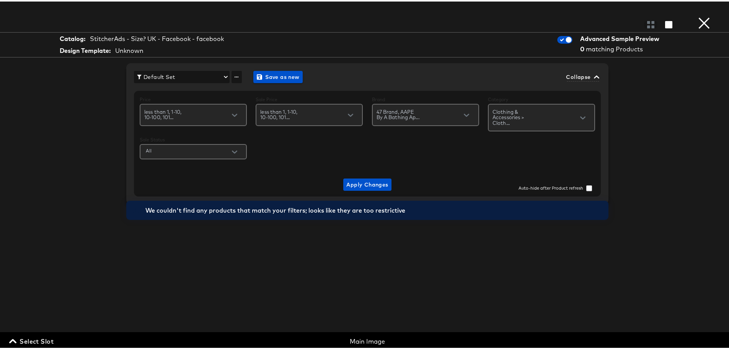
drag, startPoint x: 338, startPoint y: 257, endPoint x: 334, endPoint y: 253, distance: 6.0
click at [338, 258] on div at bounding box center [367, 329] width 574 height 253
click at [691, 20] on div at bounding box center [367, 22] width 735 height 15
click at [700, 15] on button "×" at bounding box center [704, 7] width 15 height 15
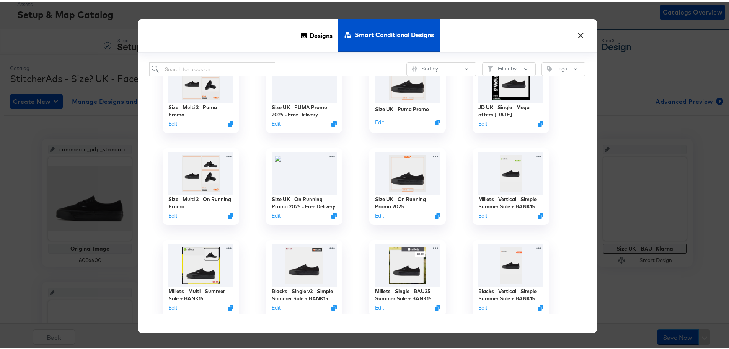
scroll to position [421, 0]
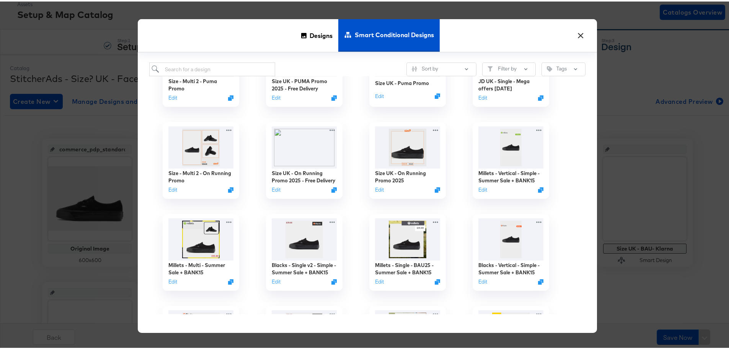
click at [569, 118] on div "GO - Single - Members Price Only - Summer Sale - Final Clearance Edit Design Er…" at bounding box center [367, 194] width 436 height 238
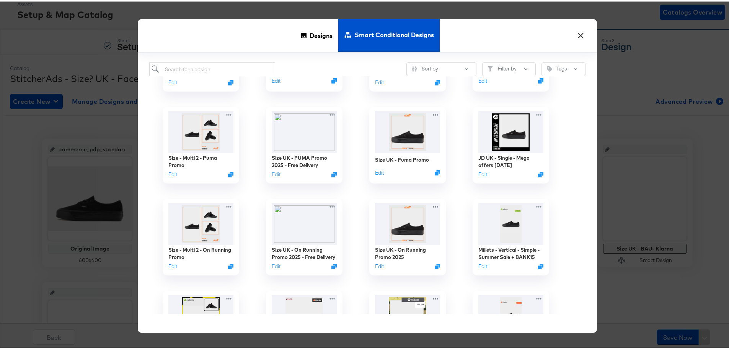
scroll to position [306, 0]
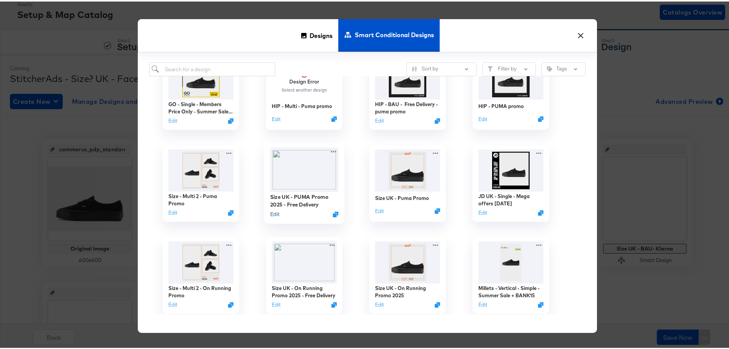
click at [271, 212] on button "Edit" at bounding box center [274, 212] width 9 height 7
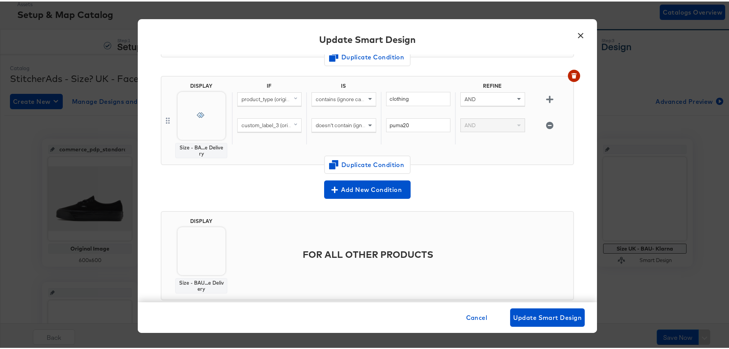
scroll to position [274, 0]
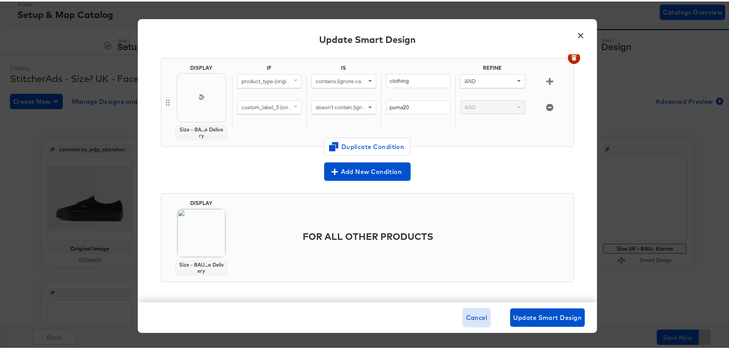
click at [471, 321] on span "Cancel" at bounding box center [476, 315] width 21 height 11
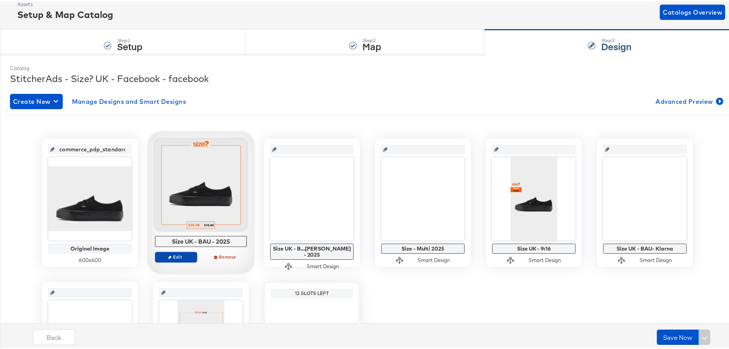
click at [182, 254] on span "Edit" at bounding box center [175, 255] width 35 height 6
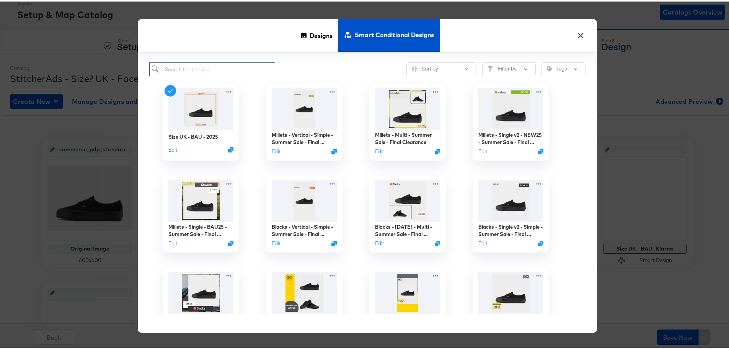
click at [218, 71] on input "search" at bounding box center [212, 68] width 126 height 14
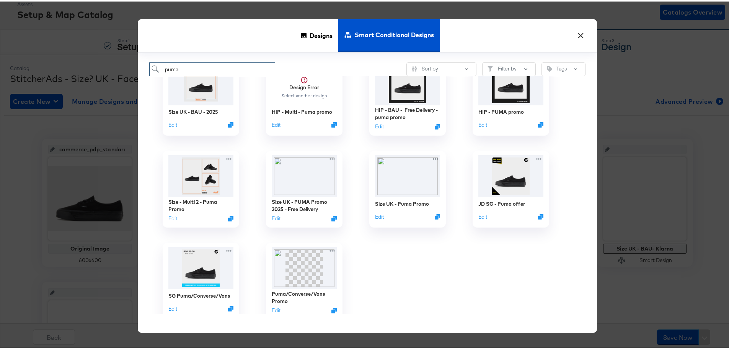
scroll to position [57, 0]
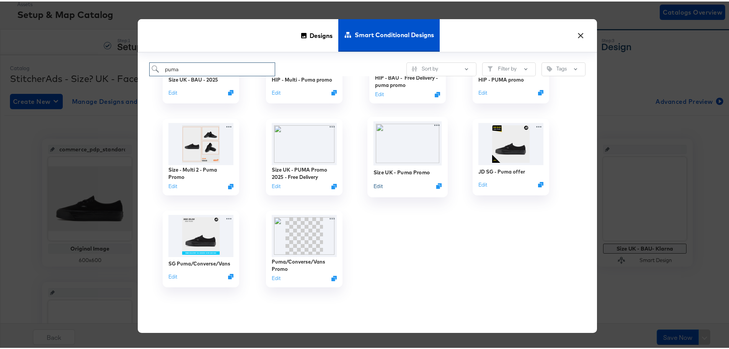
type input "puma"
click at [376, 186] on button "Edit" at bounding box center [378, 184] width 9 height 7
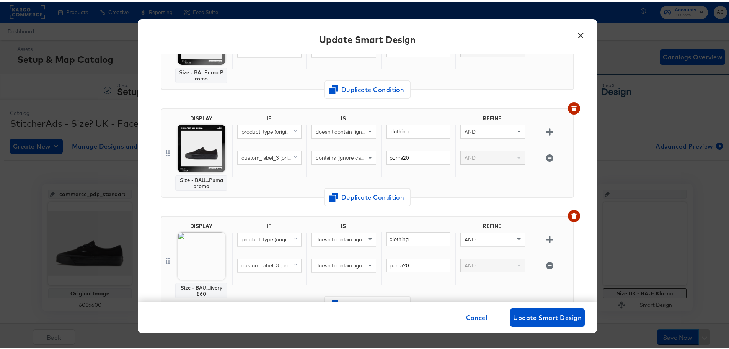
scroll to position [230, 0]
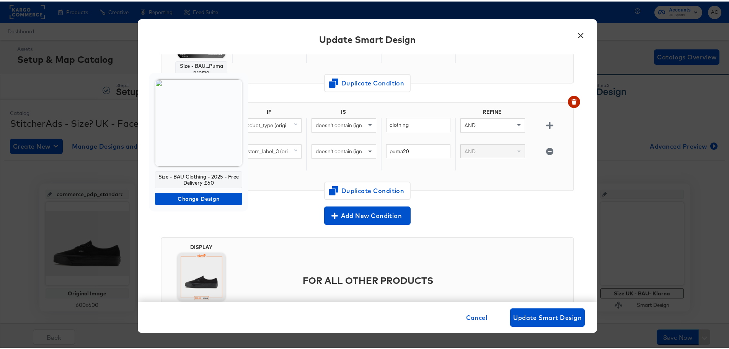
click at [207, 145] on img at bounding box center [198, 121] width 87 height 87
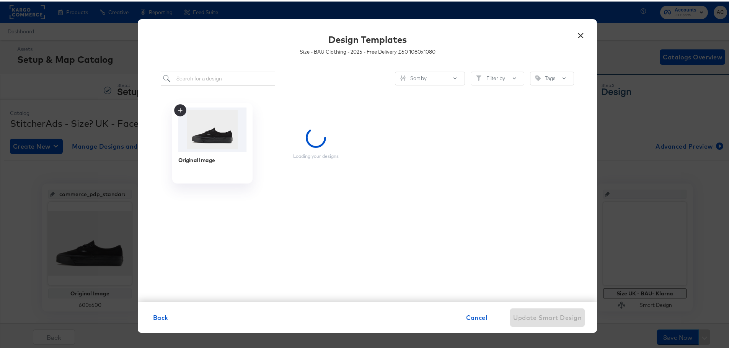
scroll to position [0, 0]
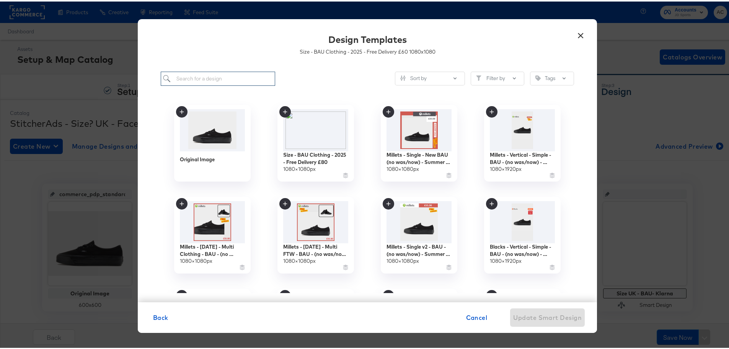
click at [219, 80] on input "search" at bounding box center [218, 77] width 114 height 14
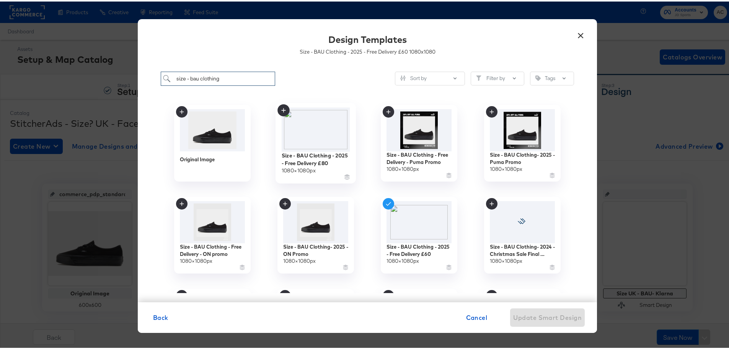
type input "size - bau clothing"
click at [317, 131] on img at bounding box center [316, 128] width 69 height 44
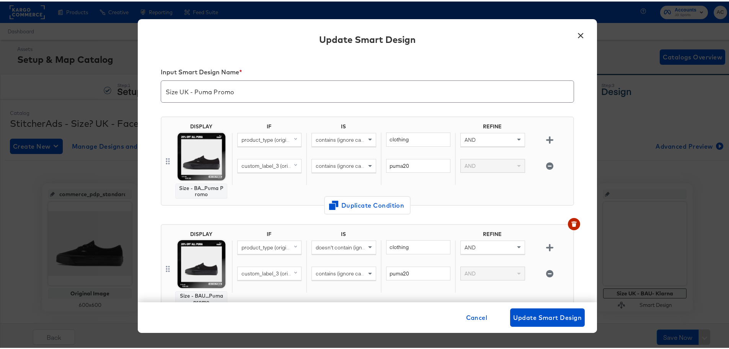
scroll to position [230, 0]
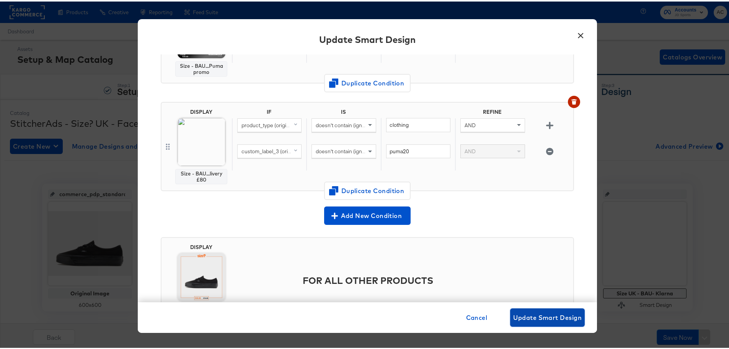
click at [529, 316] on span "Update Smart Design" at bounding box center [547, 315] width 69 height 11
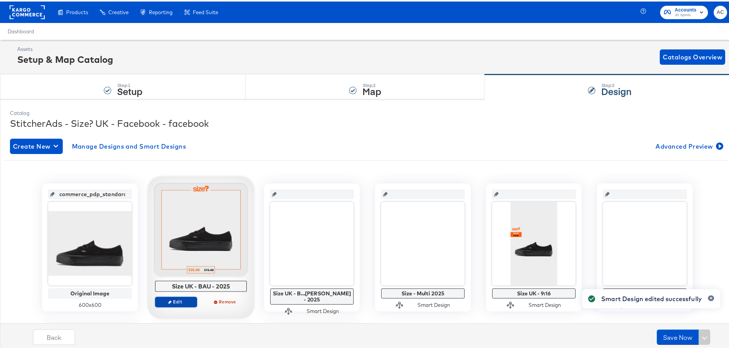
click at [180, 299] on span "Edit" at bounding box center [175, 300] width 35 height 6
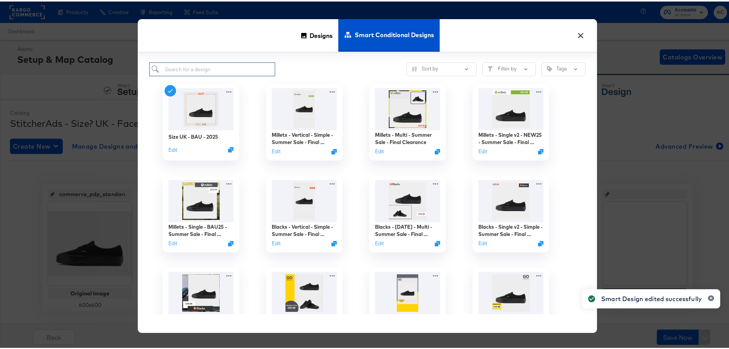
click at [239, 66] on input "search" at bounding box center [212, 68] width 126 height 14
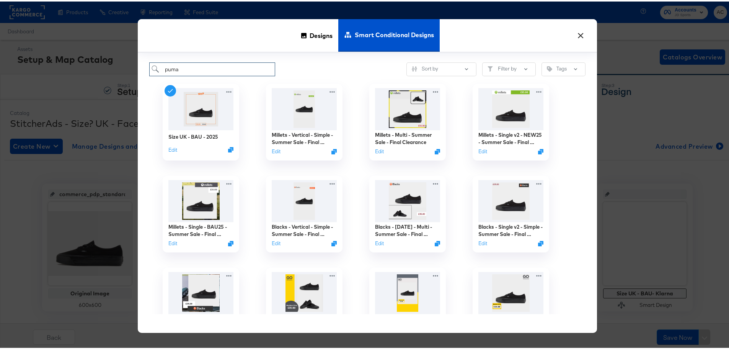
type input "puma"
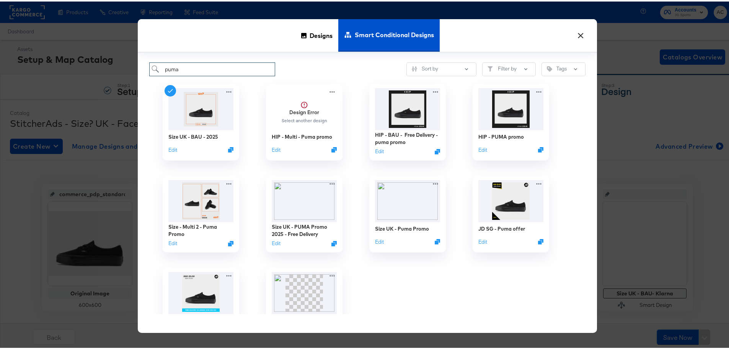
scroll to position [38, 0]
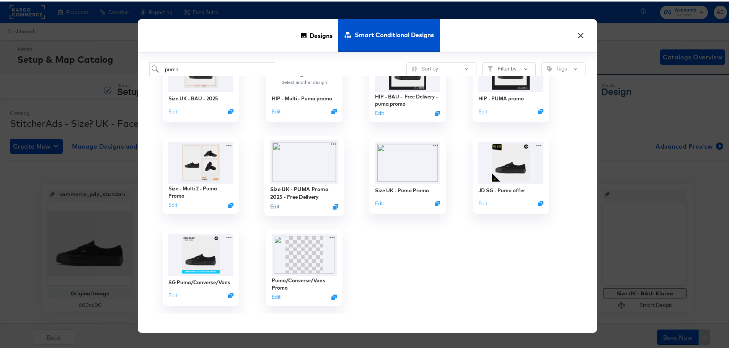
click at [273, 205] on button "Edit" at bounding box center [274, 204] width 9 height 7
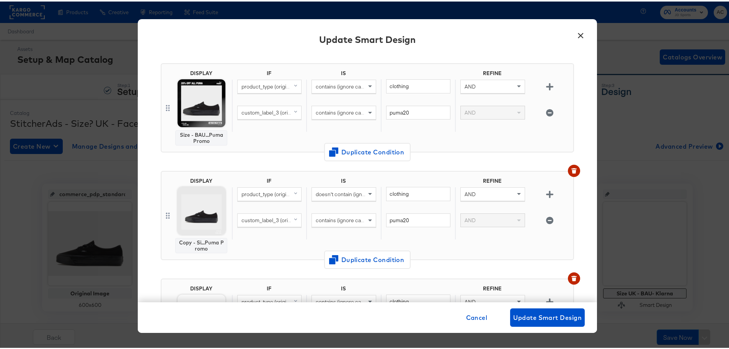
scroll to position [115, 0]
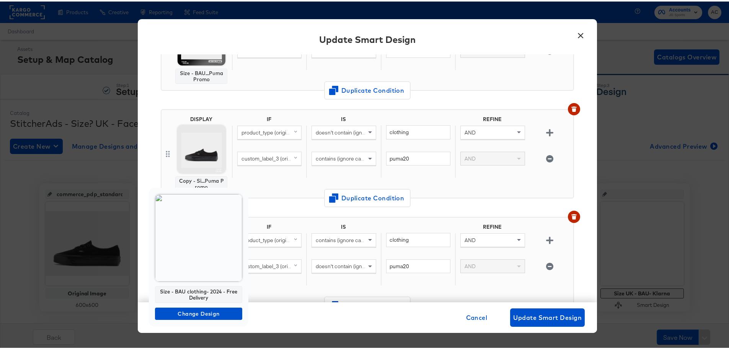
click at [198, 252] on img at bounding box center [198, 236] width 87 height 87
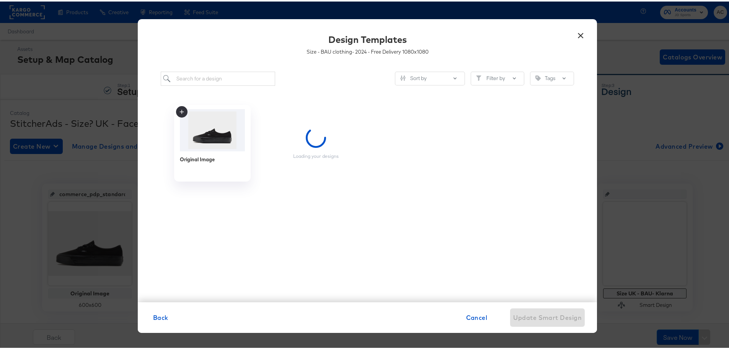
scroll to position [0, 0]
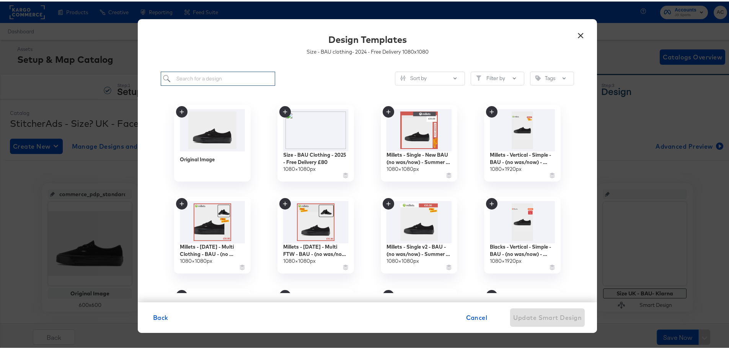
click at [207, 77] on input "search" at bounding box center [218, 77] width 114 height 14
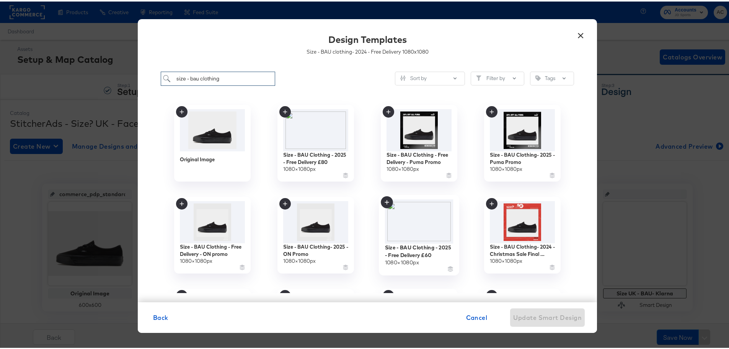
type input "size - bau clothing"
click at [426, 230] on img at bounding box center [419, 220] width 69 height 44
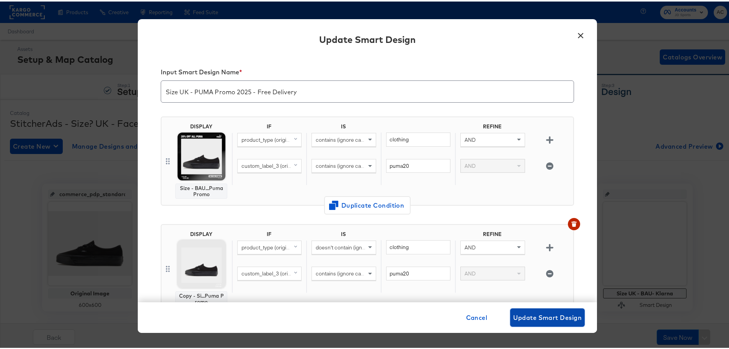
click at [518, 309] on button "Update Smart Design" at bounding box center [547, 316] width 75 height 18
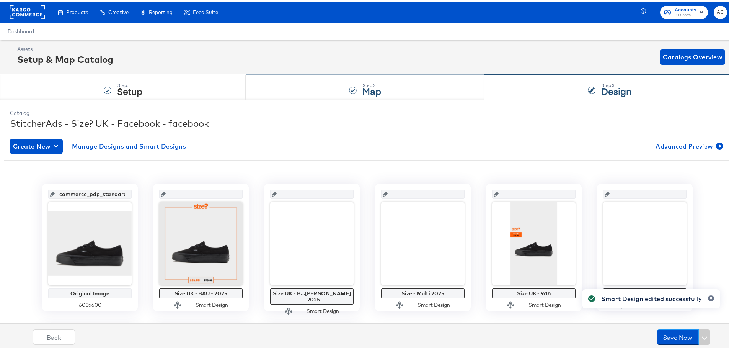
click at [359, 80] on div "Step: 2 Map" at bounding box center [365, 85] width 239 height 25
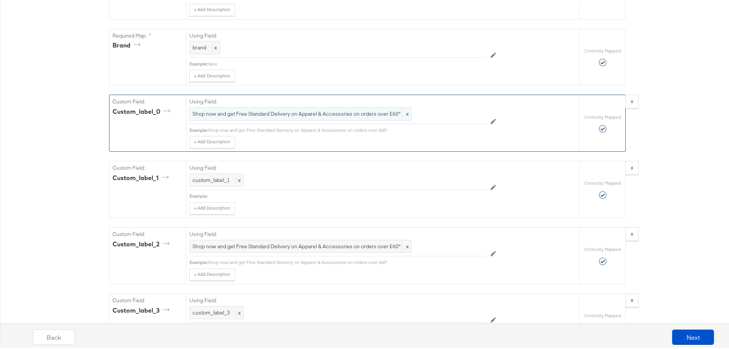
scroll to position [842, 0]
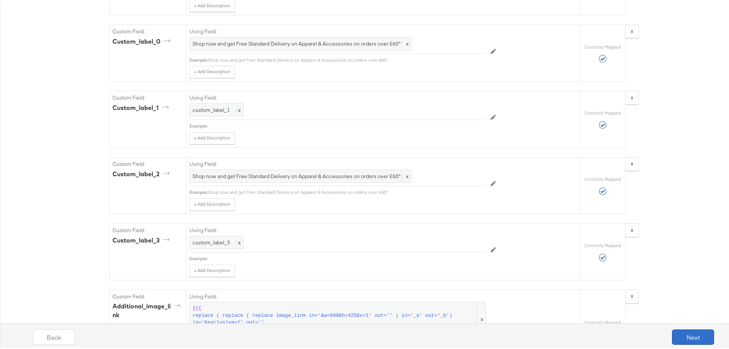
click at [688, 332] on button "Next" at bounding box center [693, 335] width 42 height 15
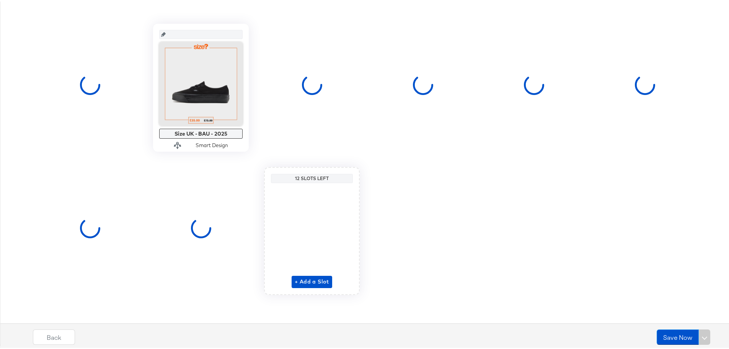
scroll to position [0, 0]
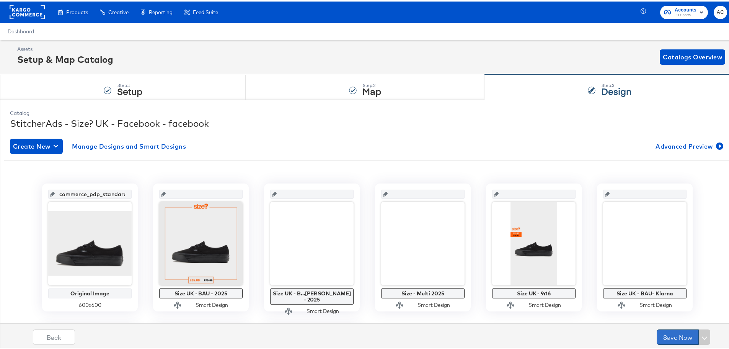
click at [659, 330] on button "Save Now" at bounding box center [678, 335] width 42 height 15
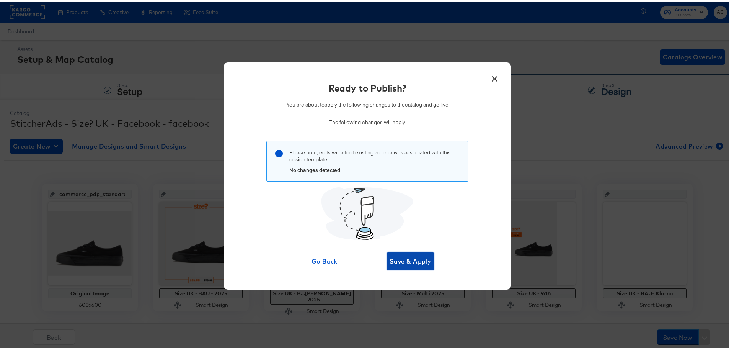
click at [408, 260] on span "Save & Apply" at bounding box center [411, 259] width 42 height 11
click at [415, 262] on button "button" at bounding box center [403, 259] width 32 height 18
